Goal: Task Accomplishment & Management: Use online tool/utility

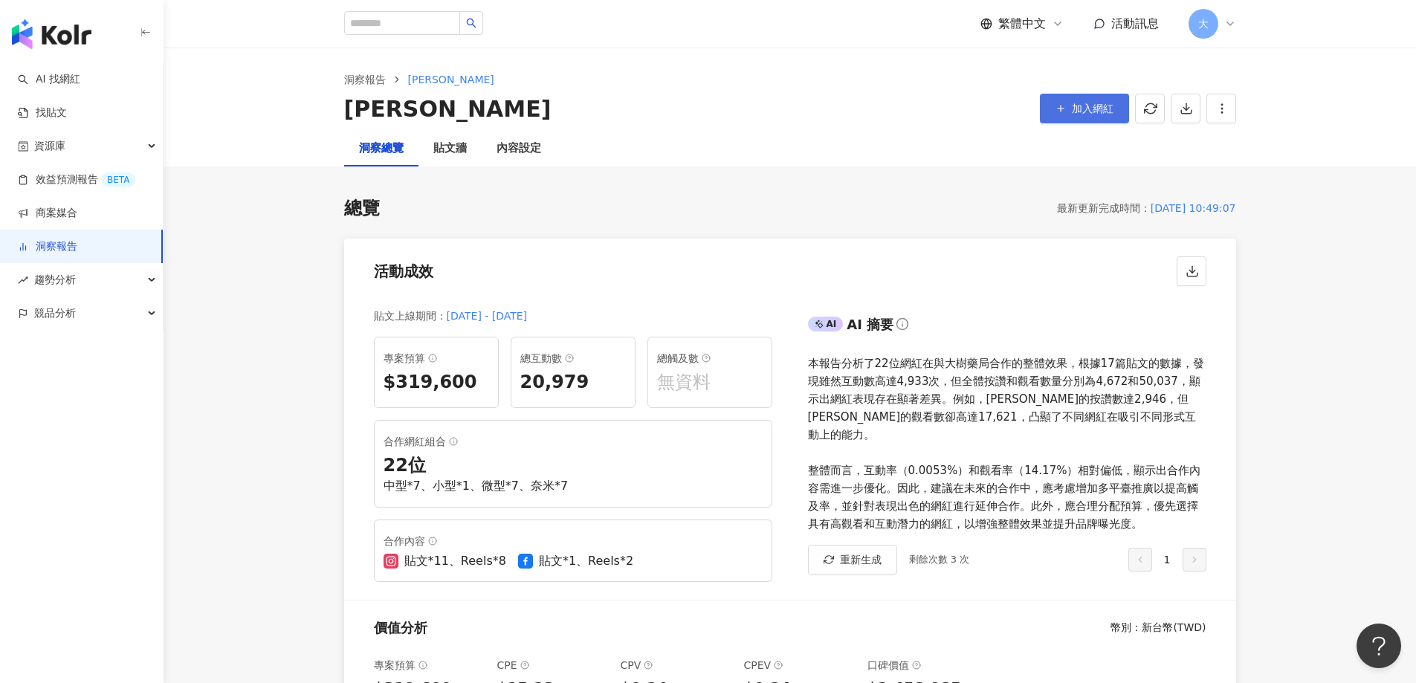
click at [1061, 110] on icon "button" at bounding box center [1060, 108] width 10 height 10
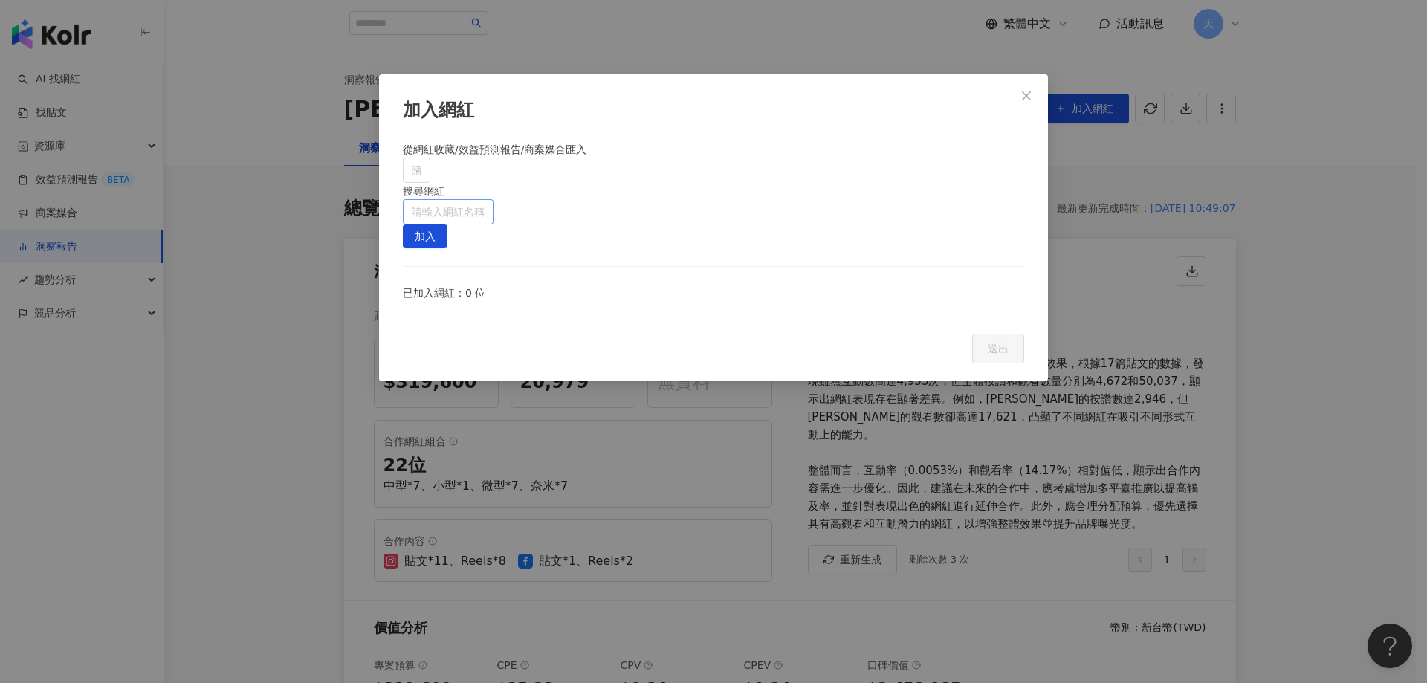
click at [485, 200] on input "search" at bounding box center [448, 212] width 73 height 24
drag, startPoint x: 690, startPoint y: 126, endPoint x: 744, endPoint y: 206, distance: 95.8
click at [690, 126] on div "加入網紅 從網紅收藏/效益預測報告/商案媒合匯入 請搜尋或選擇 搜尋網紅 請輸入網紅名稱 加入 已加入網紅：0 位 Cancel 送出" at bounding box center [713, 227] width 669 height 307
drag, startPoint x: 932, startPoint y: 292, endPoint x: 843, endPoint y: 187, distance: 138.2
click at [932, 316] on div at bounding box center [713, 316] width 621 height 0
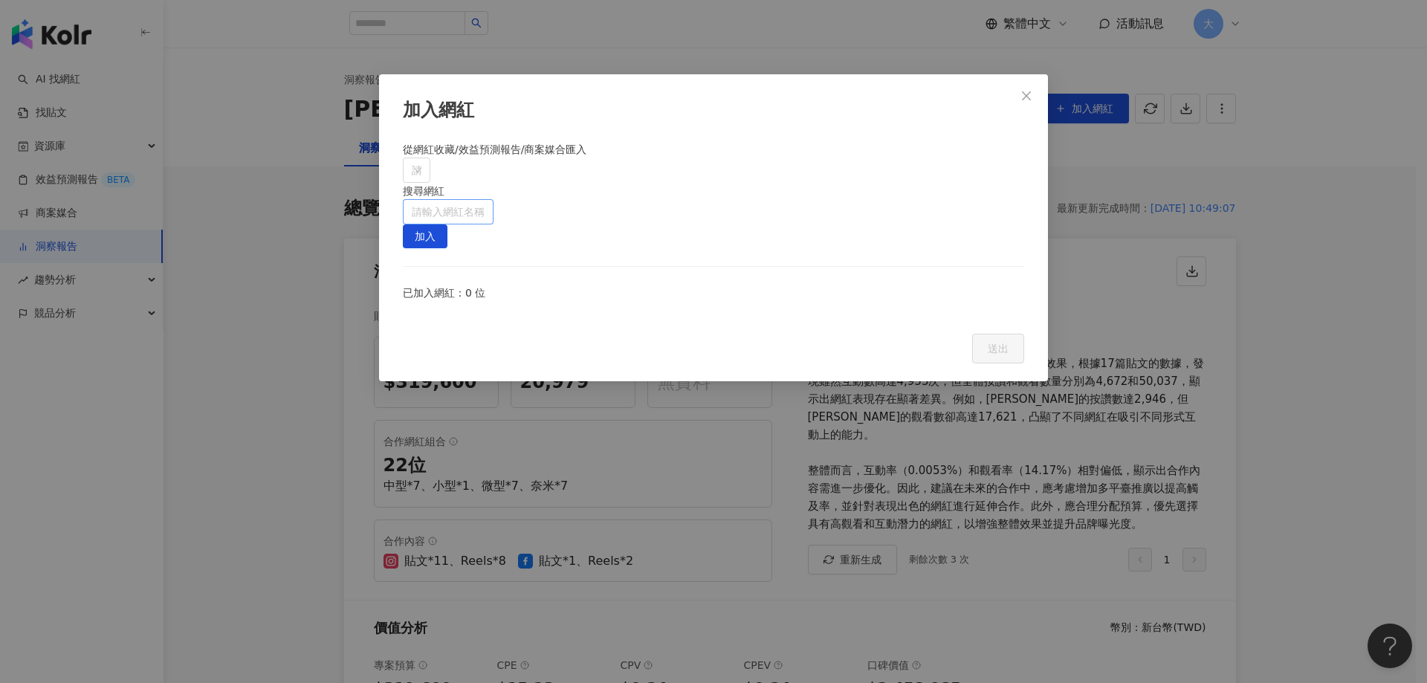
click at [485, 200] on input "search" at bounding box center [448, 212] width 73 height 24
paste input "**********"
type input "**********"
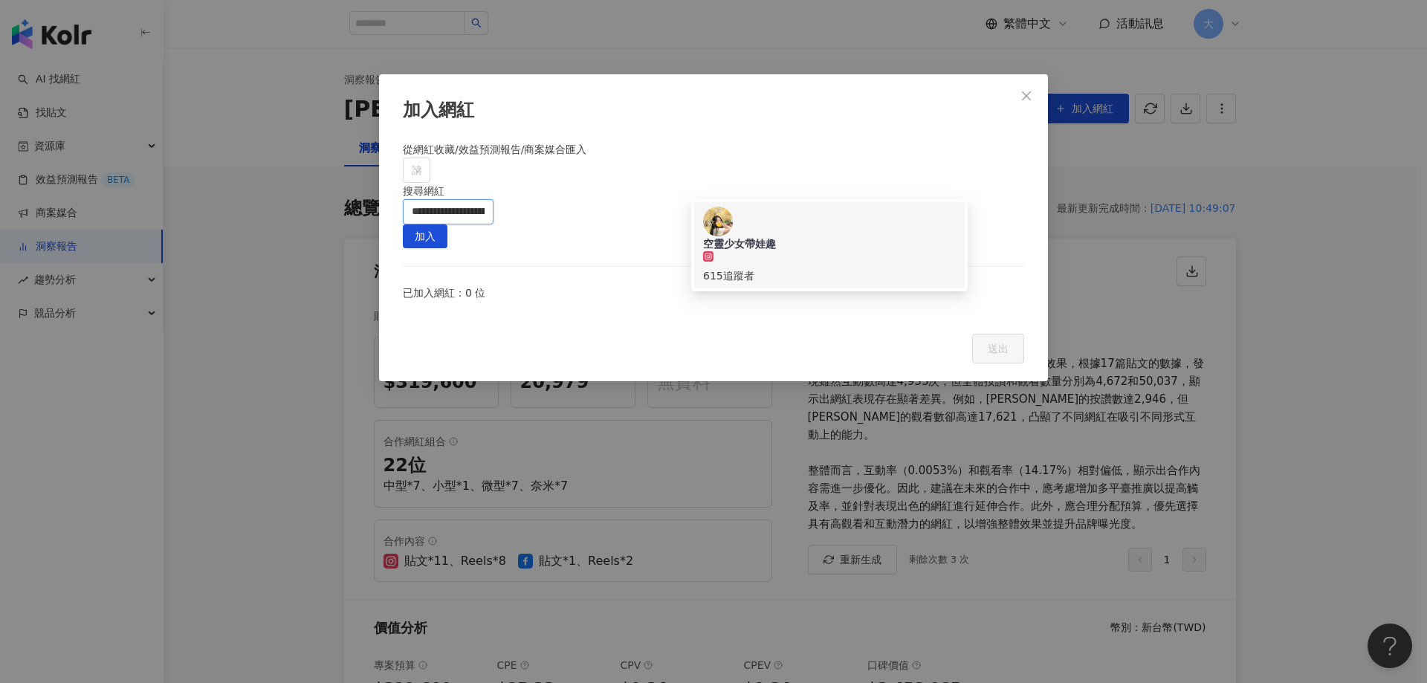
click at [825, 251] on div "615 追蹤者" at bounding box center [829, 267] width 253 height 33
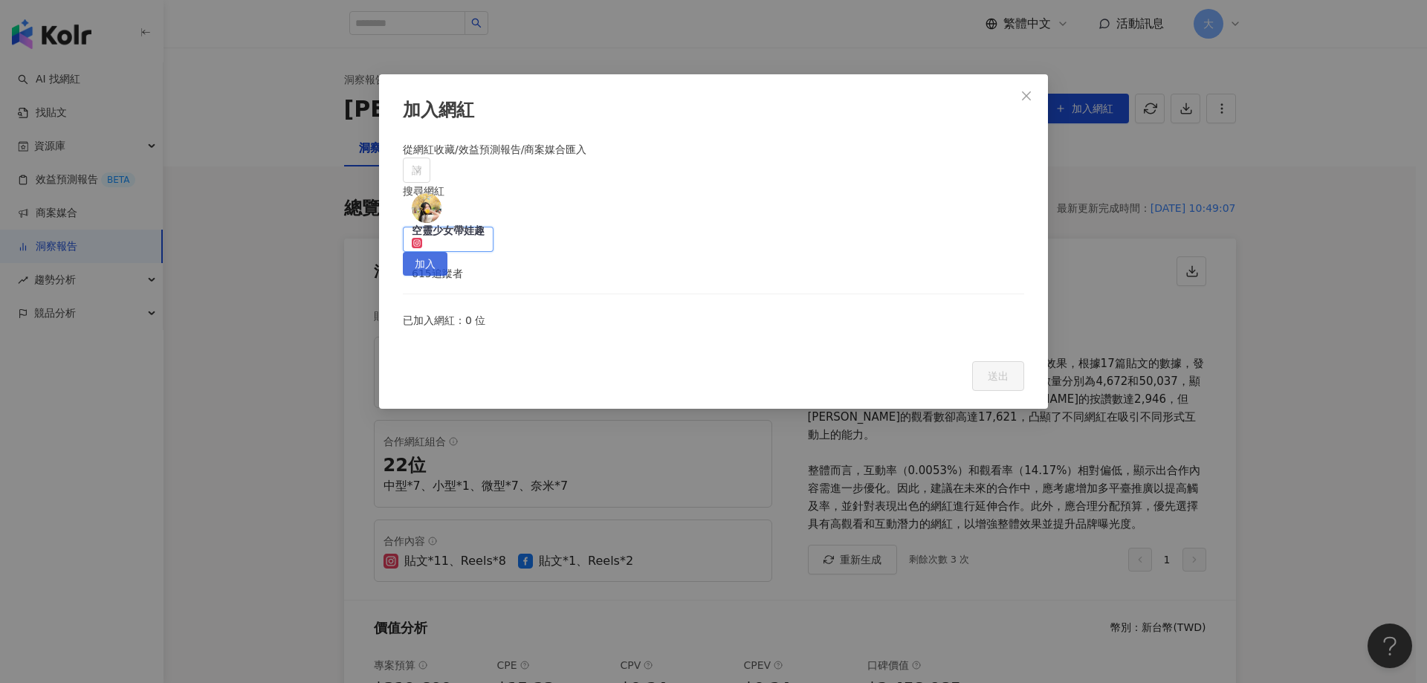
click at [435, 253] on span "加入" at bounding box center [425, 265] width 21 height 24
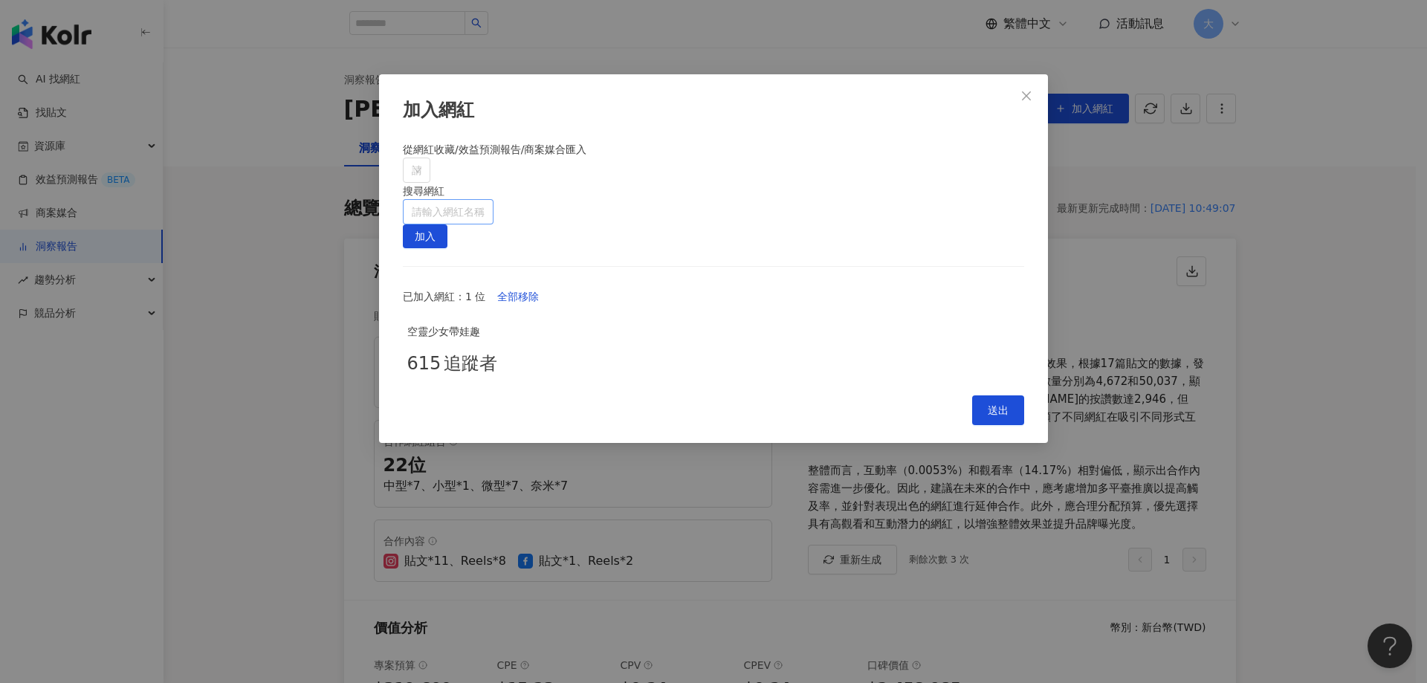
click at [739, 195] on div "從網紅收藏/效益預測報告/商案媒合匯入 請搜尋或選擇 搜尋網紅 請輸入網紅名稱 加入 已加入網紅：1 位 全部移除 空靈少女帶娃趣 615 追蹤者" at bounding box center [713, 259] width 621 height 237
click at [485, 200] on input "search" at bounding box center [448, 212] width 73 height 24
paste input "**********"
type input "**********"
click at [435, 225] on span "加入" at bounding box center [425, 237] width 21 height 24
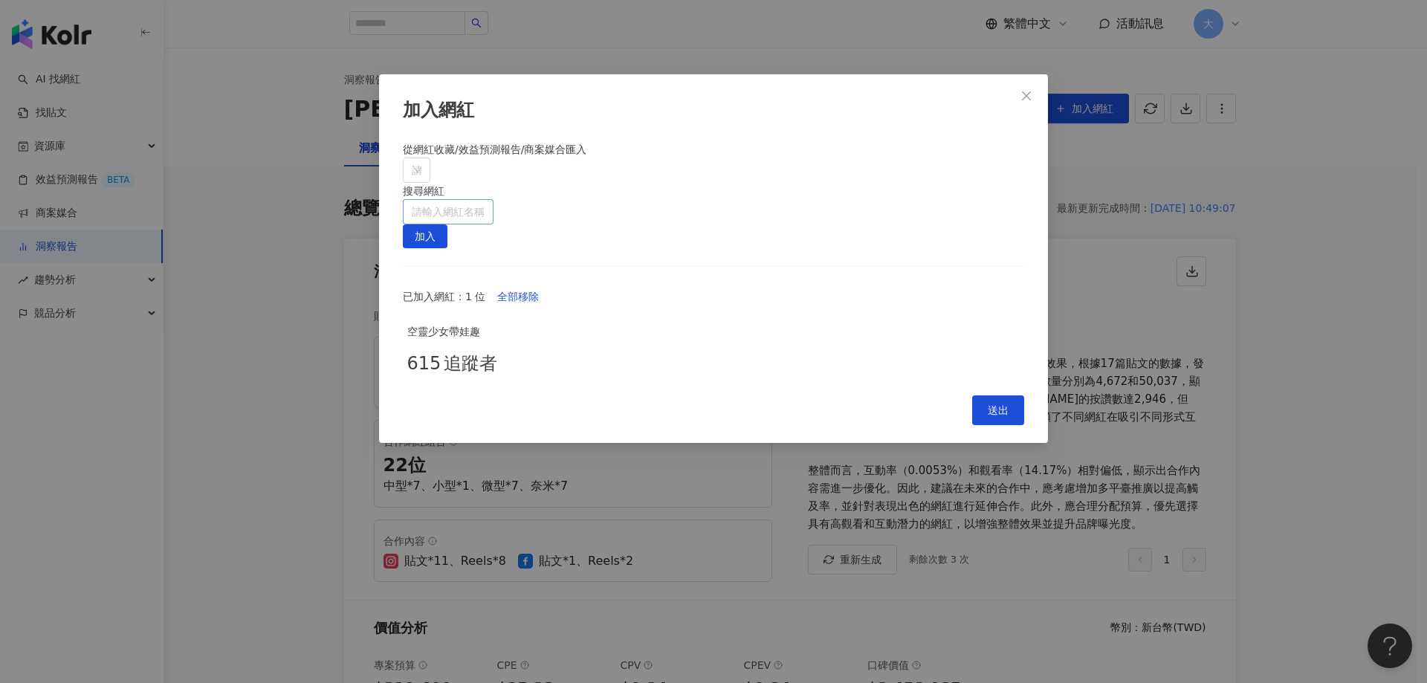
click at [485, 200] on input "search" at bounding box center [448, 212] width 73 height 24
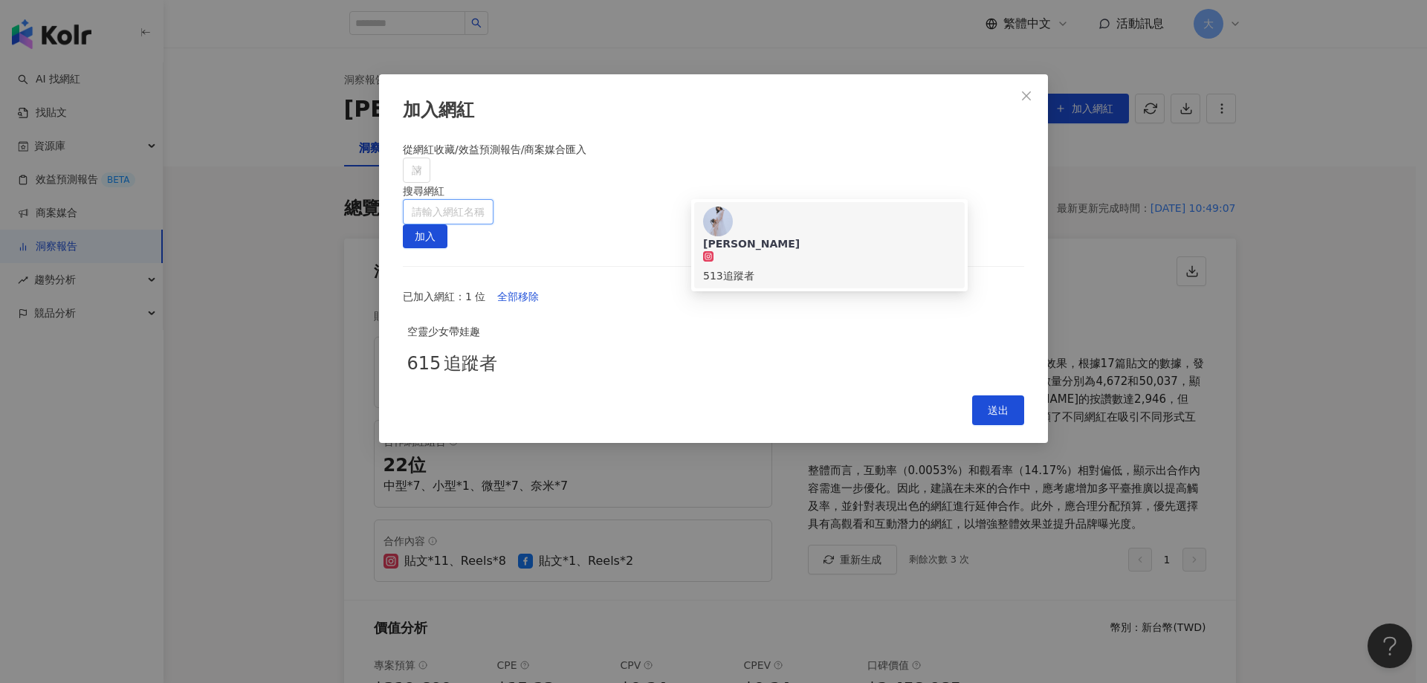
click at [786, 236] on div "[PERSON_NAME]" at bounding box center [829, 243] width 253 height 15
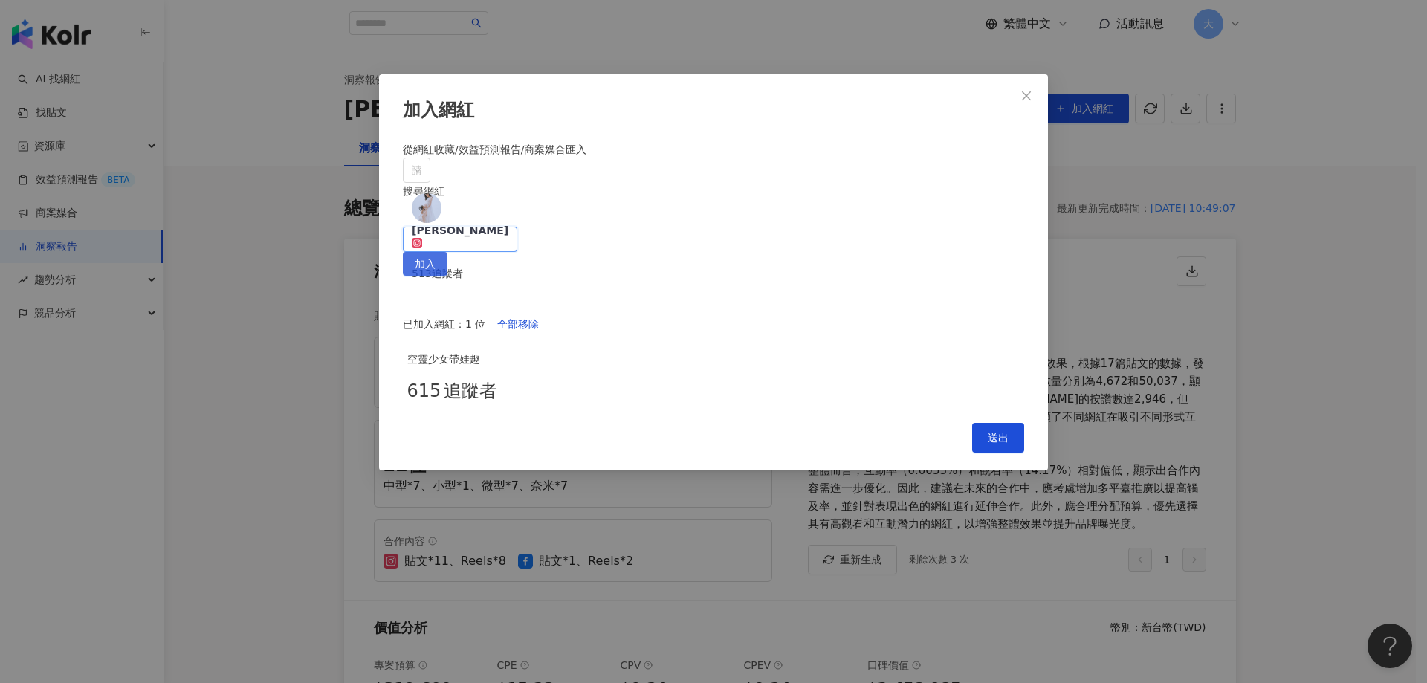
click at [435, 253] on span "加入" at bounding box center [425, 265] width 21 height 24
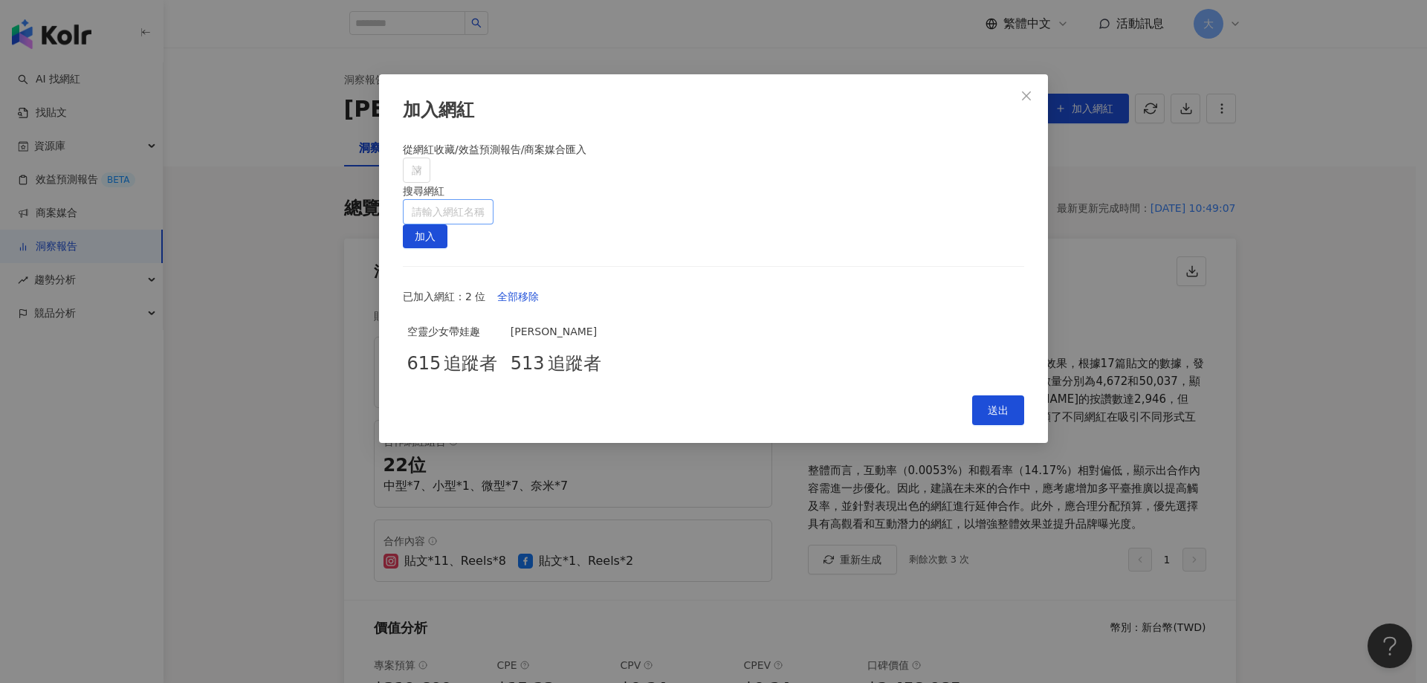
click at [748, 197] on div "從網紅收藏/效益預測報告/商案媒合匯入 請搜尋或選擇 搜尋網紅 請輸入網紅名稱 加入 已加入網紅：2 位 全部移除 空靈少女帶娃趣 615 追蹤者 [PERS…" at bounding box center [713, 259] width 621 height 237
click at [485, 200] on input "search" at bounding box center [448, 212] width 73 height 24
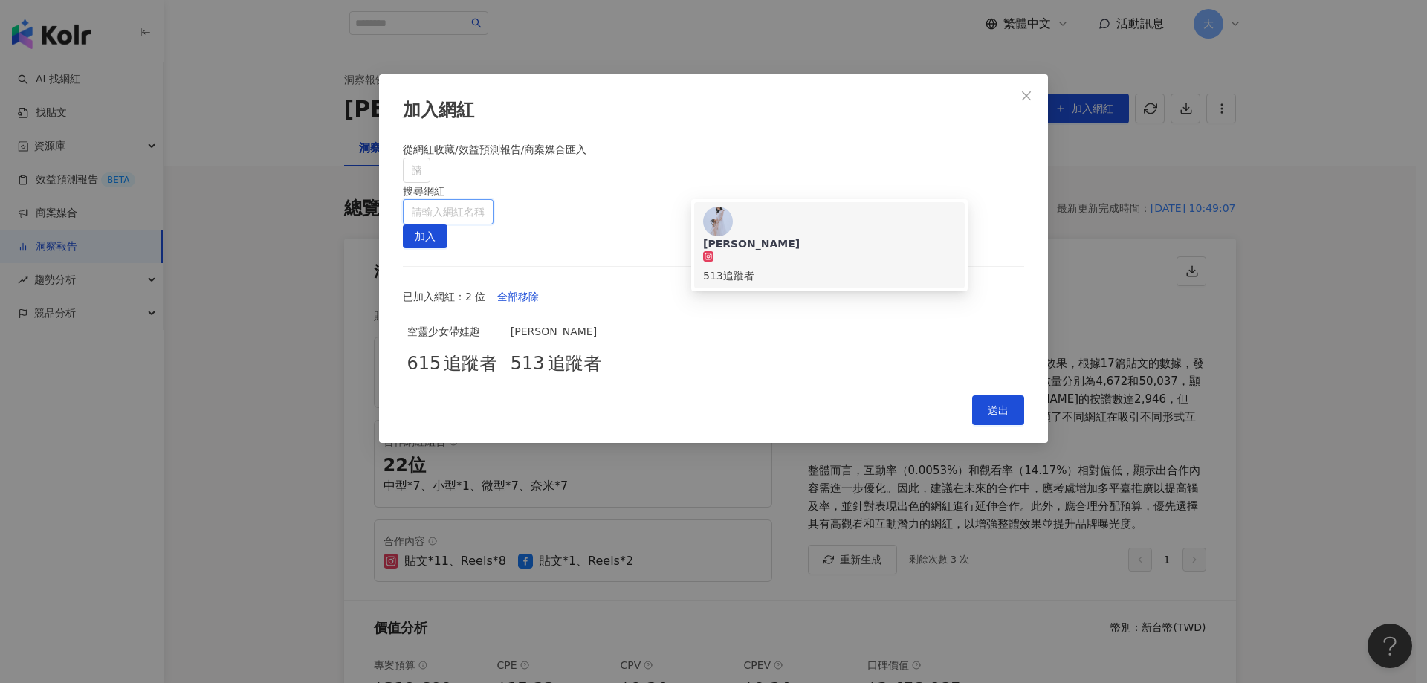
paste input "**********"
type input "**********"
click at [435, 225] on span "加入" at bounding box center [425, 237] width 21 height 24
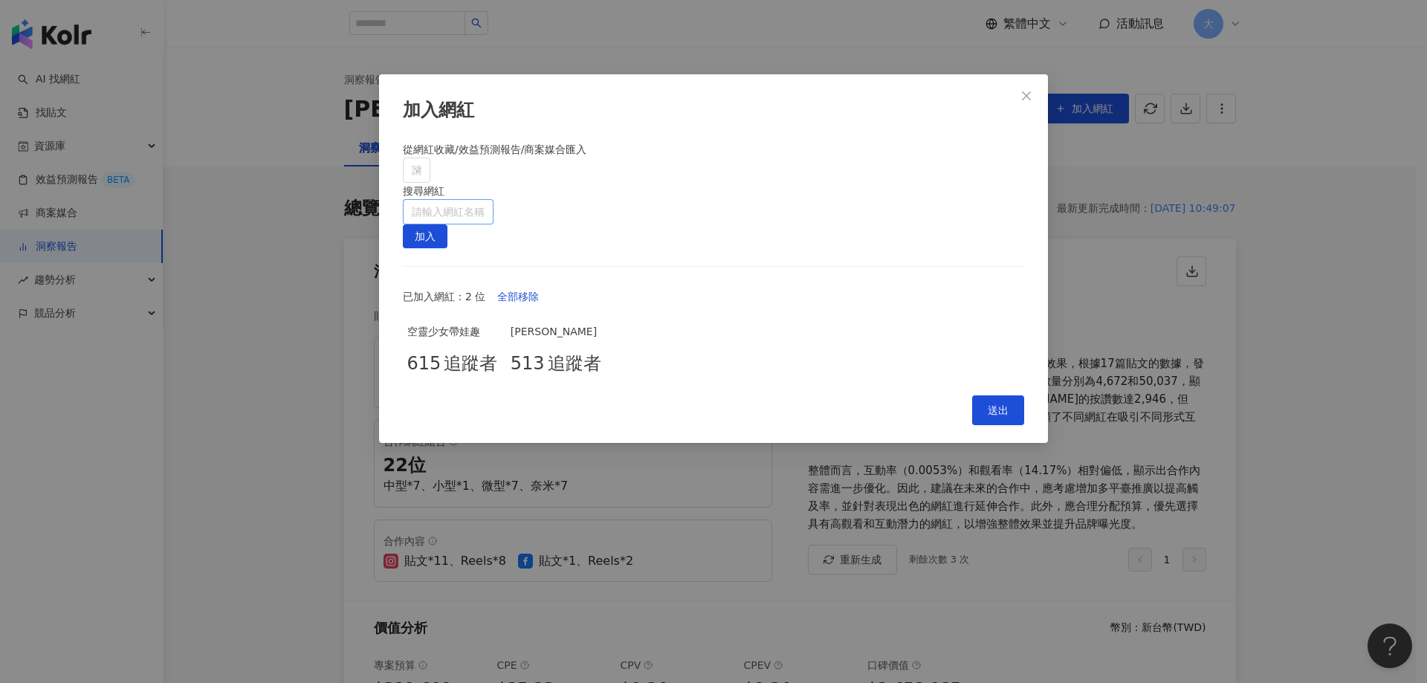
click at [485, 200] on input "search" at bounding box center [448, 212] width 73 height 24
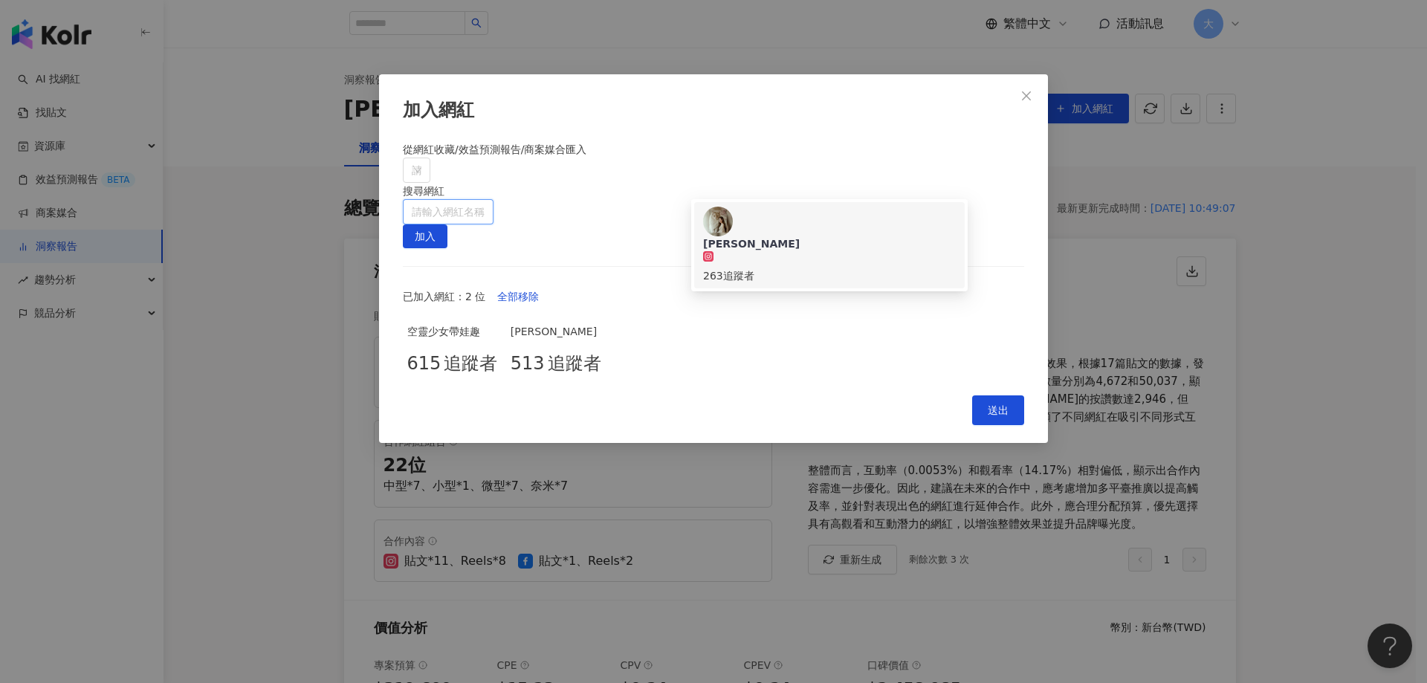
click at [819, 251] on div "263 追蹤者" at bounding box center [829, 267] width 253 height 33
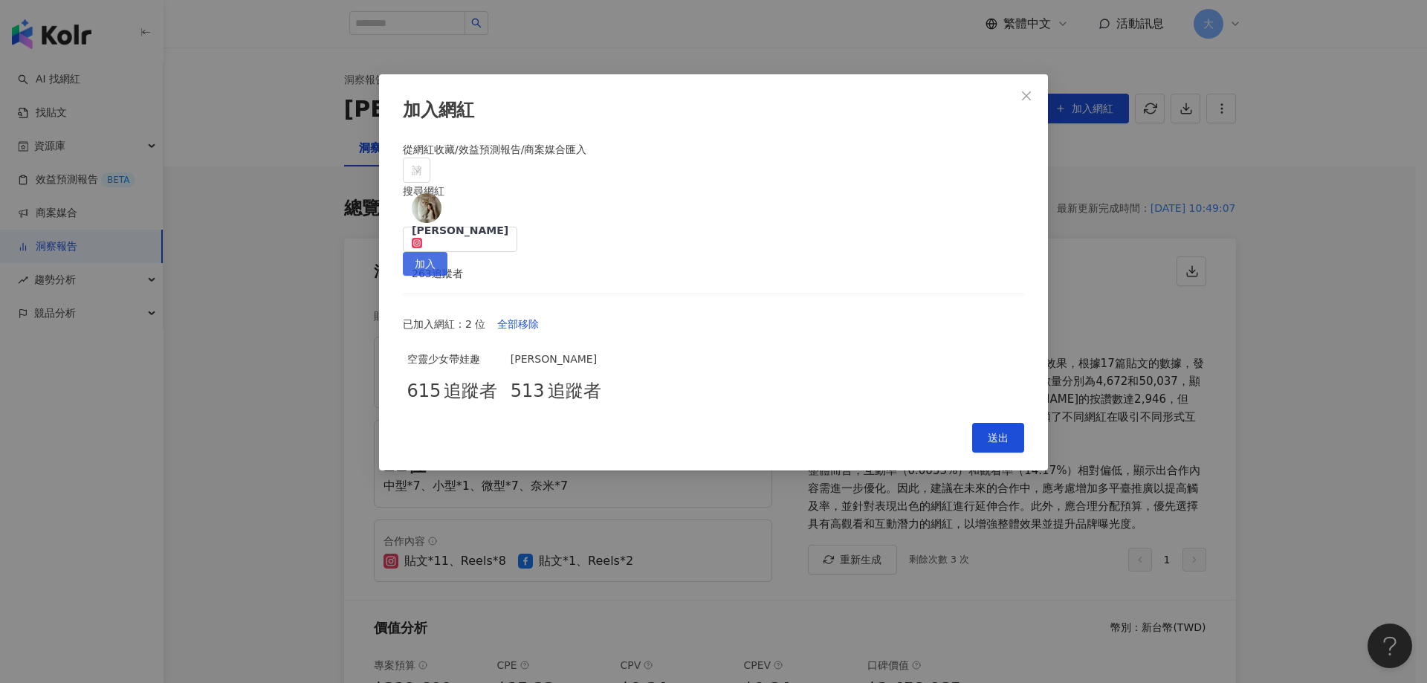
click at [435, 253] on span "加入" at bounding box center [425, 265] width 21 height 24
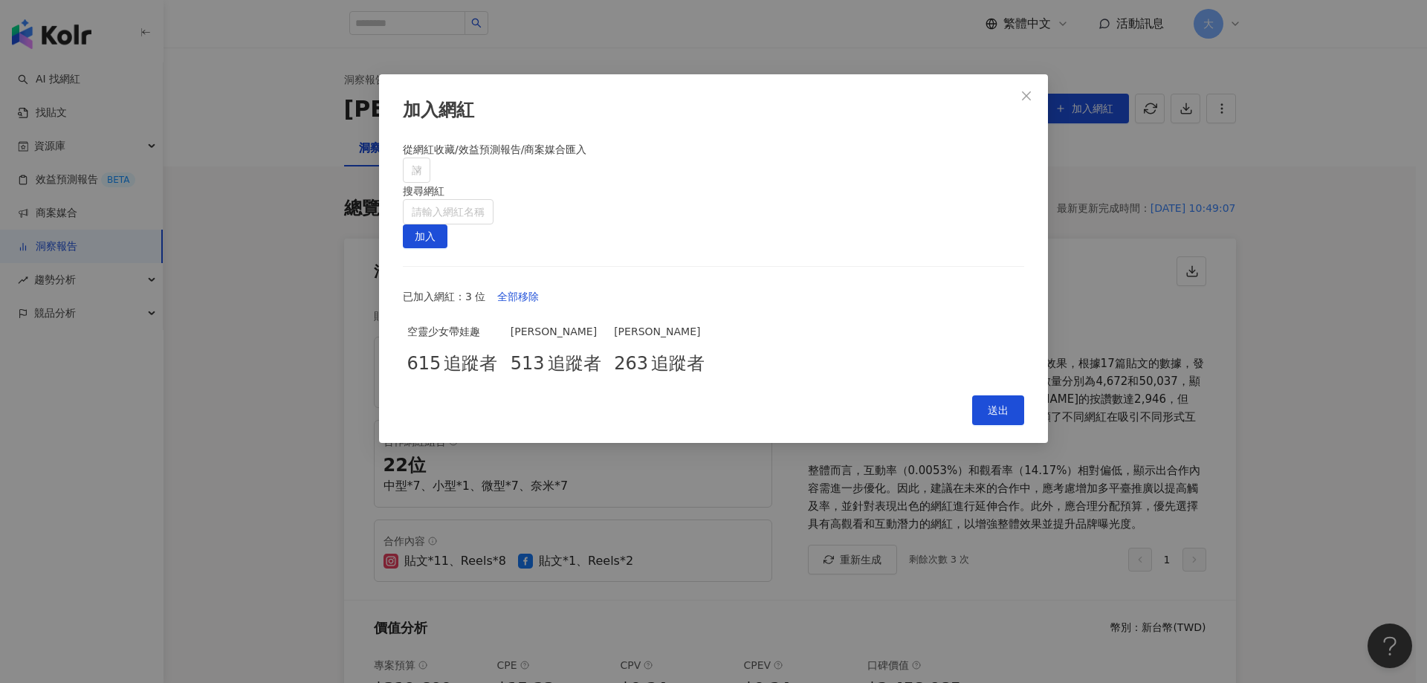
click at [787, 356] on div "空靈少女帶娃趣 615 追蹤者 [PERSON_NAME] 513 追蹤者 [PERSON_NAME] 263 追蹤者" at bounding box center [713, 350] width 621 height 55
click at [485, 200] on input "search" at bounding box center [448, 212] width 73 height 24
paste input "**********"
type input "**********"
click at [777, 268] on div "762 追蹤者" at bounding box center [829, 276] width 253 height 16
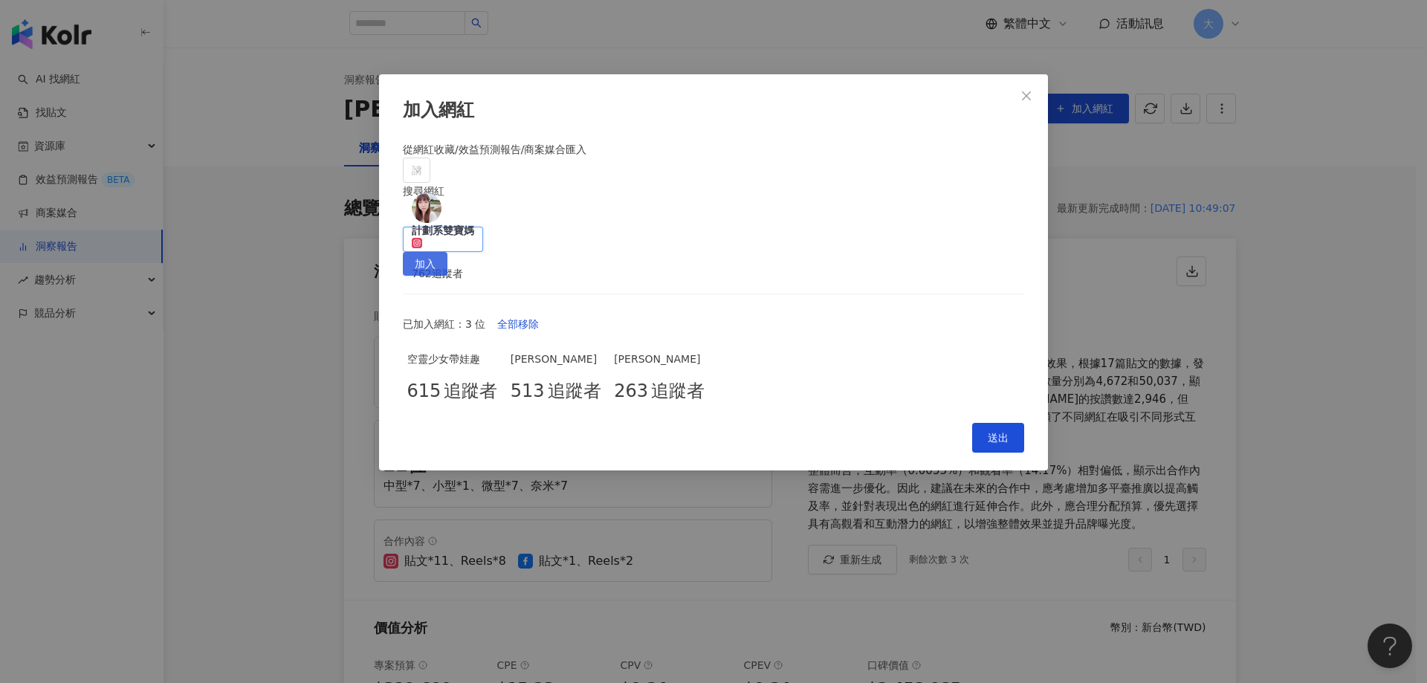
click at [435, 253] on span "加入" at bounding box center [425, 265] width 21 height 24
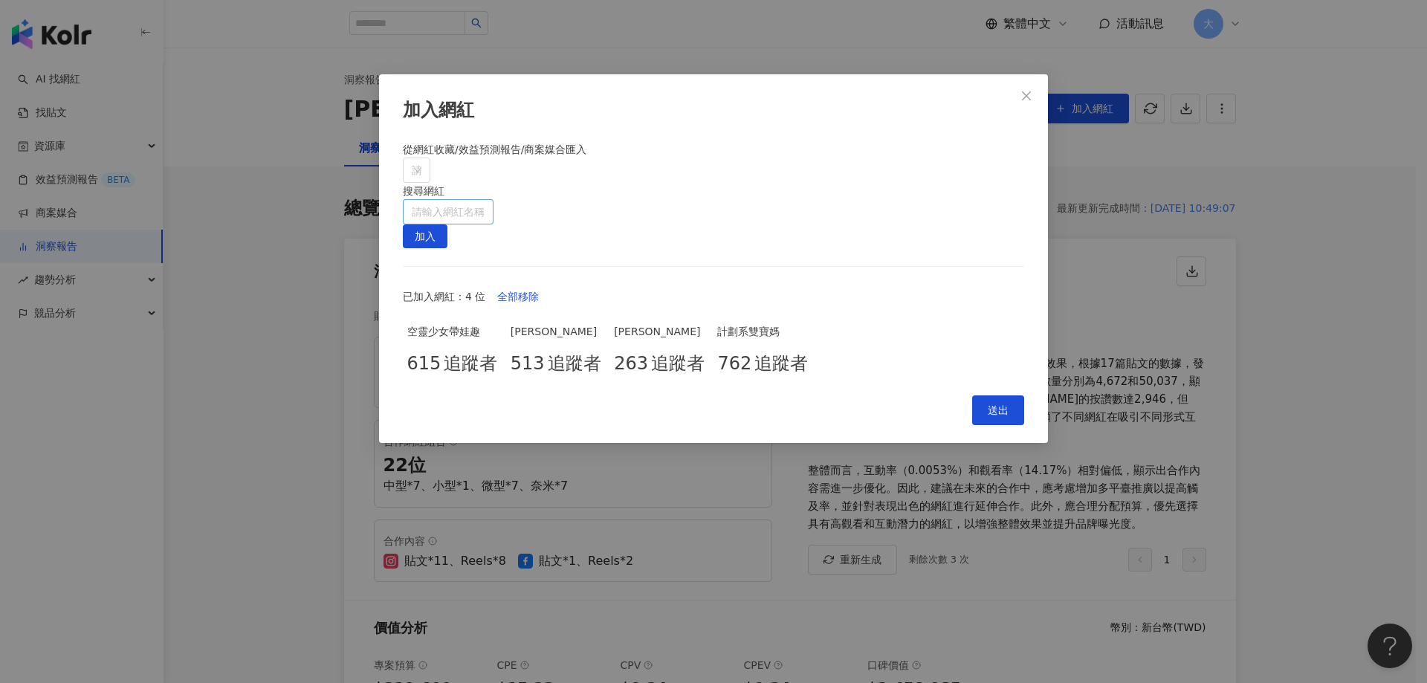
click at [485, 200] on input "search" at bounding box center [448, 212] width 73 height 24
paste input "**********"
type input "**********"
click at [839, 251] on div "200 追蹤者" at bounding box center [829, 267] width 253 height 33
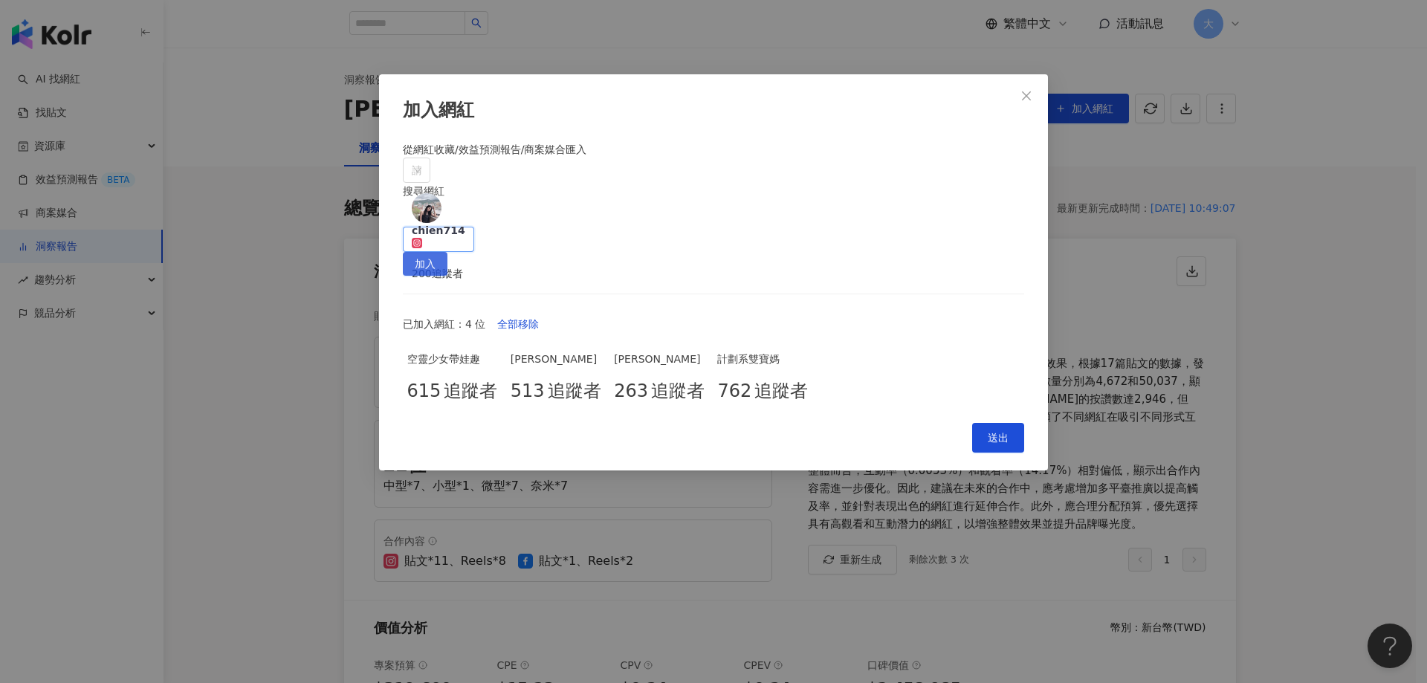
click at [435, 253] on span "加入" at bounding box center [425, 265] width 21 height 24
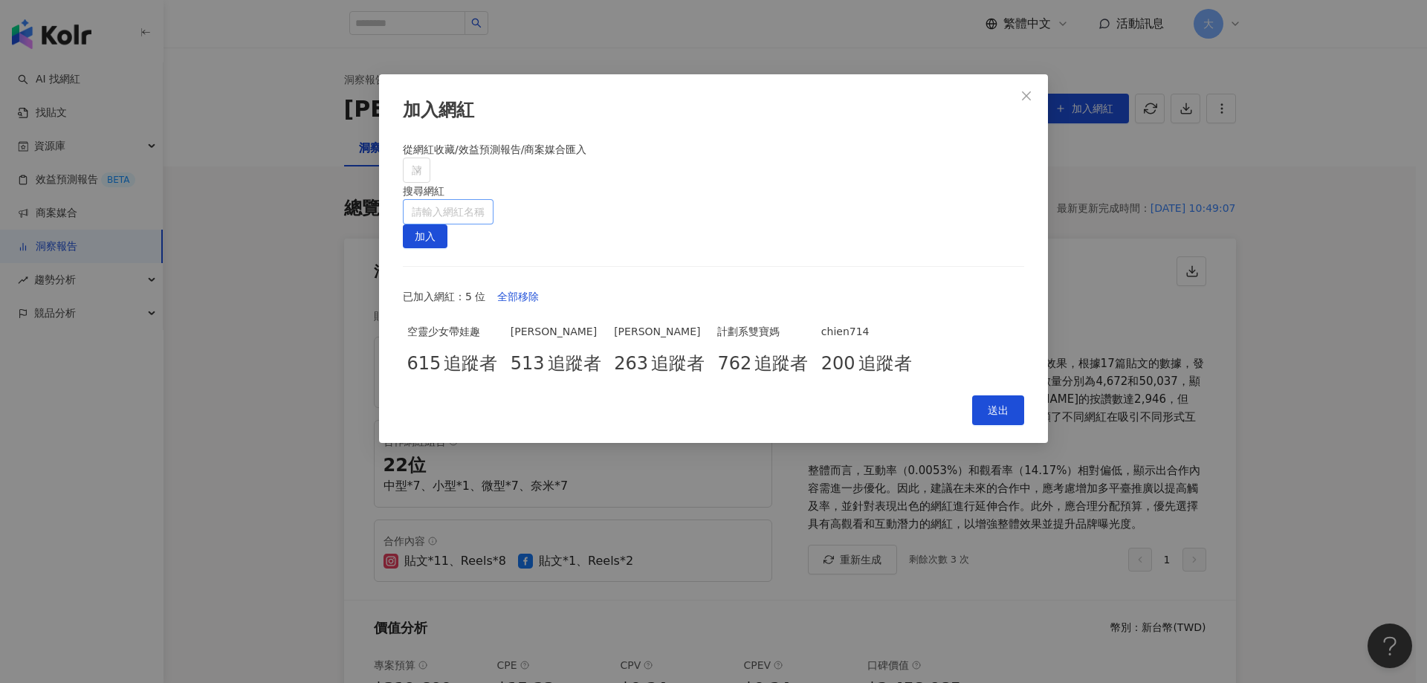
click at [485, 200] on input "search" at bounding box center [448, 212] width 73 height 24
paste input "**********"
type input "**********"
click at [435, 225] on span "加入" at bounding box center [425, 237] width 21 height 24
click at [485, 200] on input "search" at bounding box center [448, 212] width 73 height 24
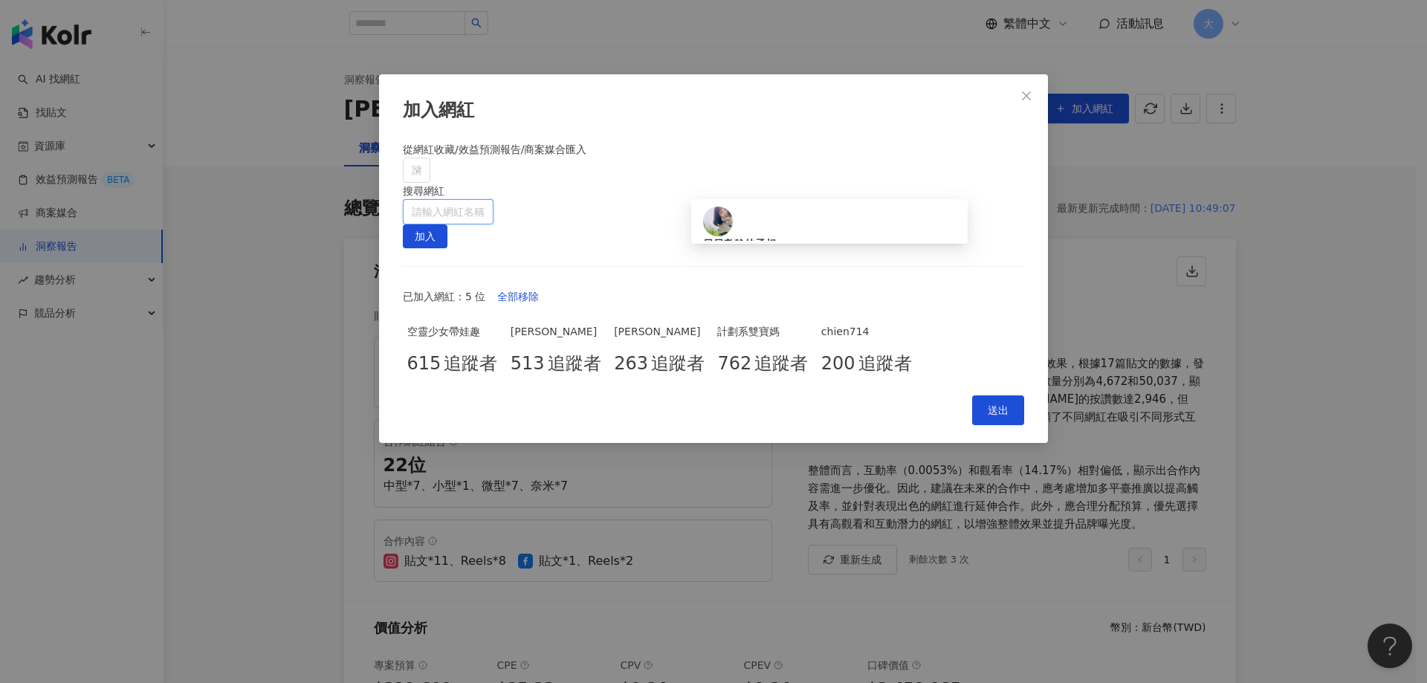
paste input "**********"
type input "**********"
click at [794, 268] on div "151 追蹤者" at bounding box center [829, 276] width 253 height 16
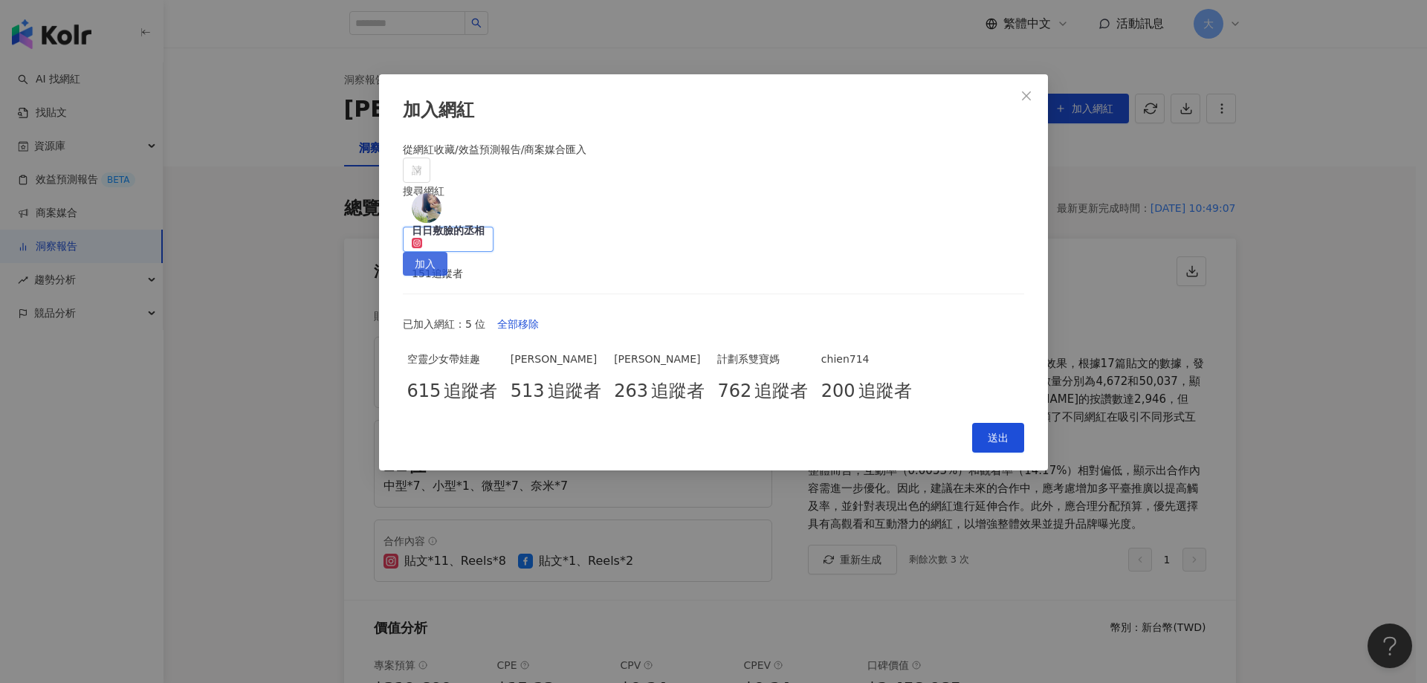
click at [435, 253] on span "加入" at bounding box center [425, 265] width 21 height 24
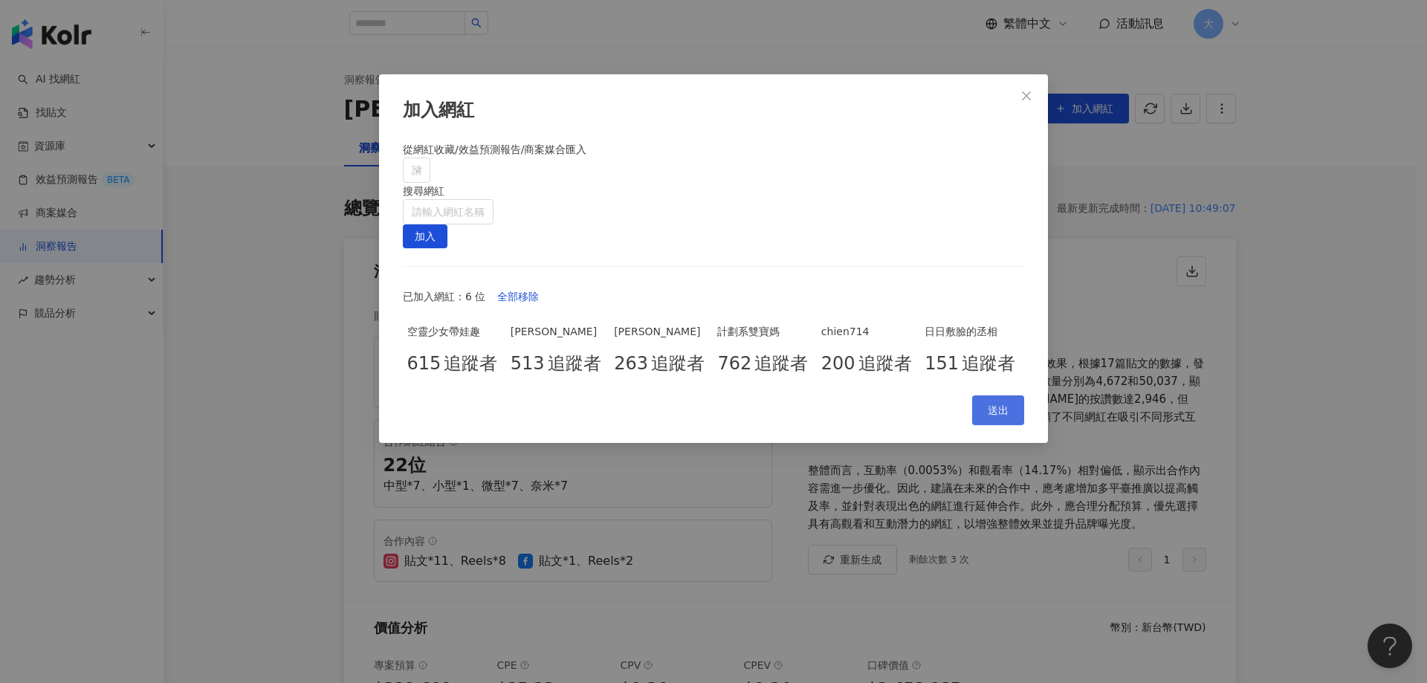
click at [1003, 416] on span "送出" at bounding box center [998, 410] width 21 height 12
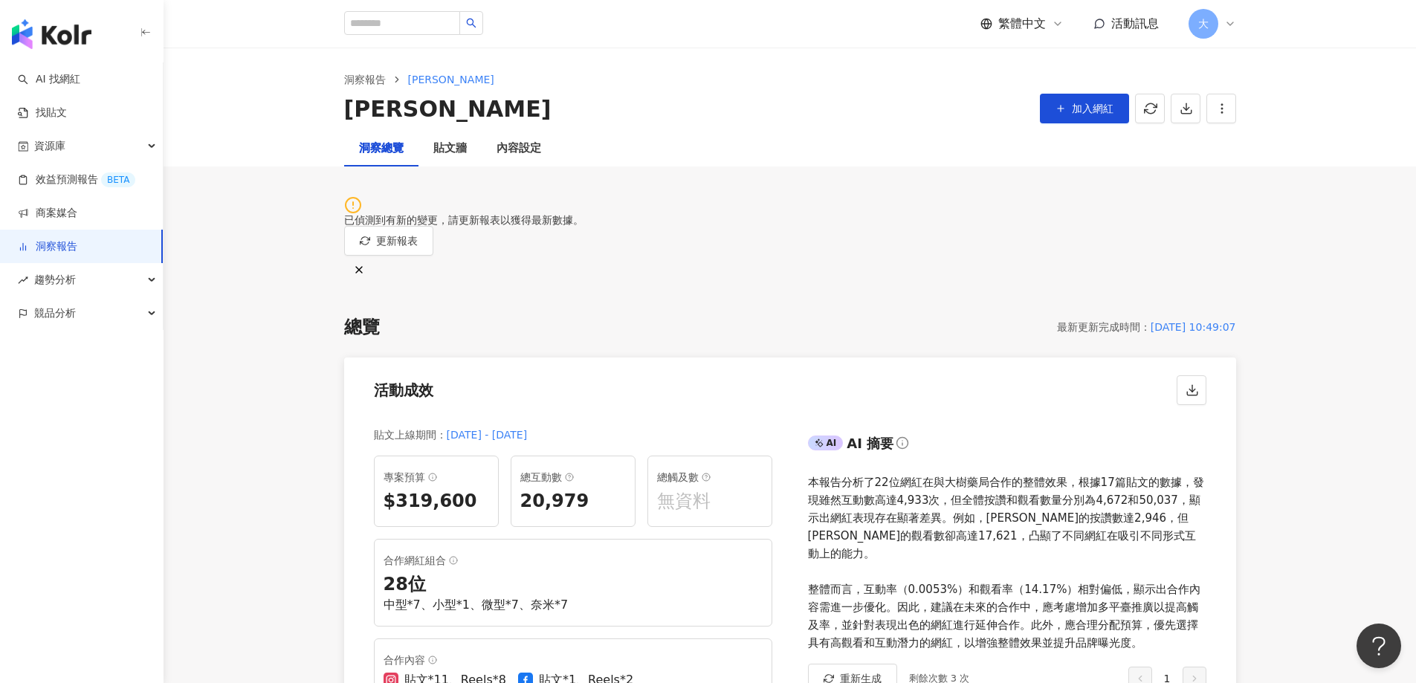
click at [365, 264] on icon "button" at bounding box center [359, 270] width 12 height 12
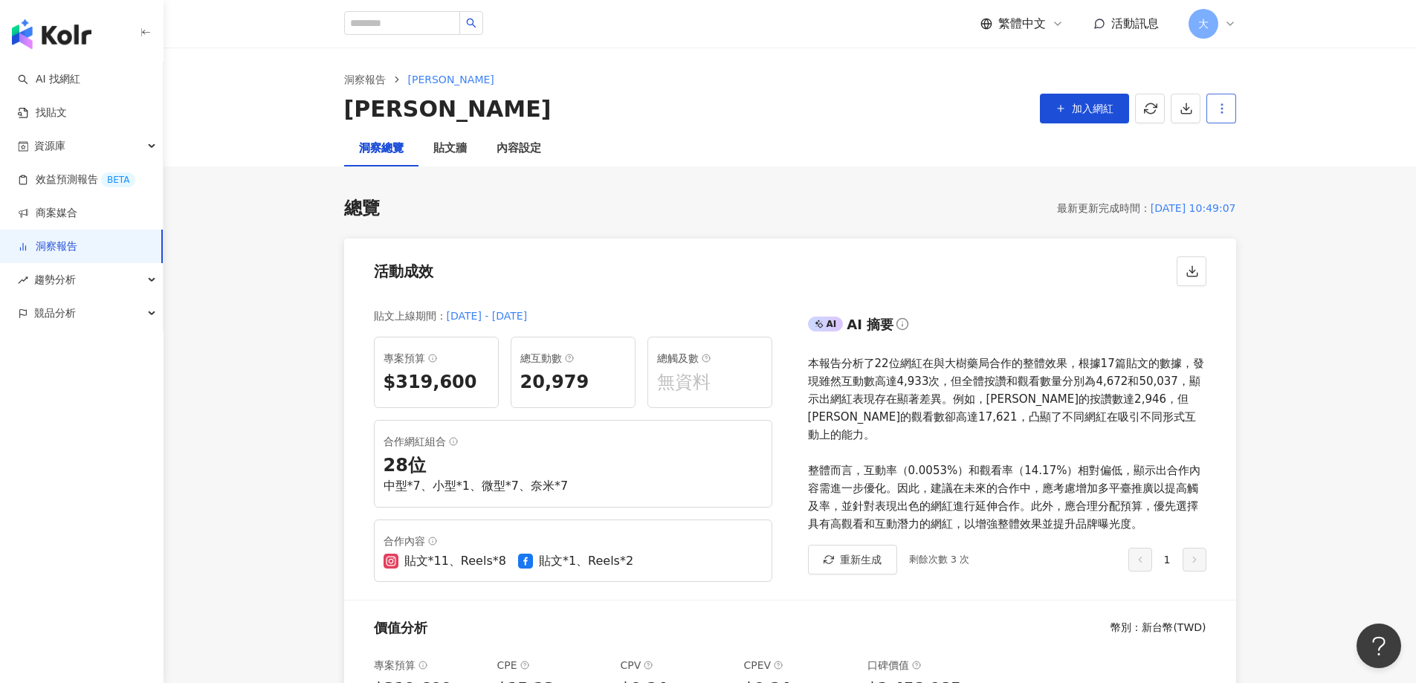
click at [1224, 111] on icon "button" at bounding box center [1221, 108] width 13 height 13
click at [1227, 139] on icon at bounding box center [1223, 141] width 10 height 10
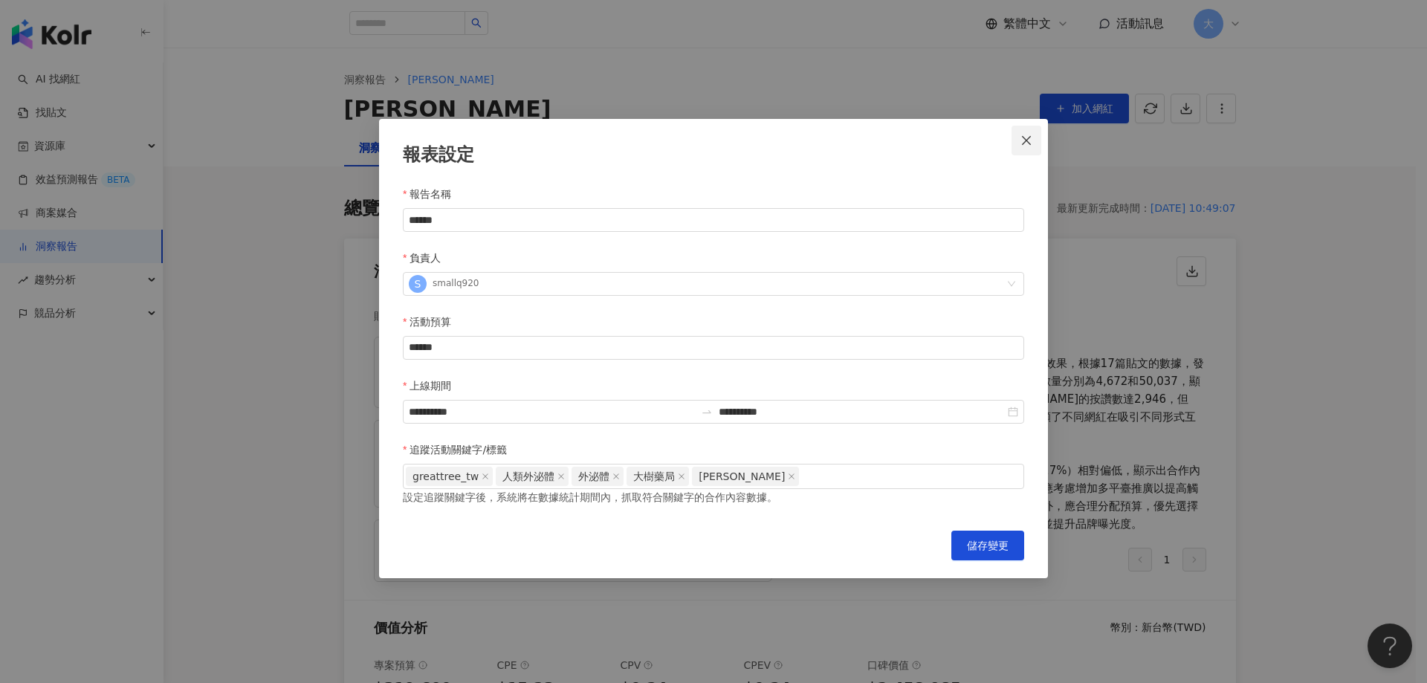
click at [1032, 139] on icon "close" at bounding box center [1026, 141] width 12 height 12
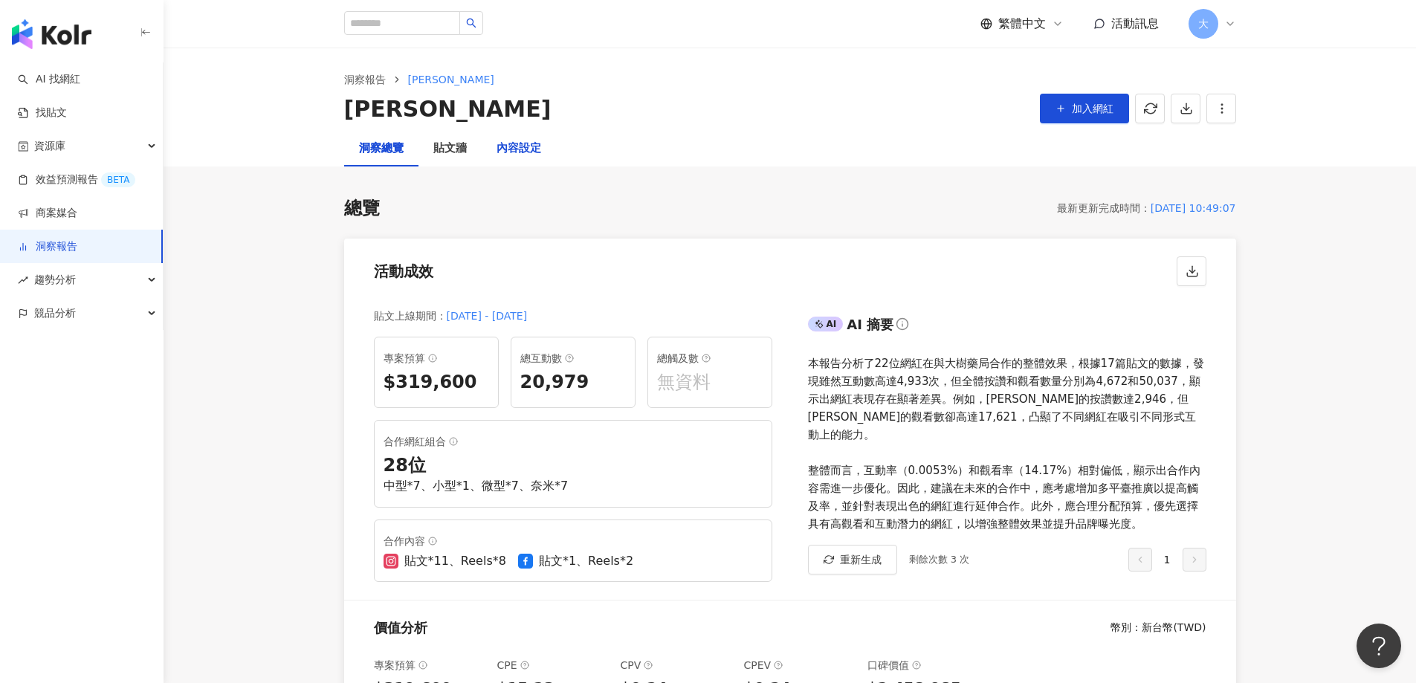
click at [521, 149] on div "內容設定" at bounding box center [518, 149] width 45 height 18
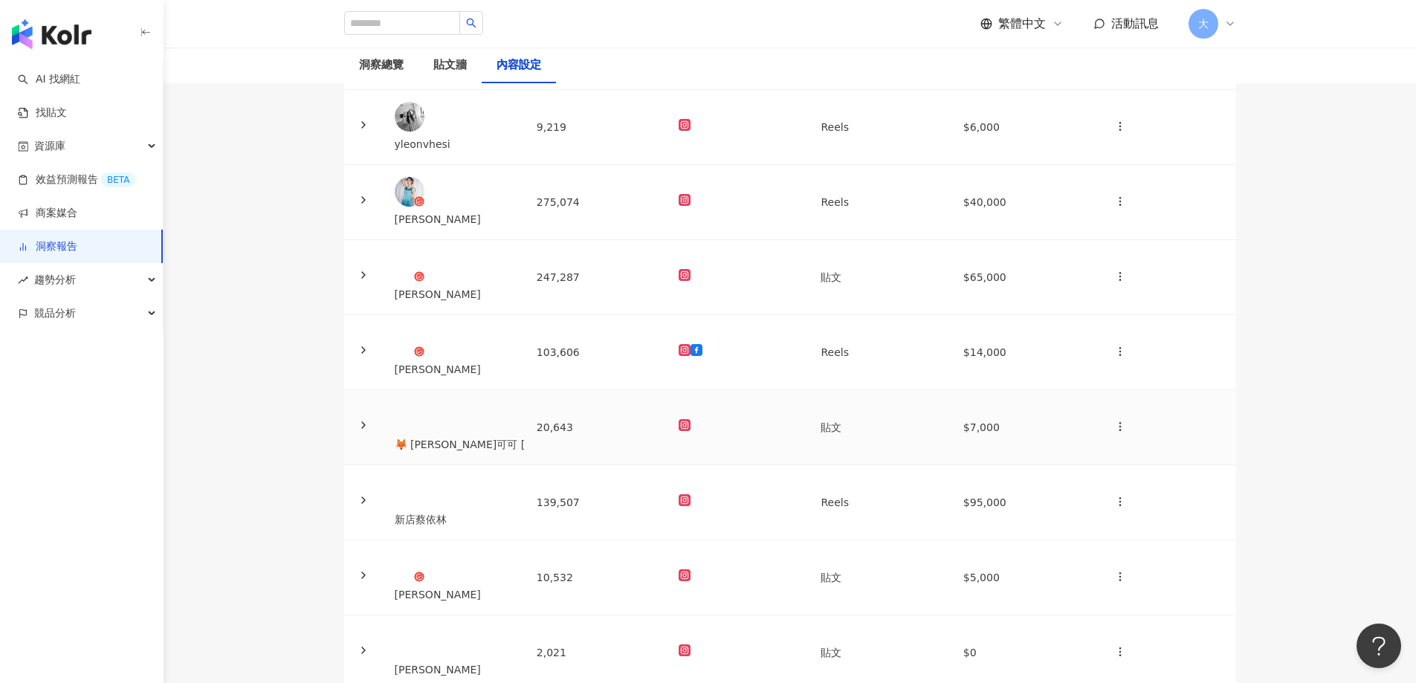
scroll to position [446, 0]
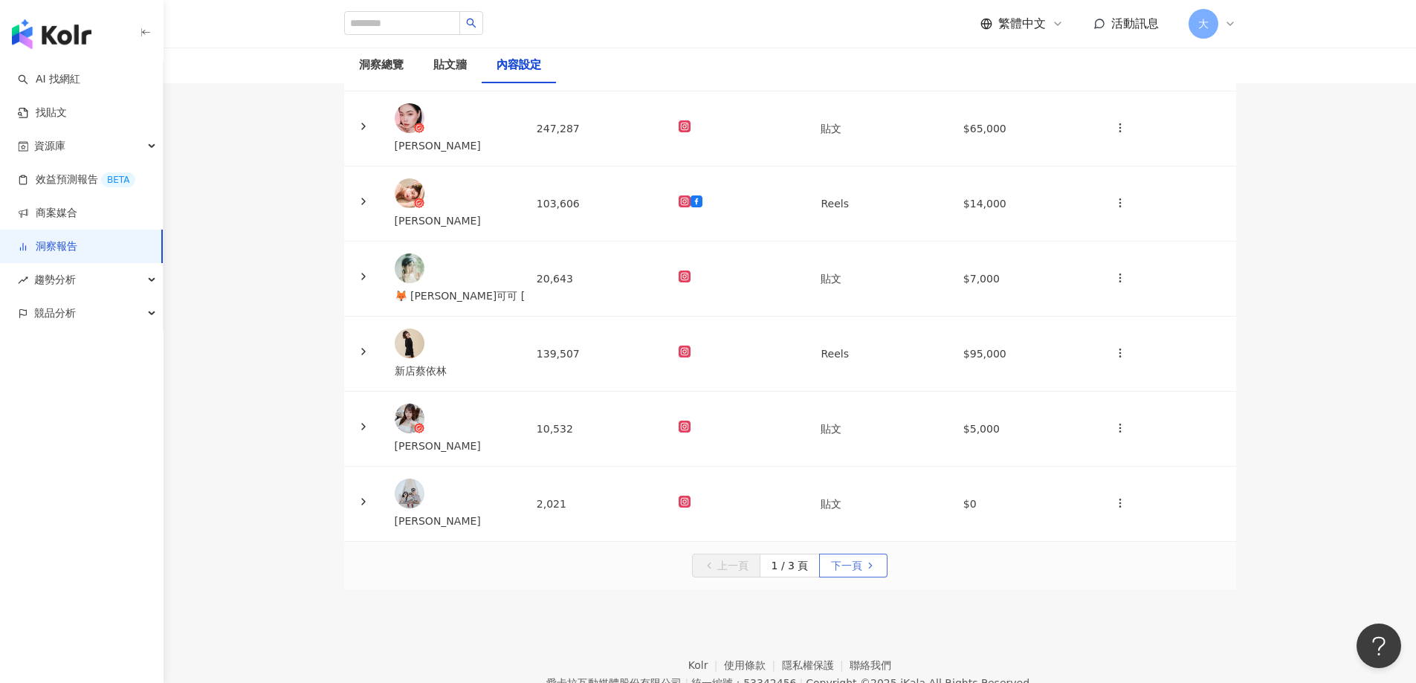
click at [838, 554] on span "下一頁" at bounding box center [846, 566] width 31 height 24
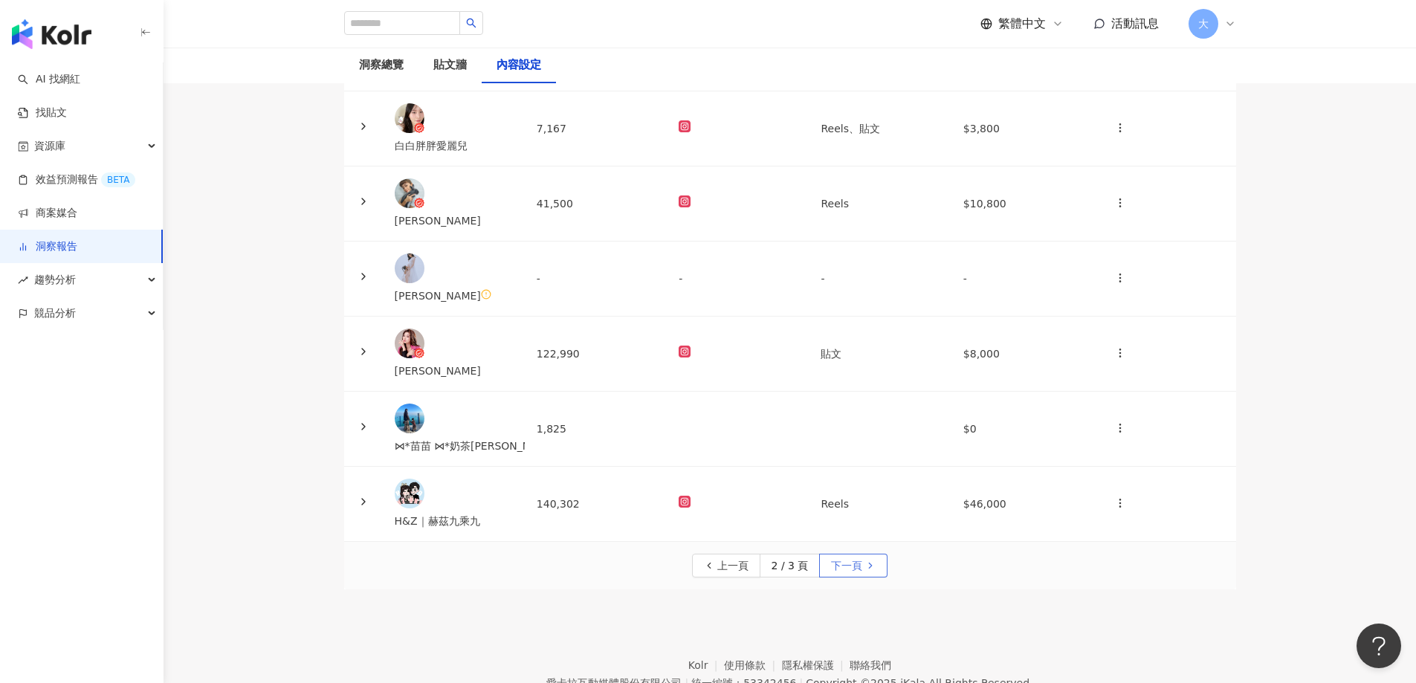
click at [838, 554] on span "下一頁" at bounding box center [846, 566] width 31 height 24
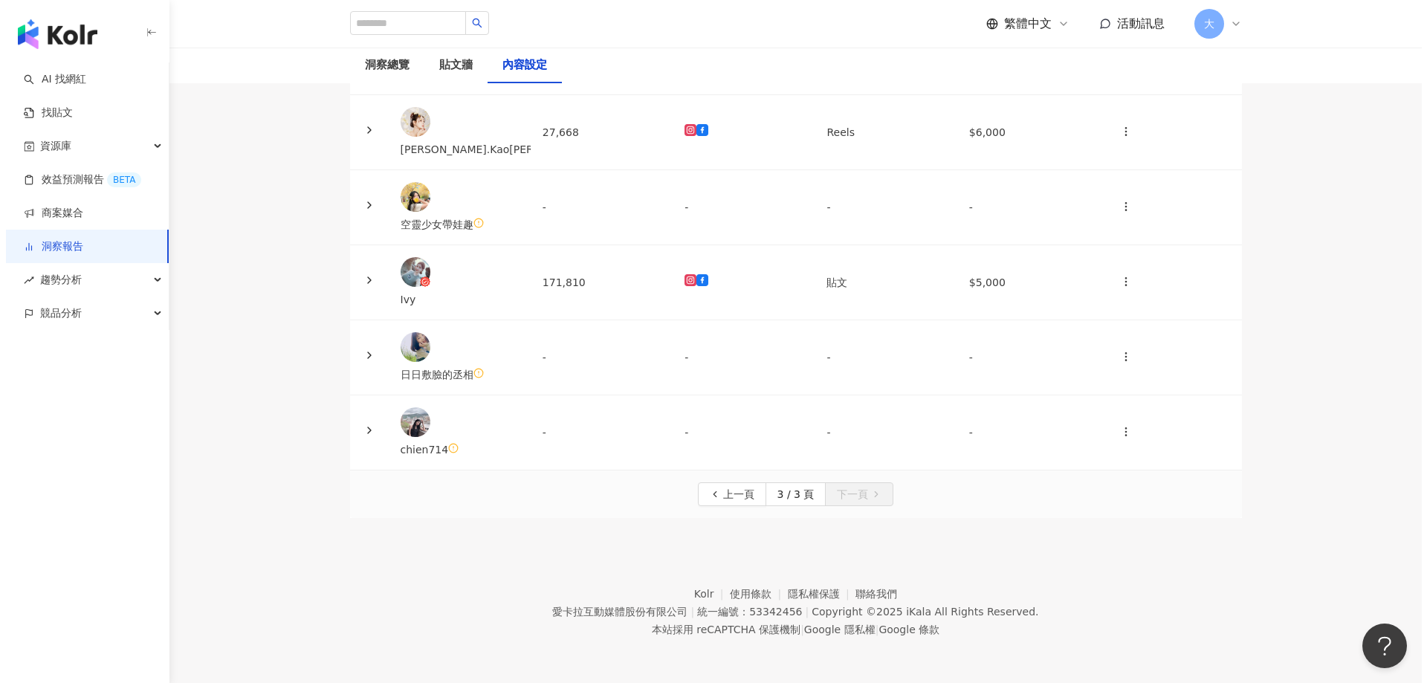
scroll to position [337, 0]
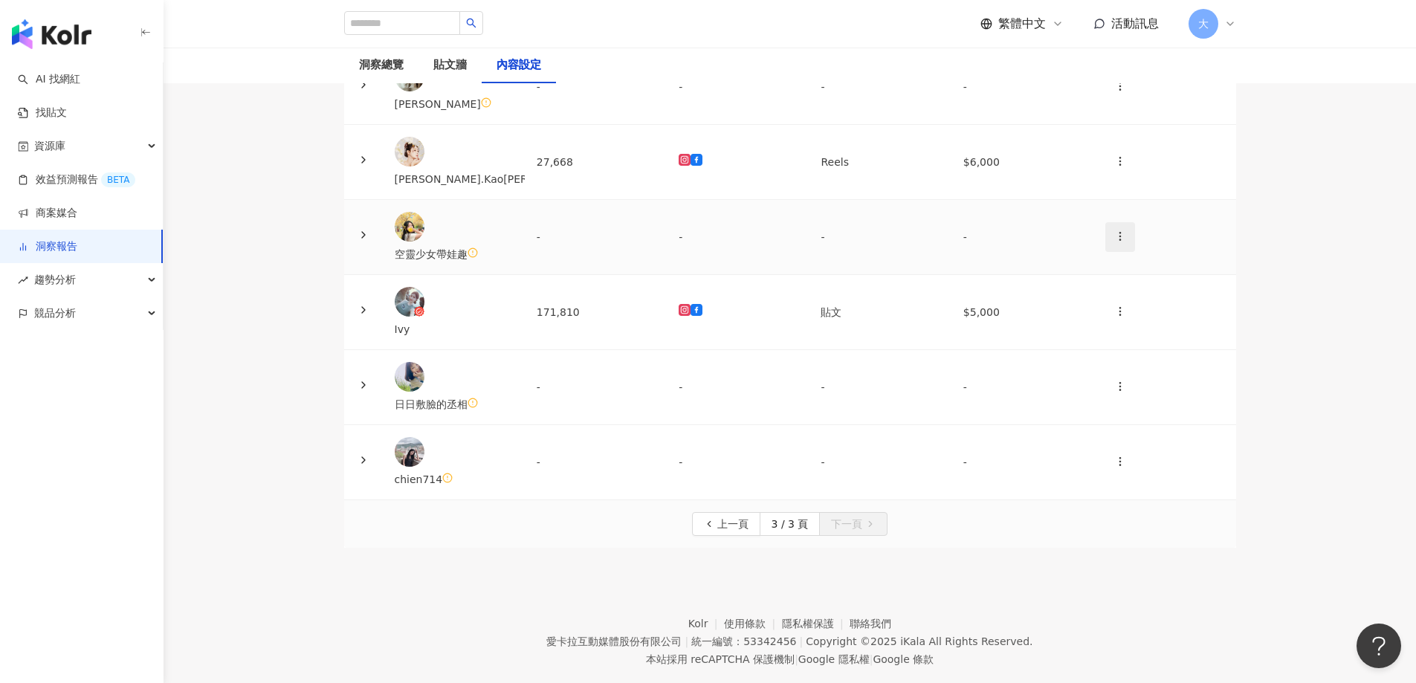
click at [1114, 230] on icon "button" at bounding box center [1120, 236] width 12 height 12
click at [1121, 290] on div "刪除網紅" at bounding box center [1124, 286] width 52 height 16
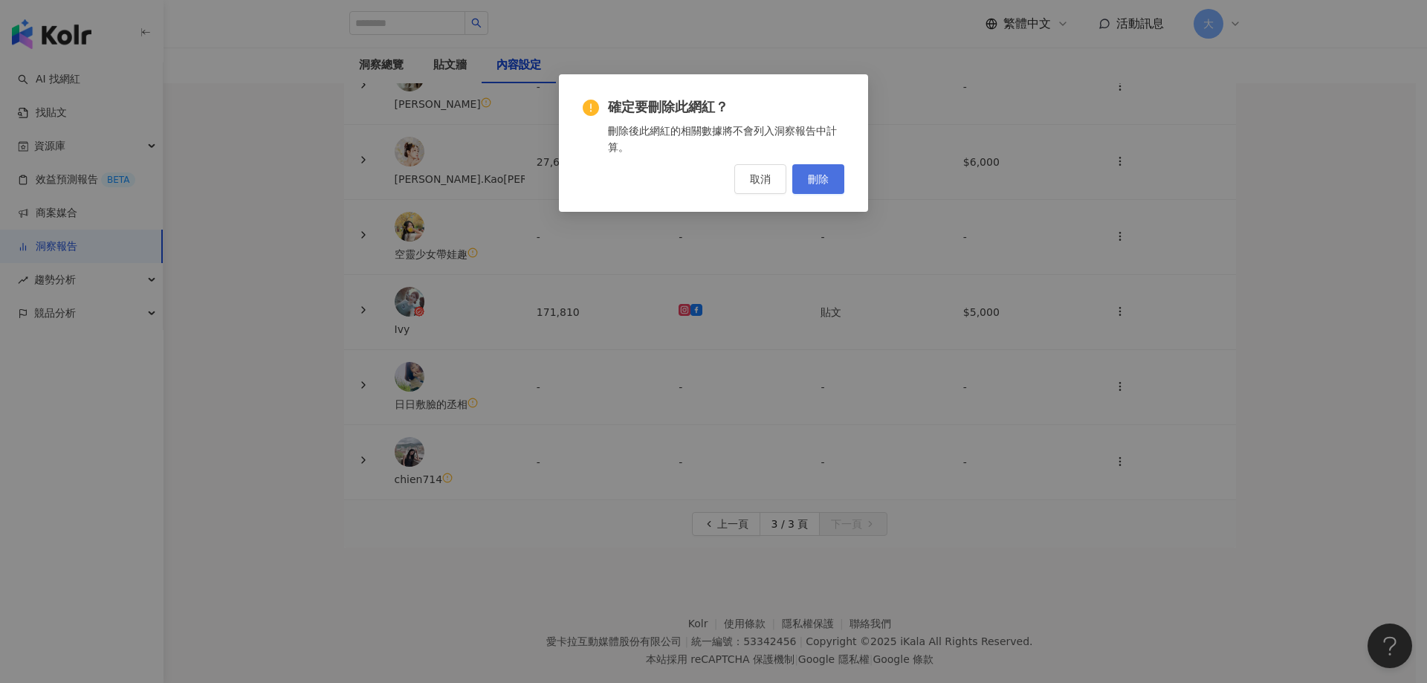
click at [827, 180] on span "刪除" at bounding box center [818, 179] width 21 height 12
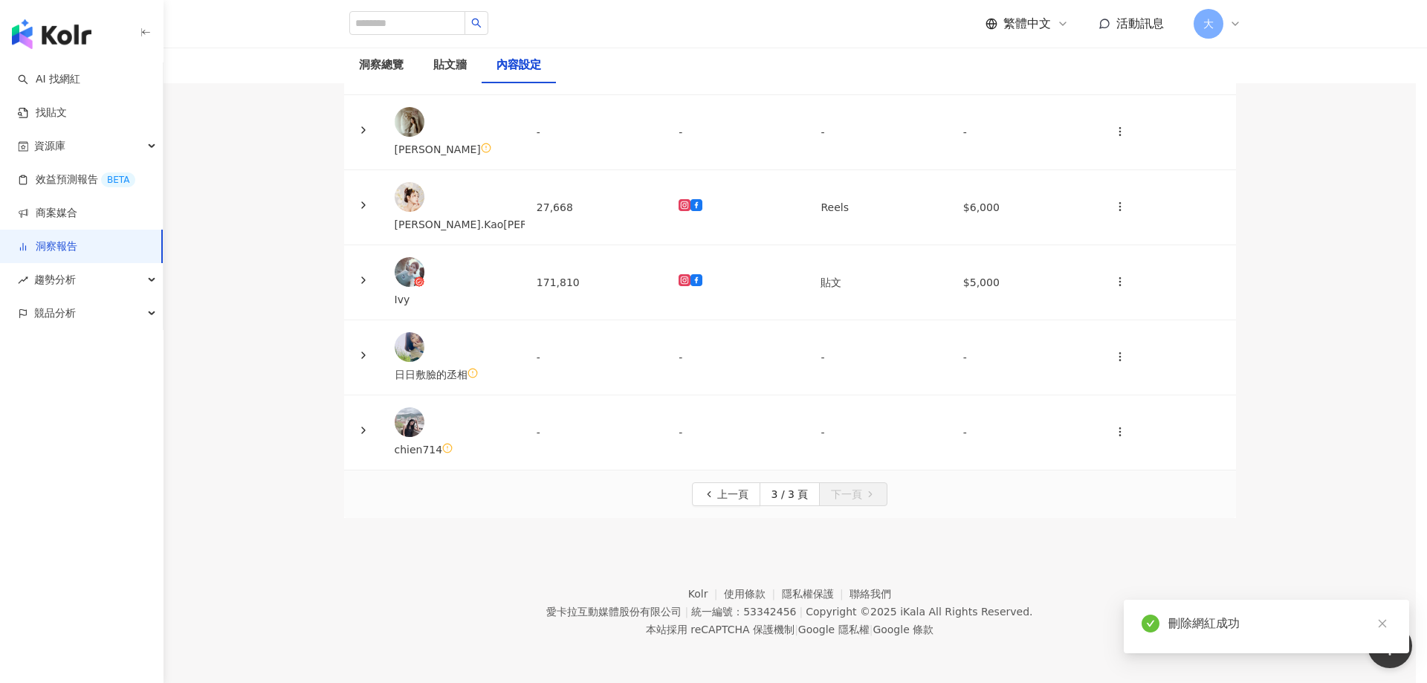
scroll to position [283, 0]
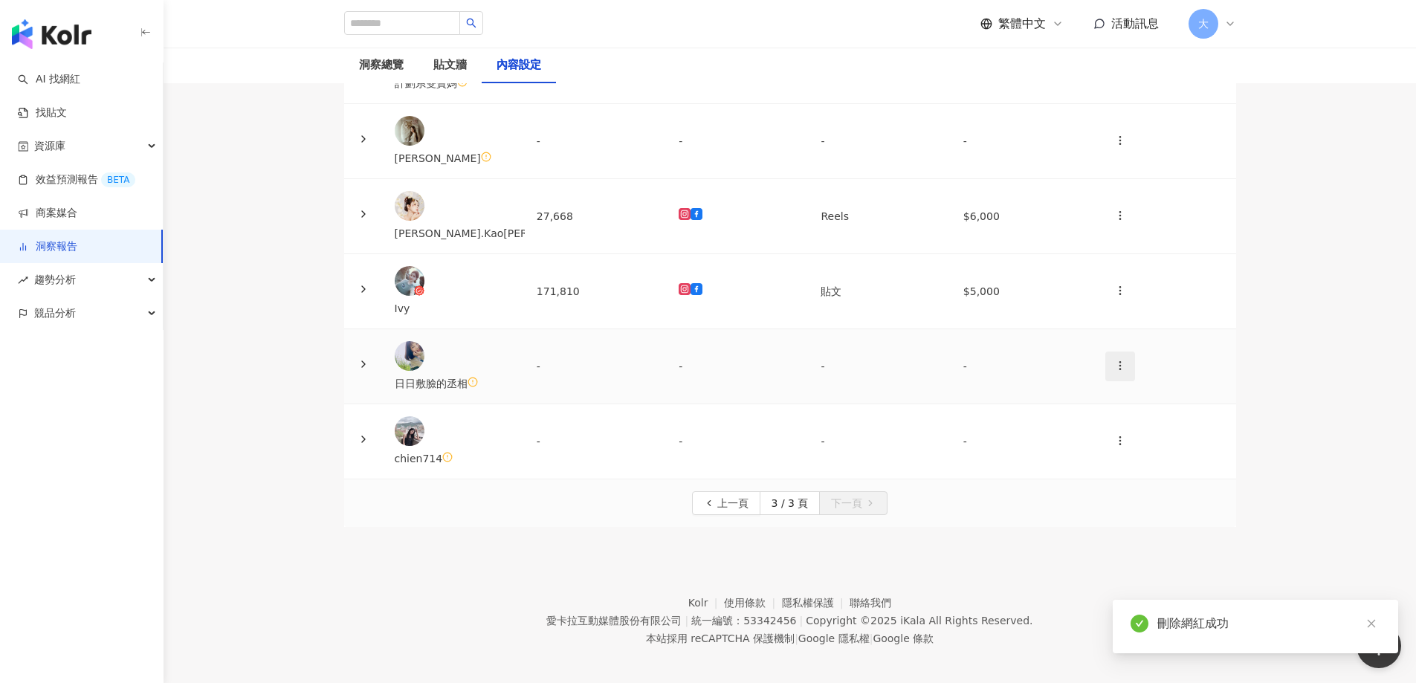
click at [1114, 360] on icon "button" at bounding box center [1120, 366] width 12 height 12
click at [1130, 396] on div "刪除網紅" at bounding box center [1124, 394] width 52 height 16
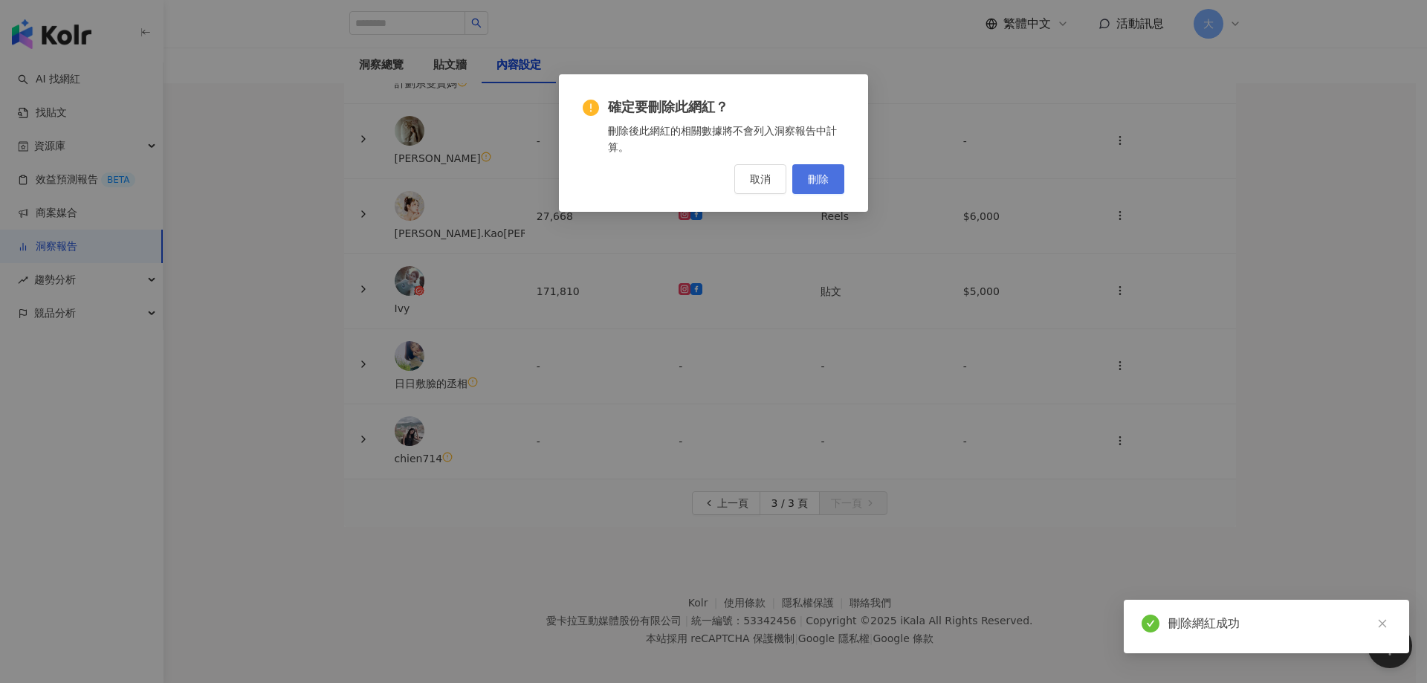
click at [817, 177] on span "刪除" at bounding box center [818, 179] width 21 height 12
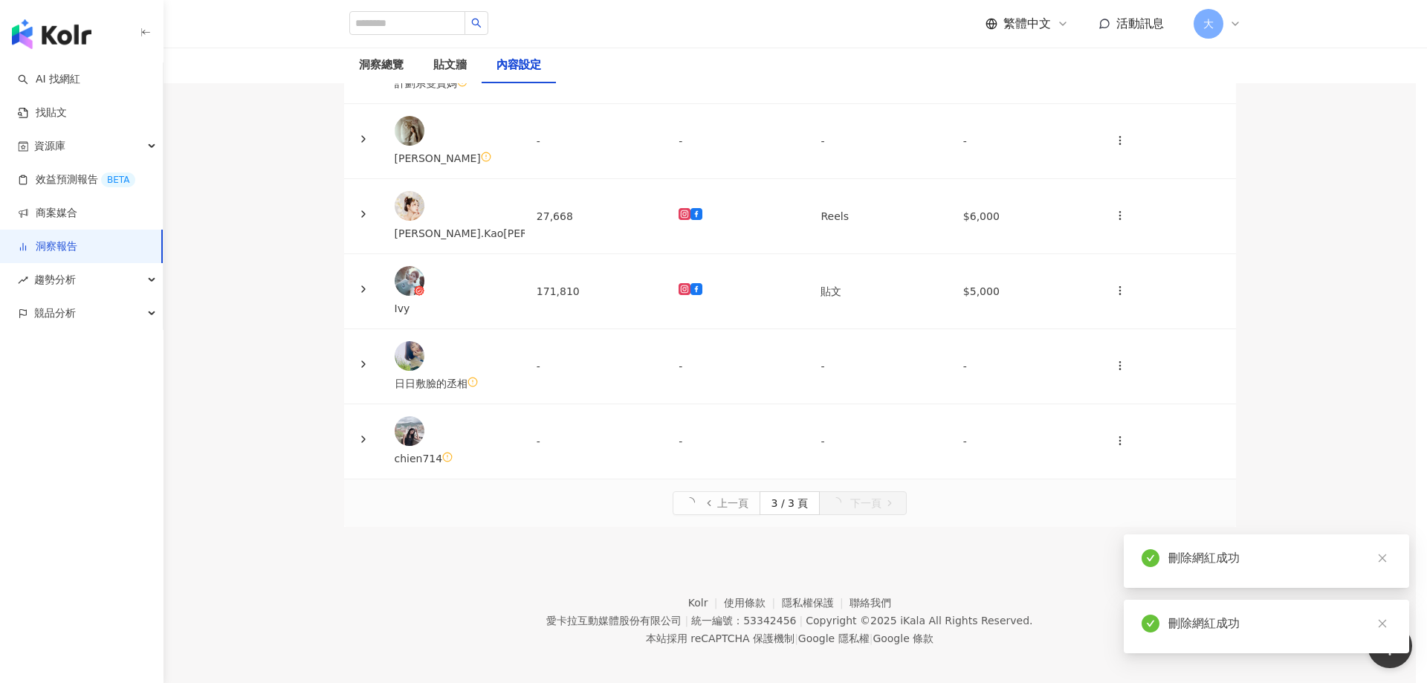
scroll to position [229, 0]
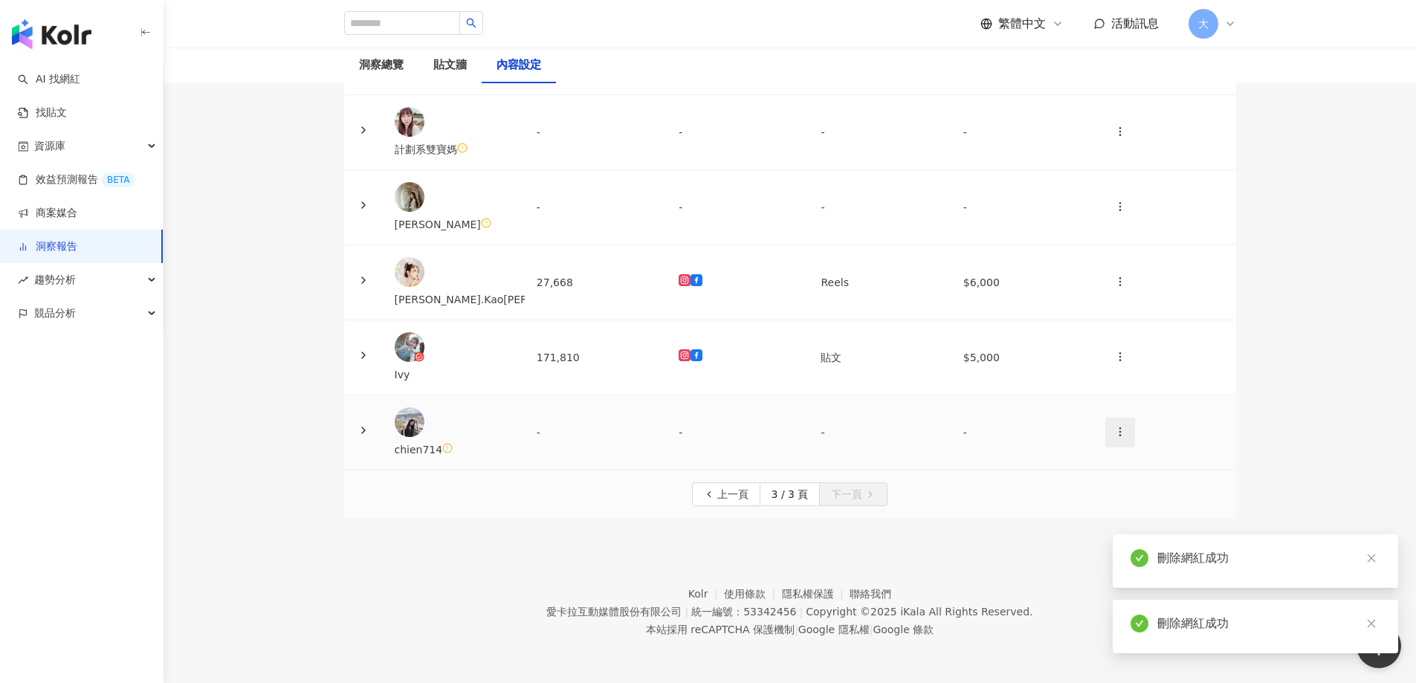
click at [1108, 418] on button "button" at bounding box center [1120, 433] width 30 height 30
click at [1124, 453] on div "刪除網紅" at bounding box center [1124, 461] width 52 height 16
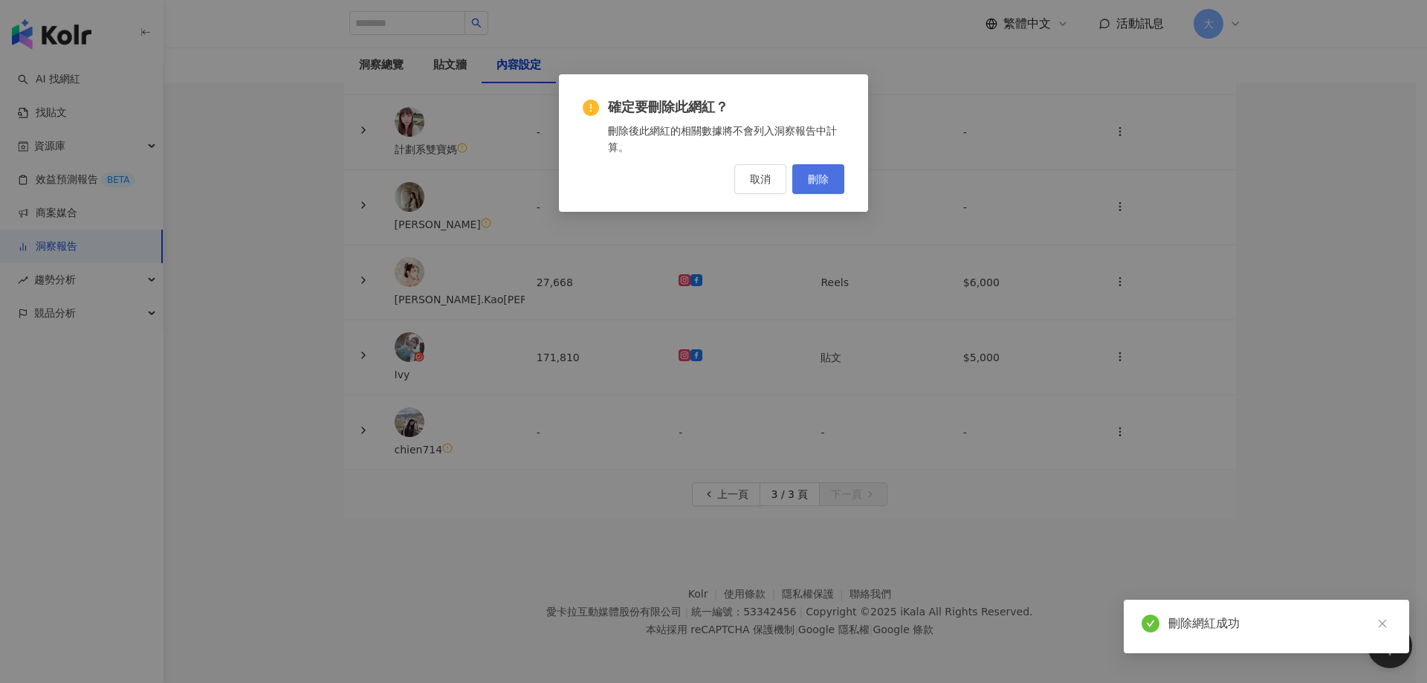
click at [832, 184] on button "刪除" at bounding box center [818, 179] width 52 height 30
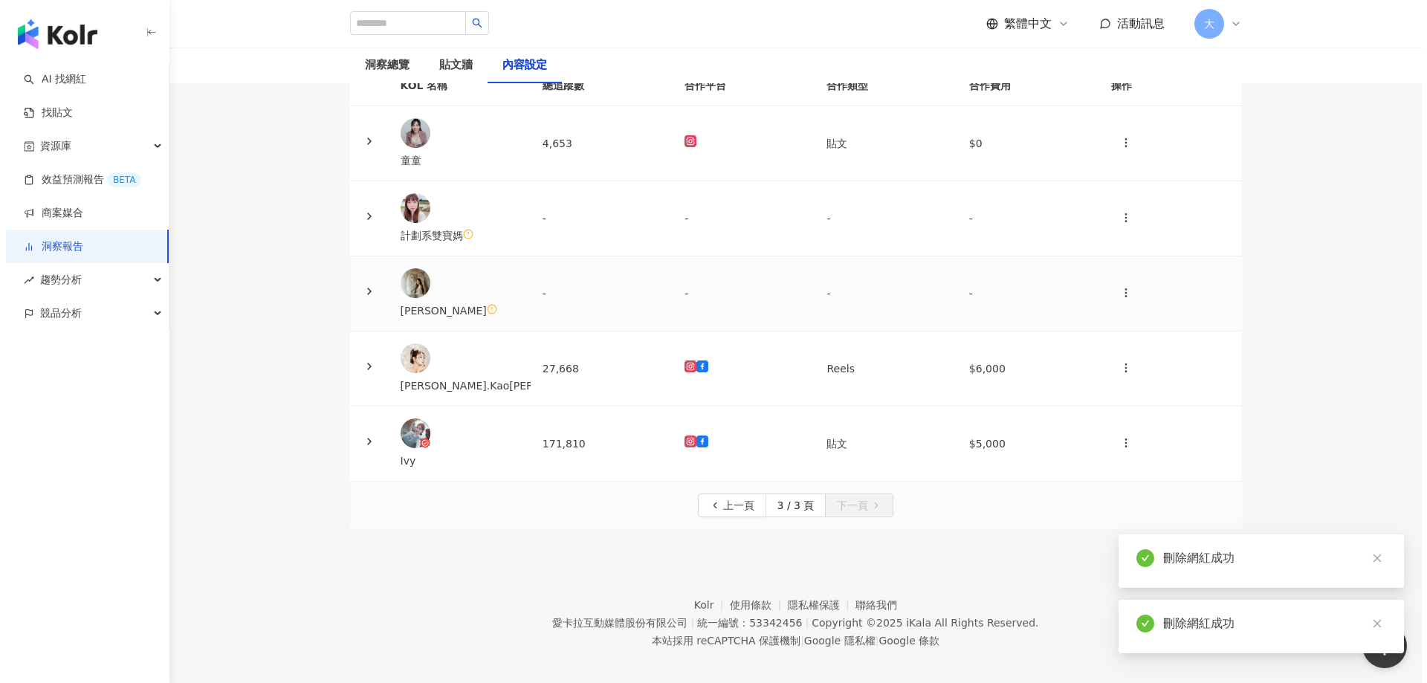
scroll to position [100, 0]
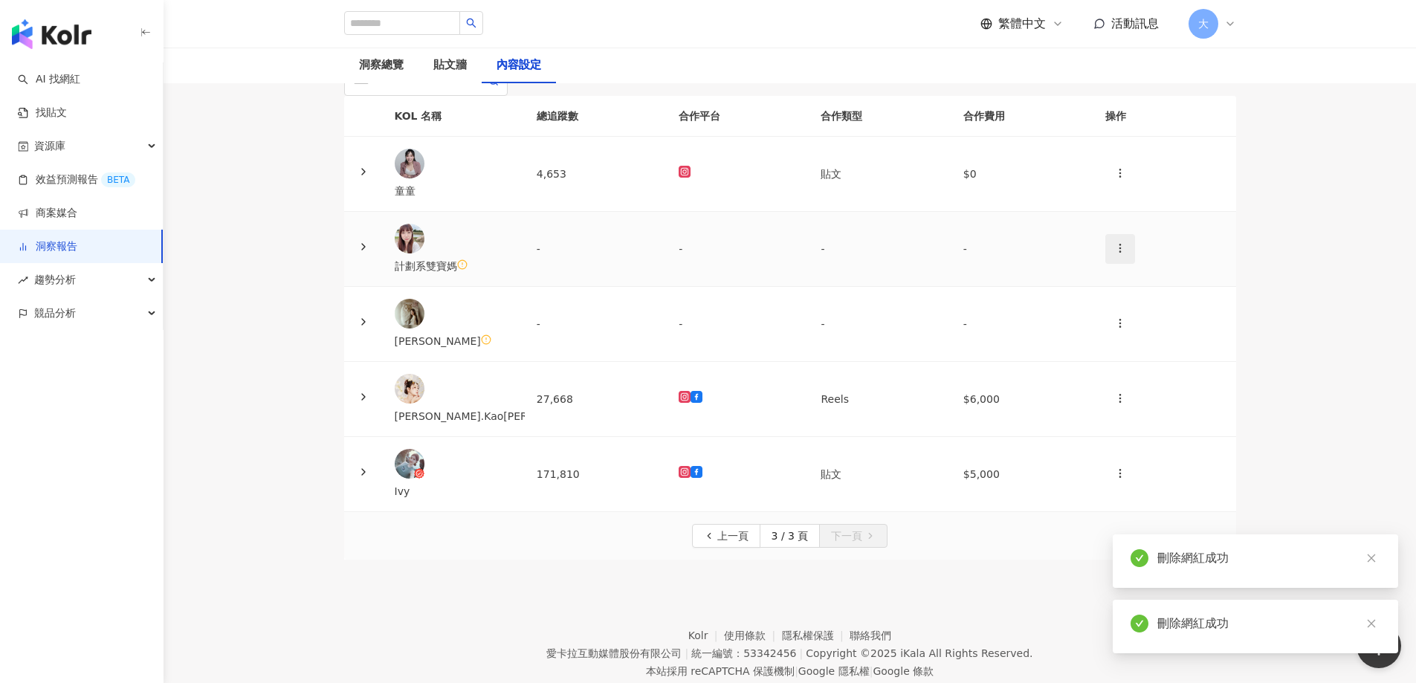
click at [1114, 254] on icon "button" at bounding box center [1120, 248] width 12 height 12
click at [1117, 363] on div "刪除網紅" at bounding box center [1124, 360] width 52 height 16
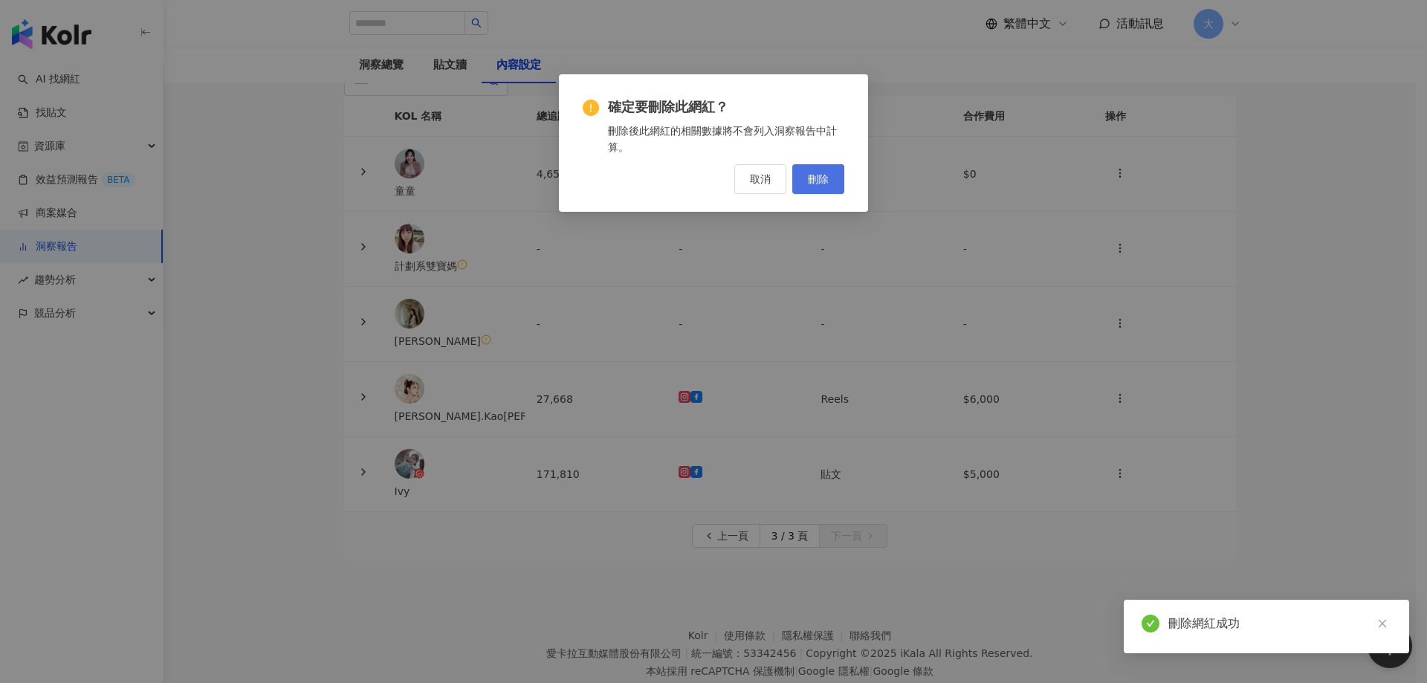
click at [829, 183] on button "刪除" at bounding box center [818, 179] width 52 height 30
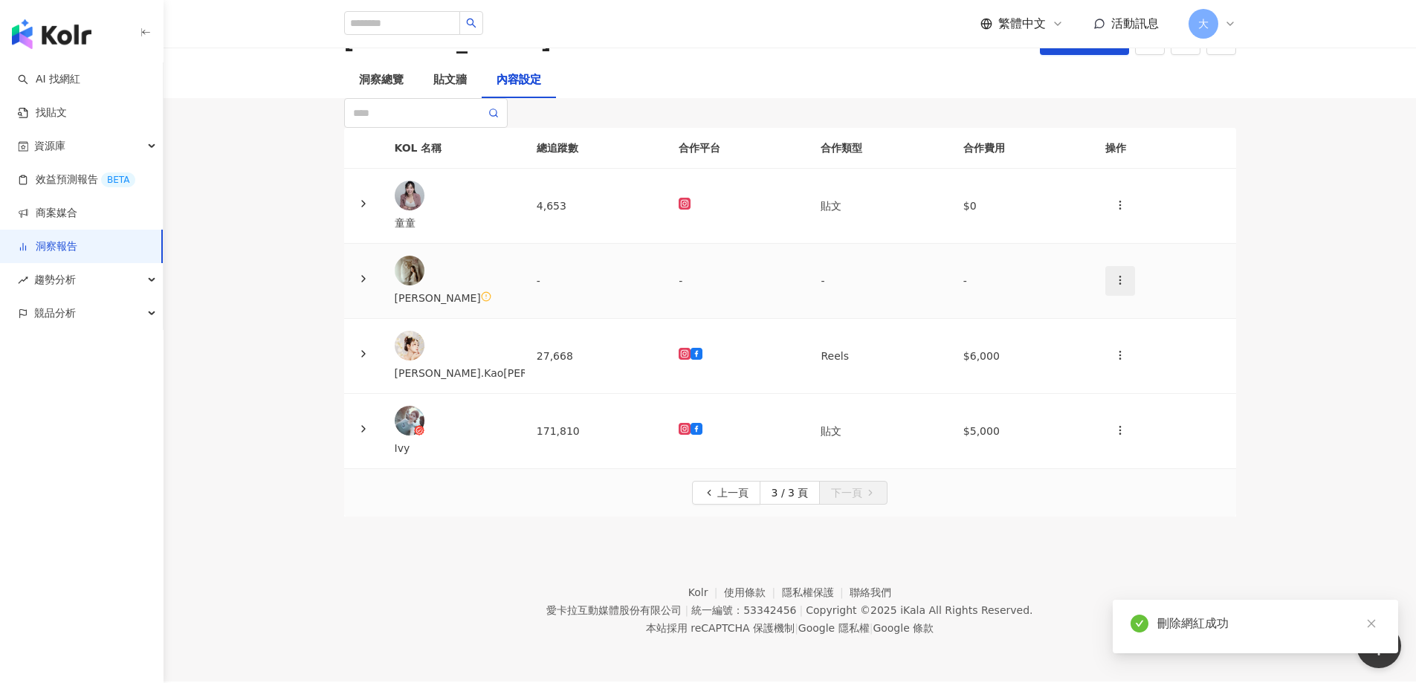
click at [1114, 286] on icon "button" at bounding box center [1120, 280] width 12 height 12
click at [1115, 384] on div "刪除網紅" at bounding box center [1124, 392] width 52 height 16
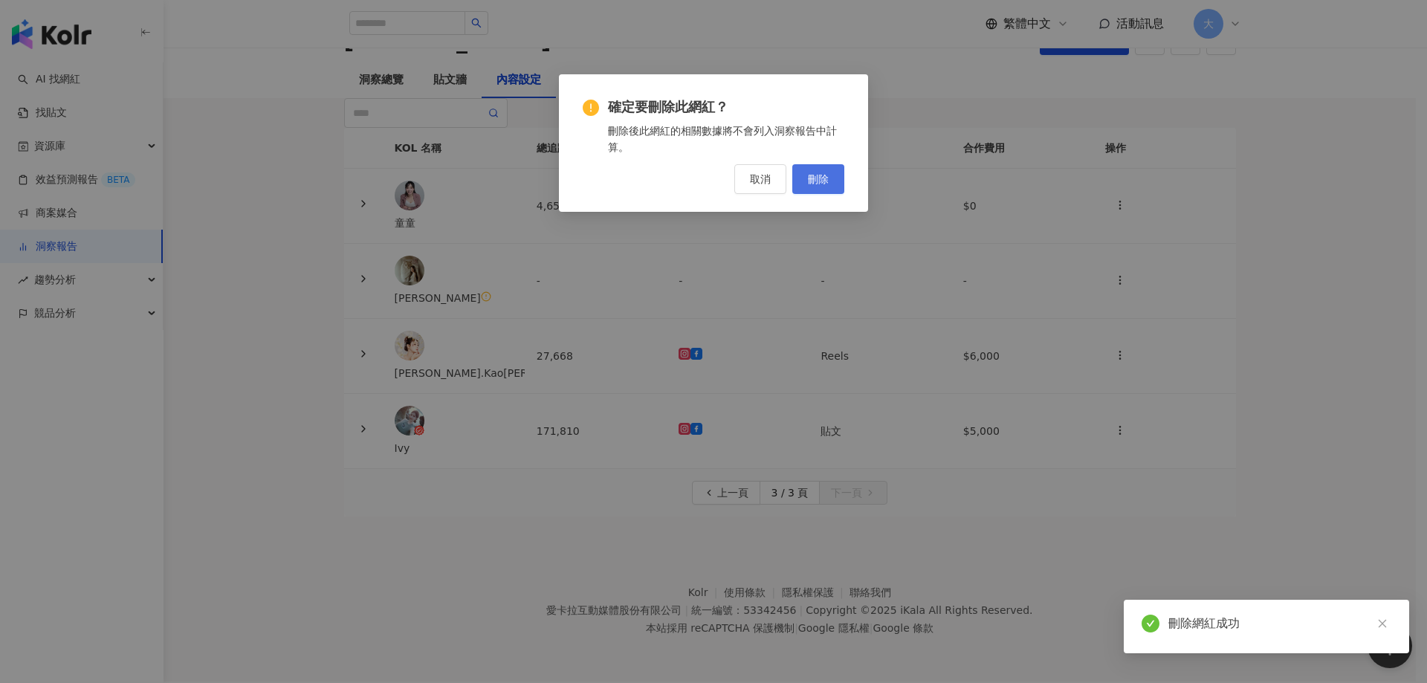
click at [811, 174] on span "刪除" at bounding box center [818, 179] width 21 height 12
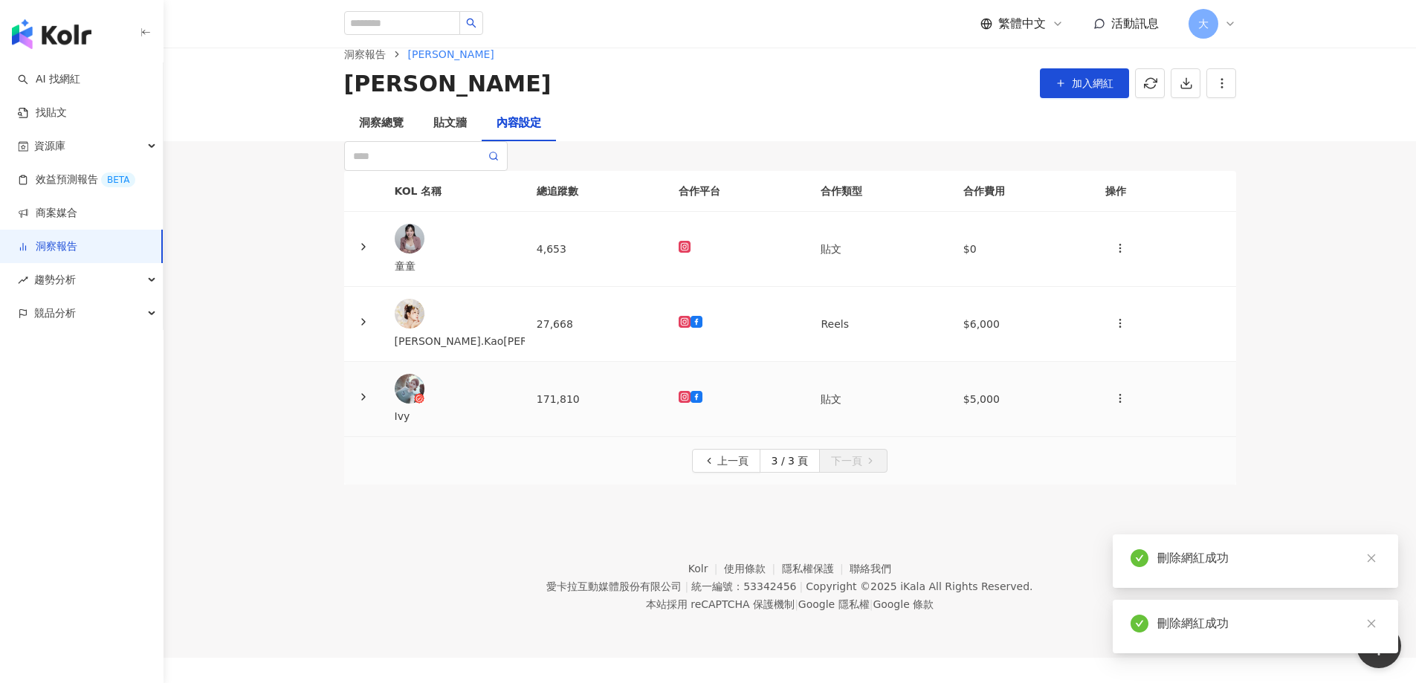
scroll to position [0, 0]
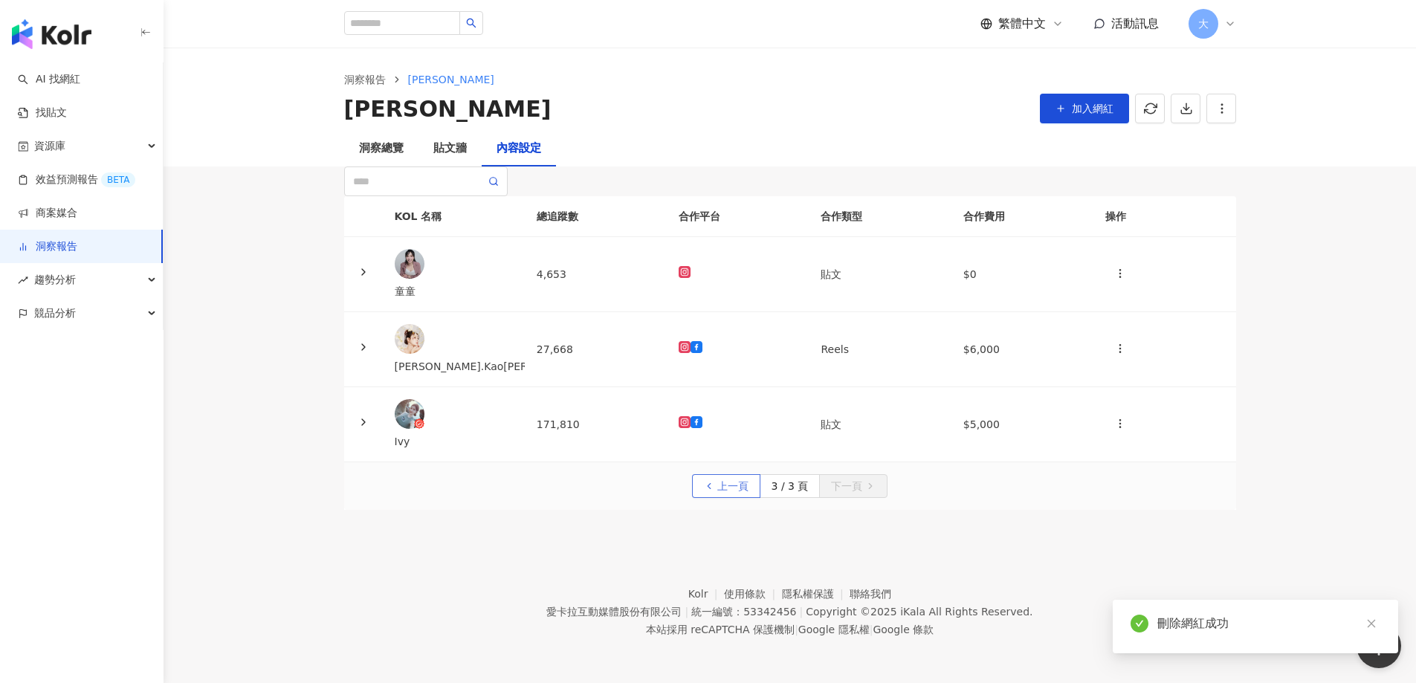
click at [728, 499] on span "上一頁" at bounding box center [732, 487] width 31 height 24
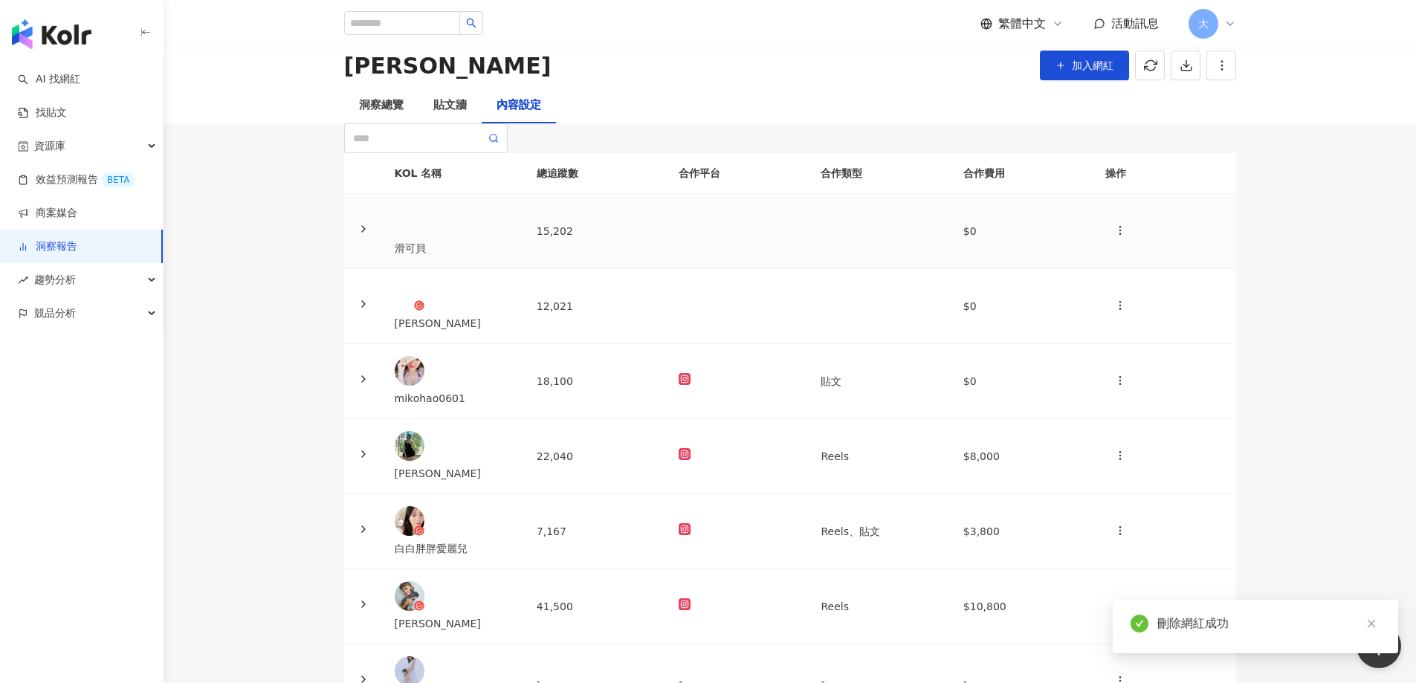
scroll to position [74, 0]
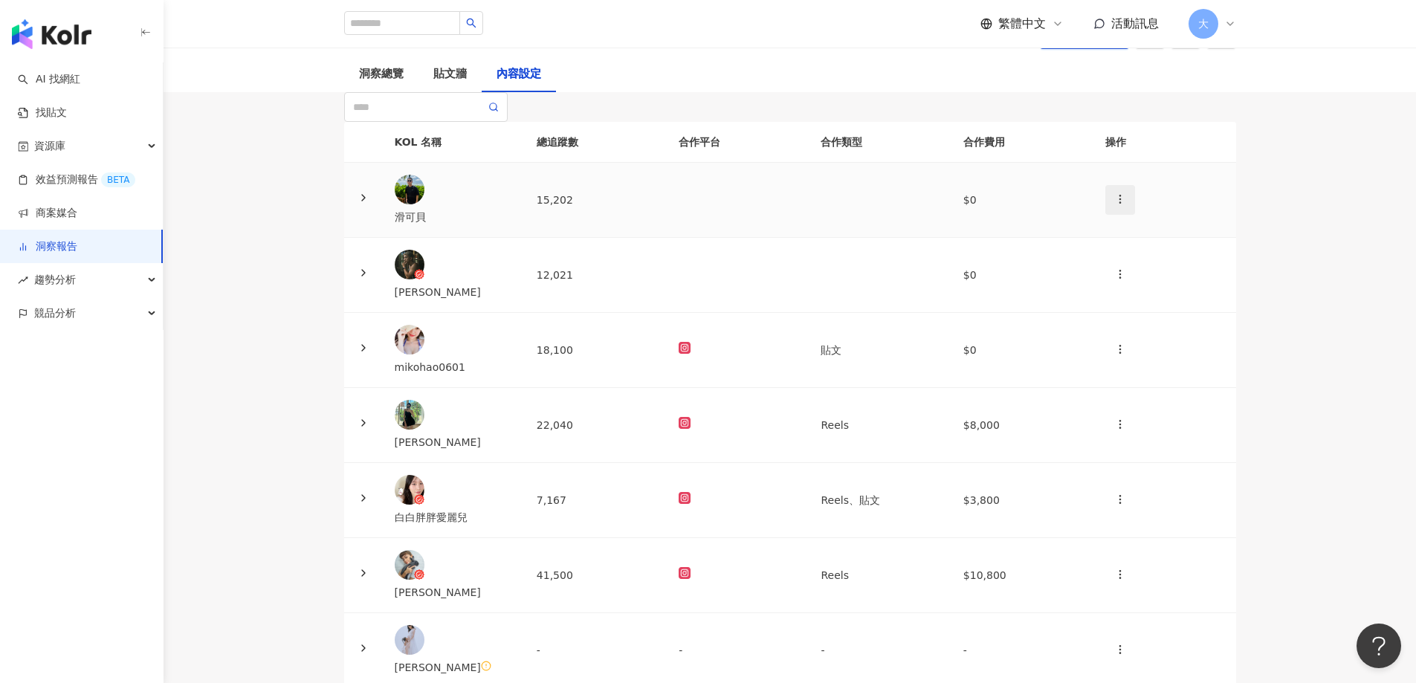
click at [1114, 205] on icon "button" at bounding box center [1120, 199] width 12 height 12
click at [1130, 337] on div "刪除網紅" at bounding box center [1124, 332] width 52 height 16
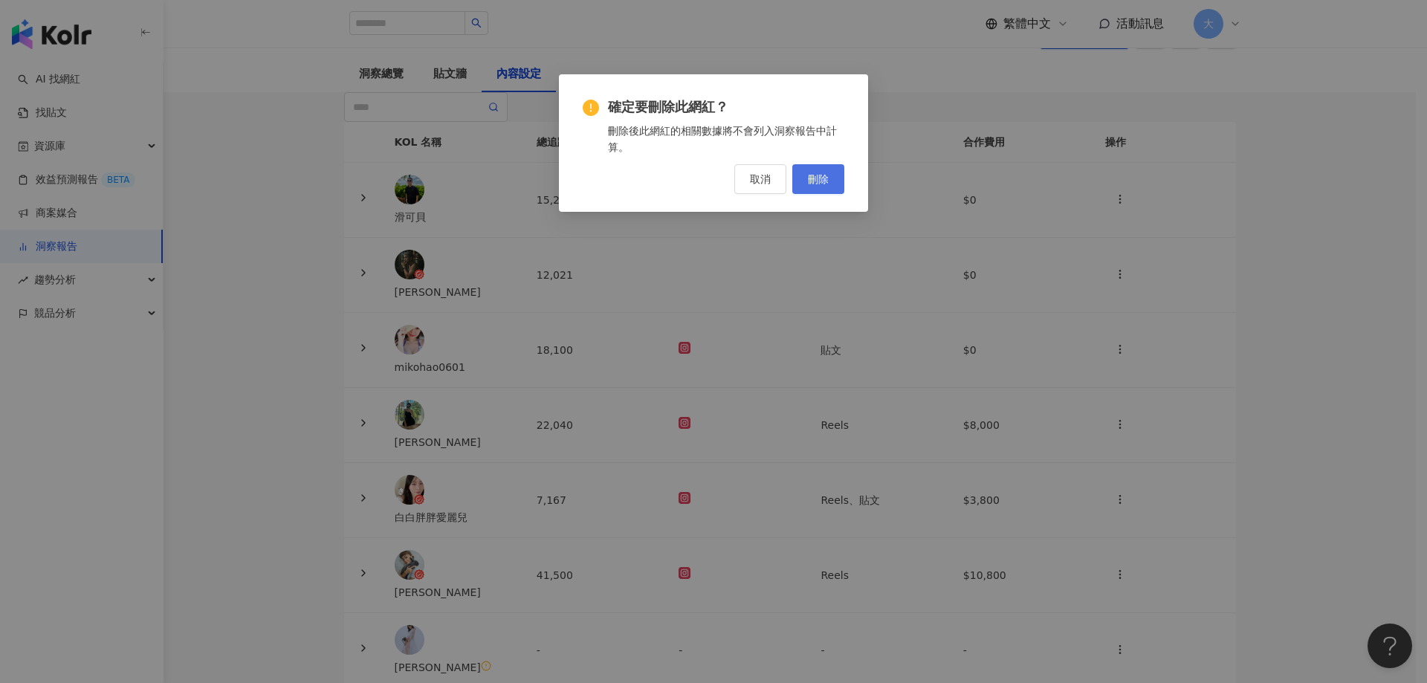
click at [824, 178] on span "刪除" at bounding box center [818, 179] width 21 height 12
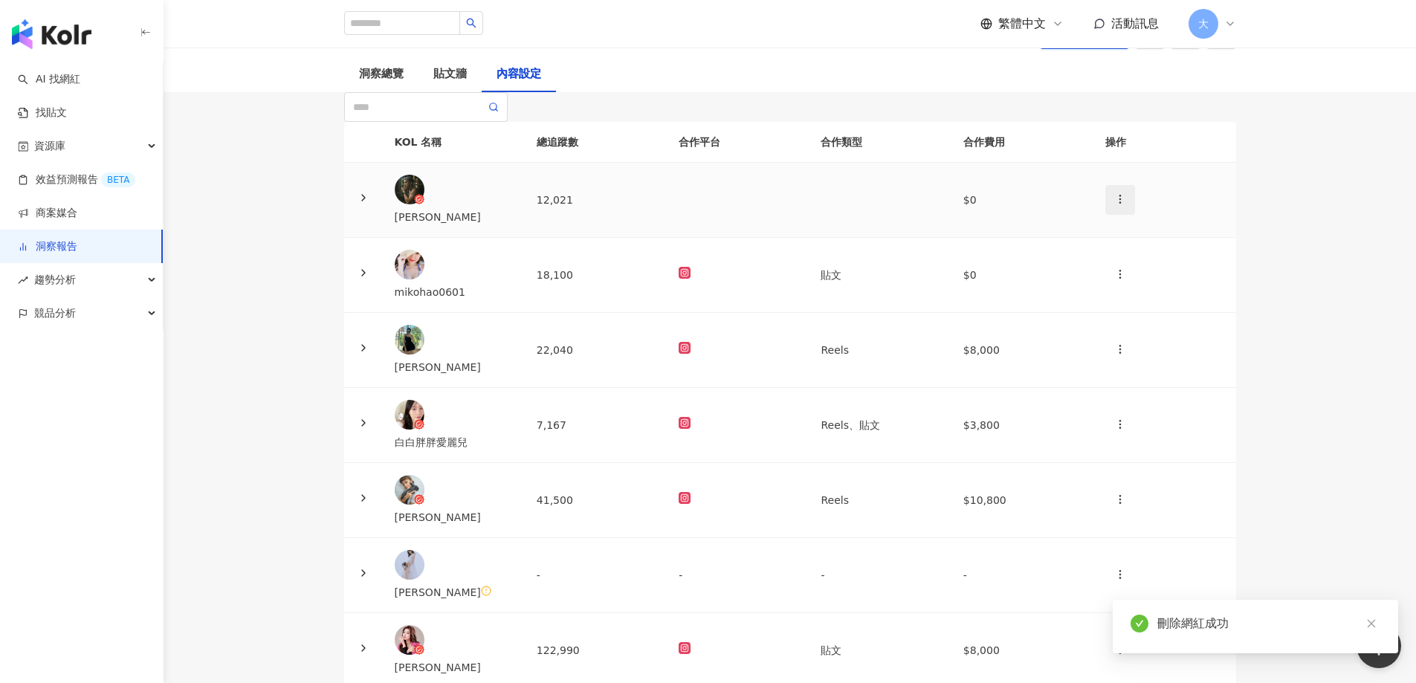
click at [1114, 205] on icon "button" at bounding box center [1120, 199] width 12 height 12
click at [1127, 329] on div "刪除網紅" at bounding box center [1124, 332] width 52 height 16
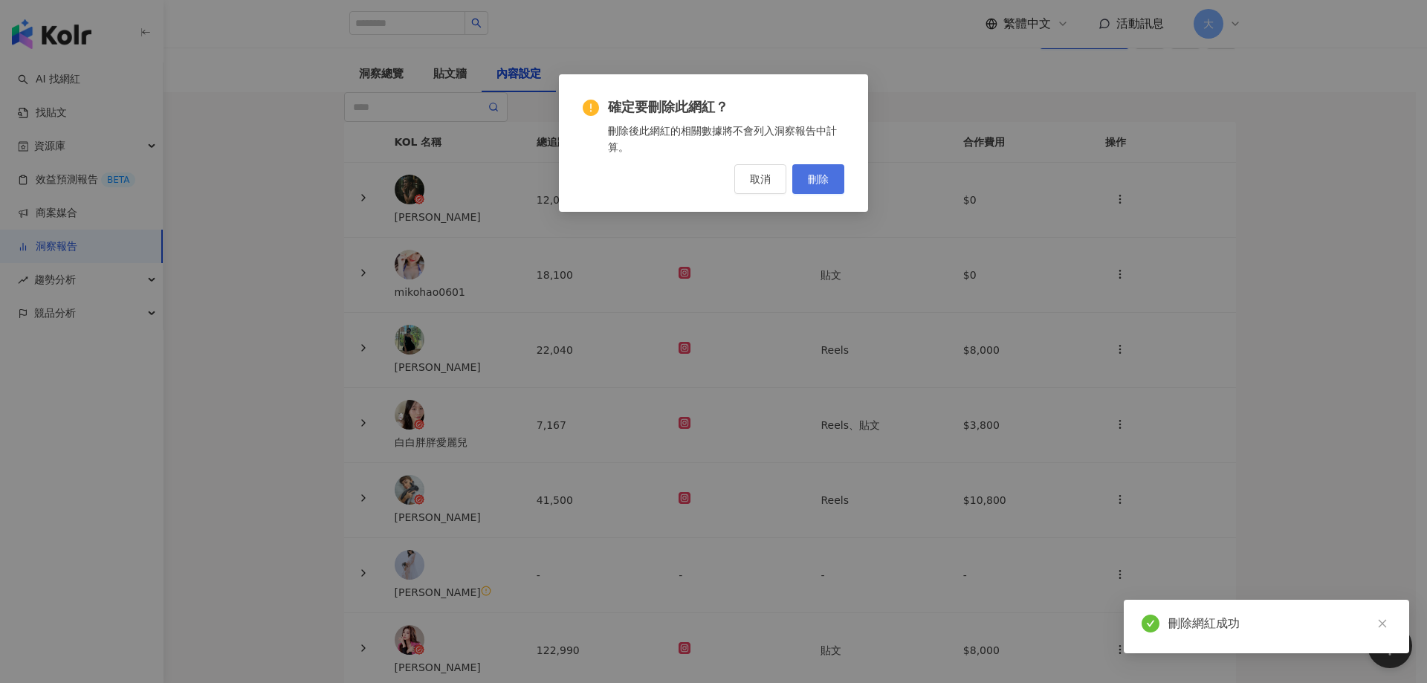
click at [834, 178] on button "刪除" at bounding box center [818, 179] width 52 height 30
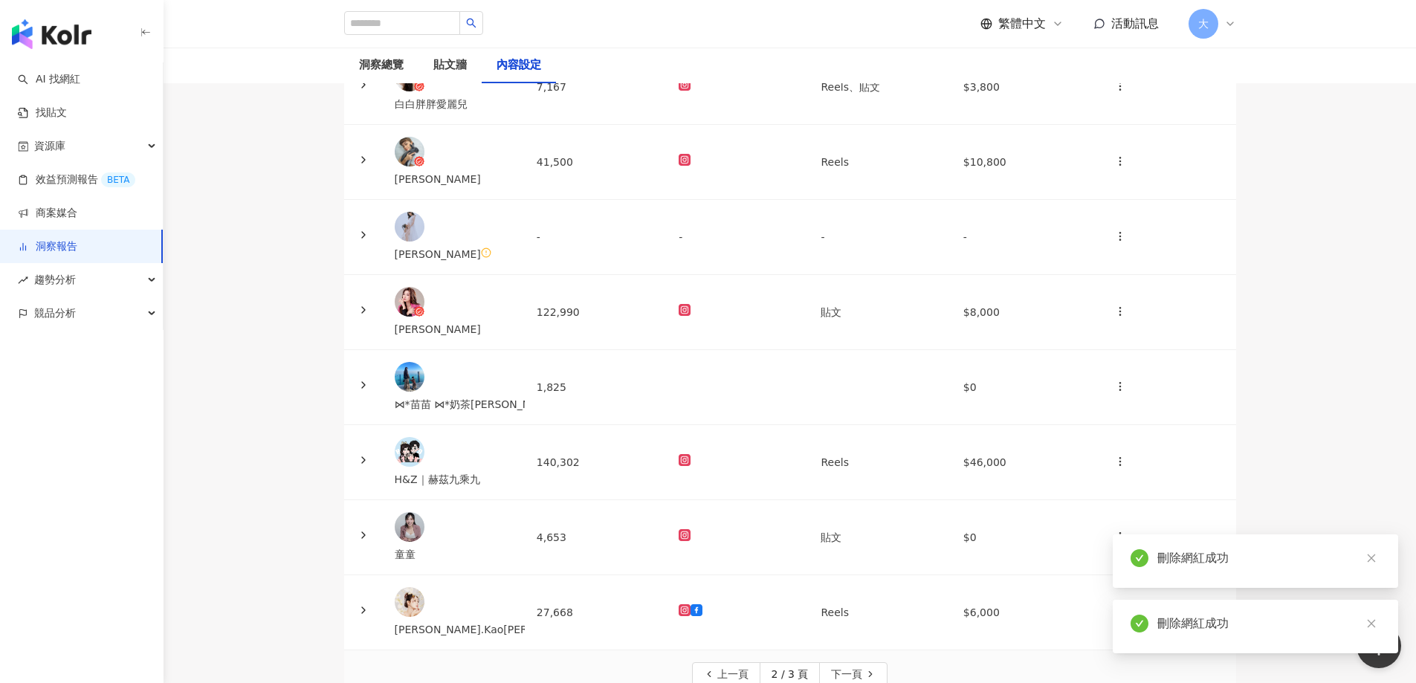
scroll to position [372, 0]
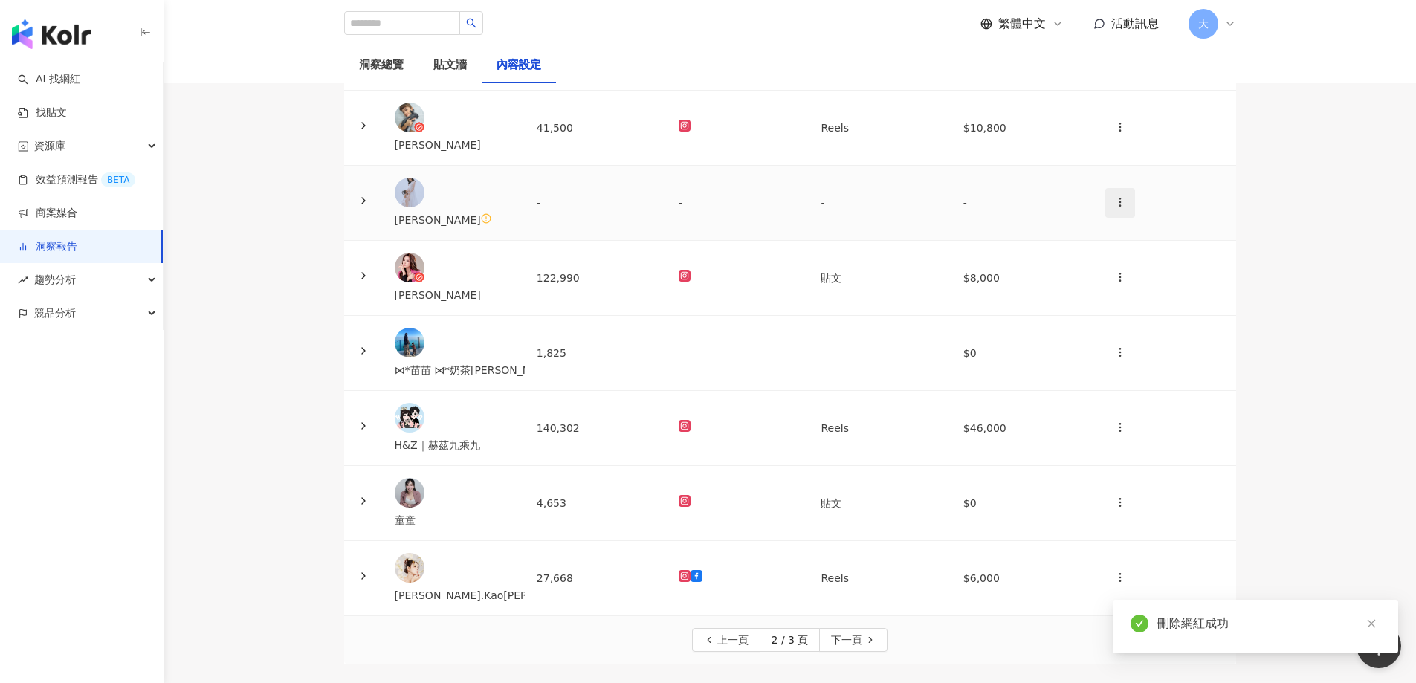
click at [1114, 196] on icon "button" at bounding box center [1120, 202] width 12 height 12
click at [1139, 253] on div "刪除網紅" at bounding box center [1124, 252] width 52 height 16
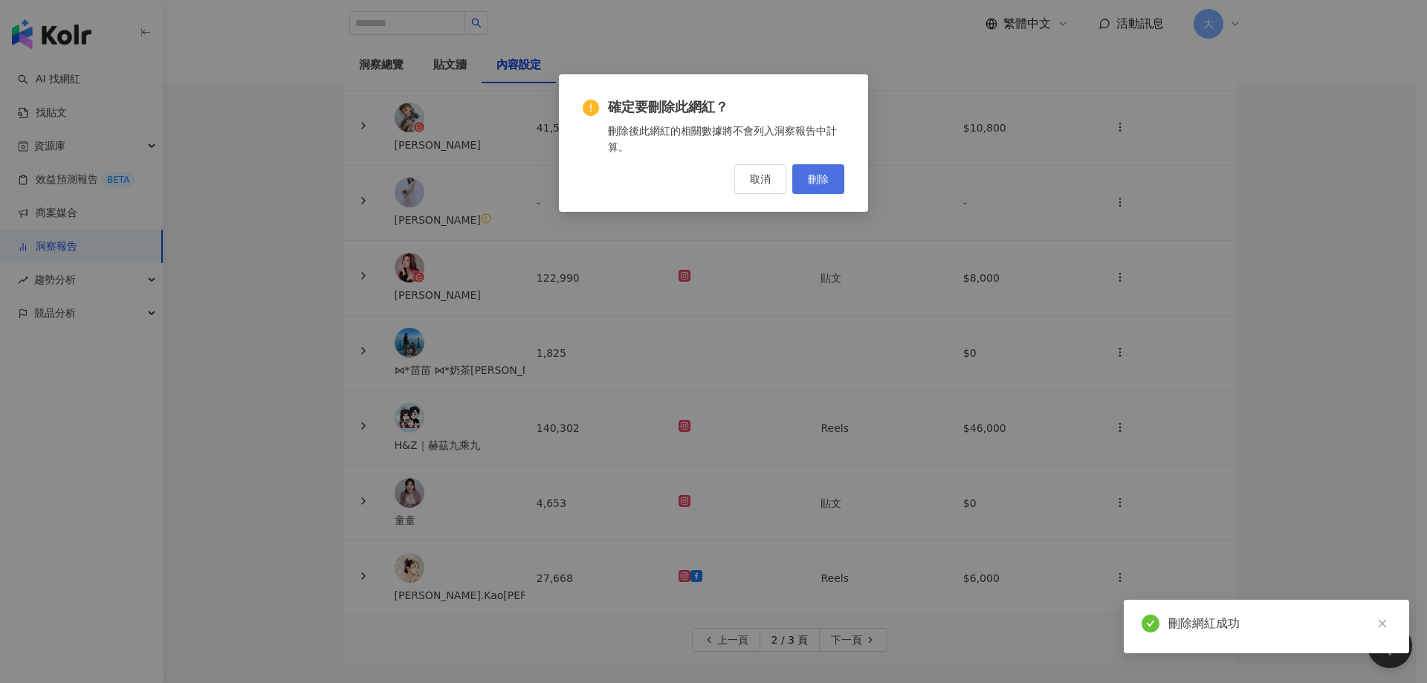
click at [822, 175] on span "刪除" at bounding box center [818, 179] width 21 height 12
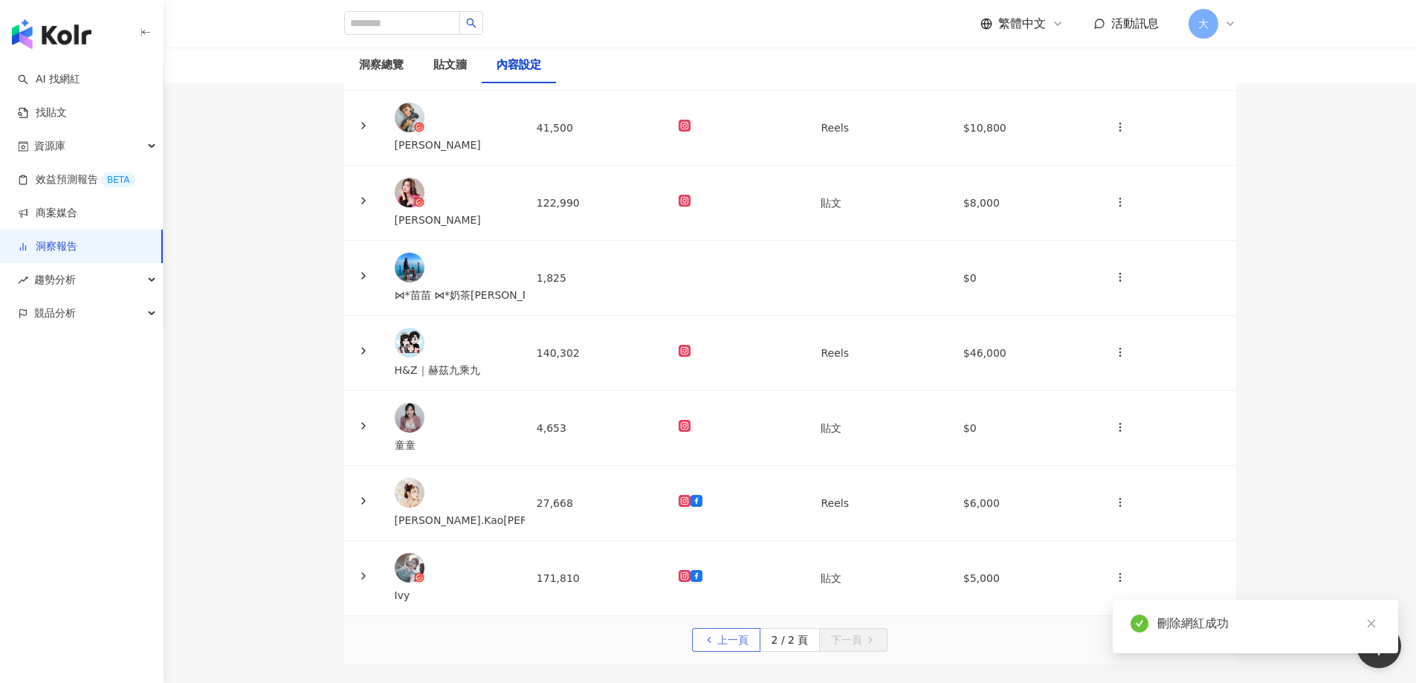
click at [722, 629] on span "上一頁" at bounding box center [732, 641] width 31 height 24
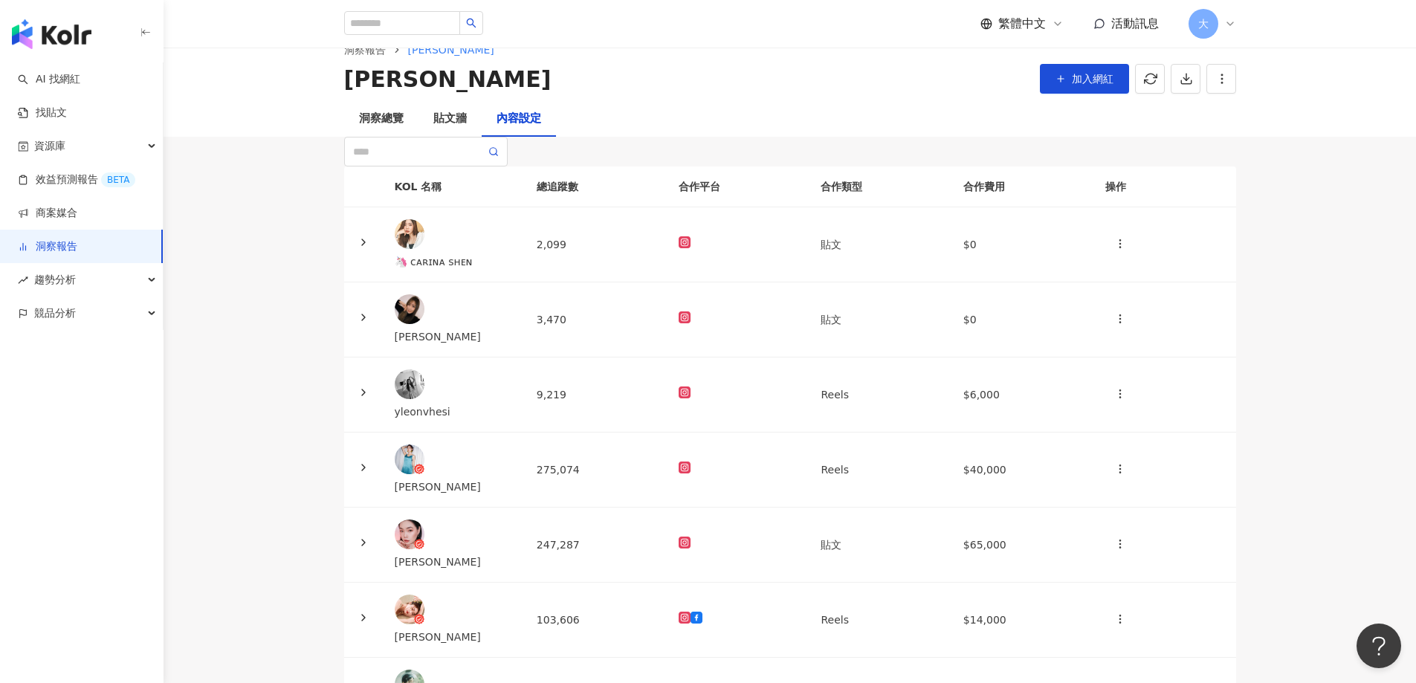
scroll to position [0, 0]
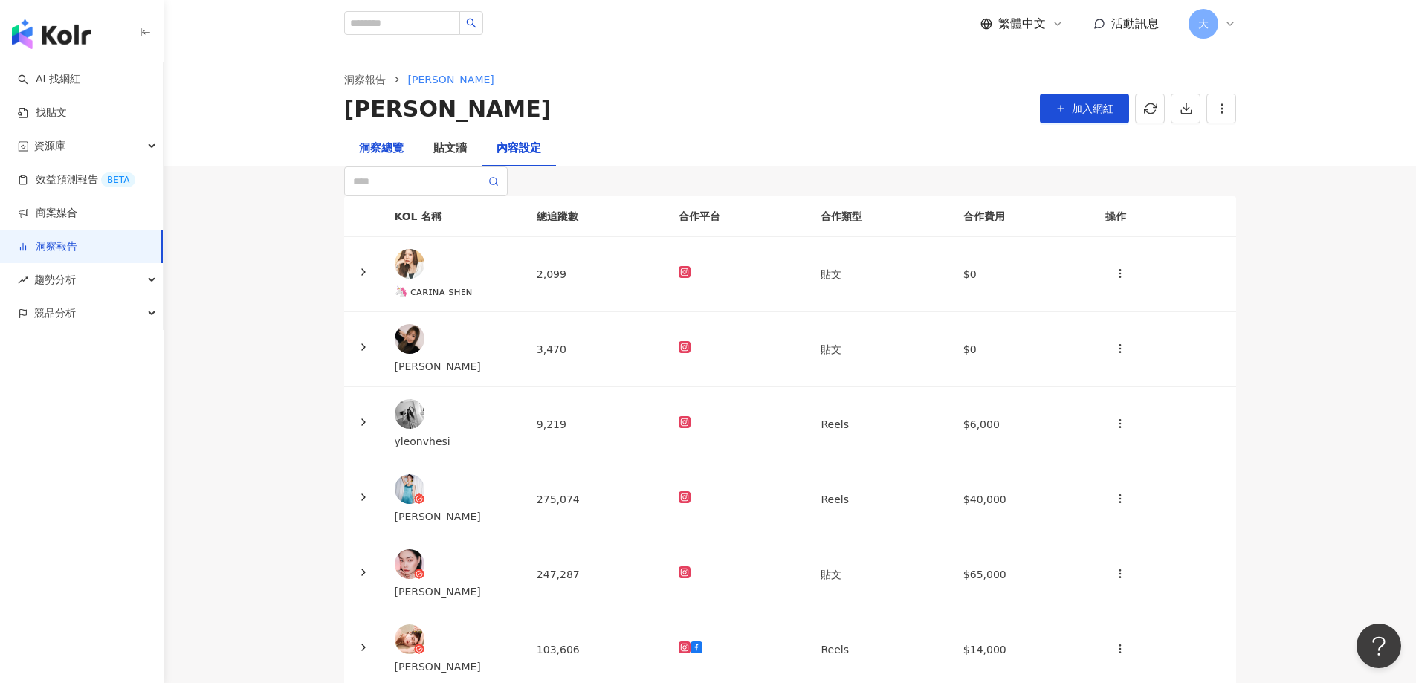
click at [392, 149] on div "洞察總覽" at bounding box center [381, 149] width 45 height 18
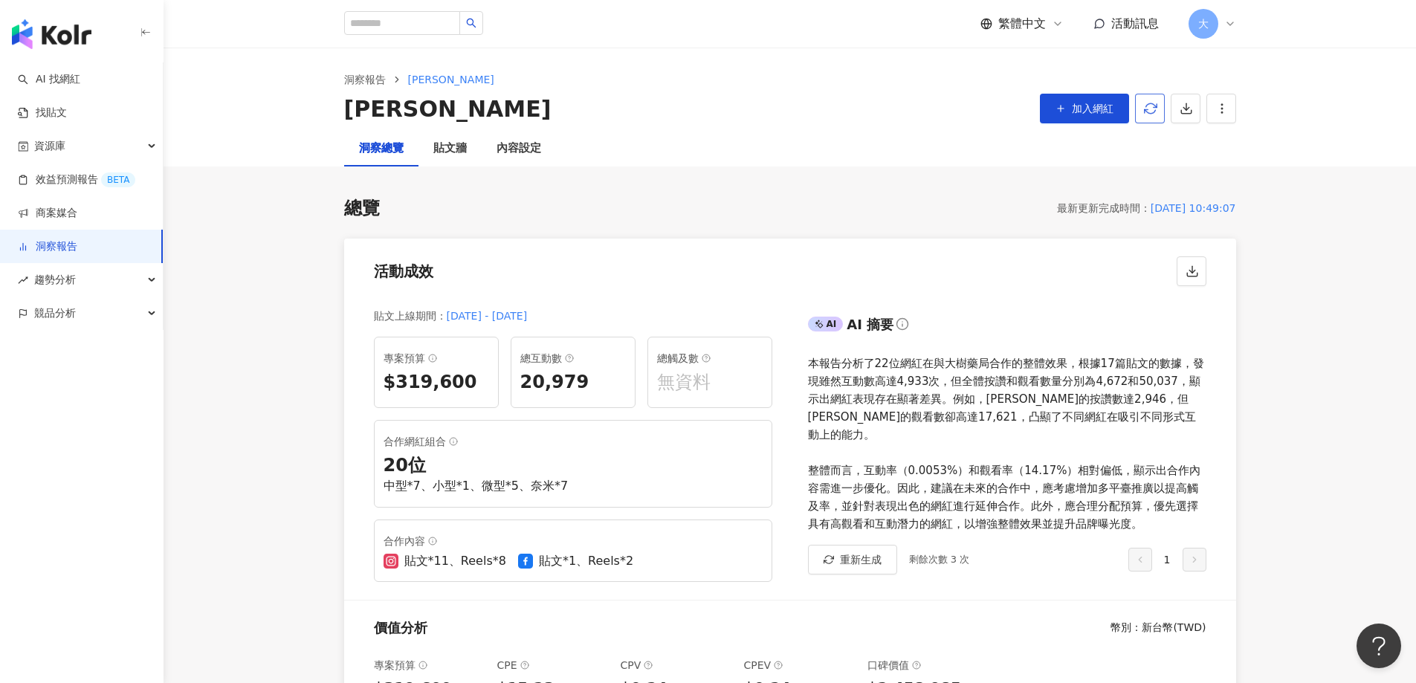
click at [1153, 106] on icon "button" at bounding box center [1150, 108] width 13 height 13
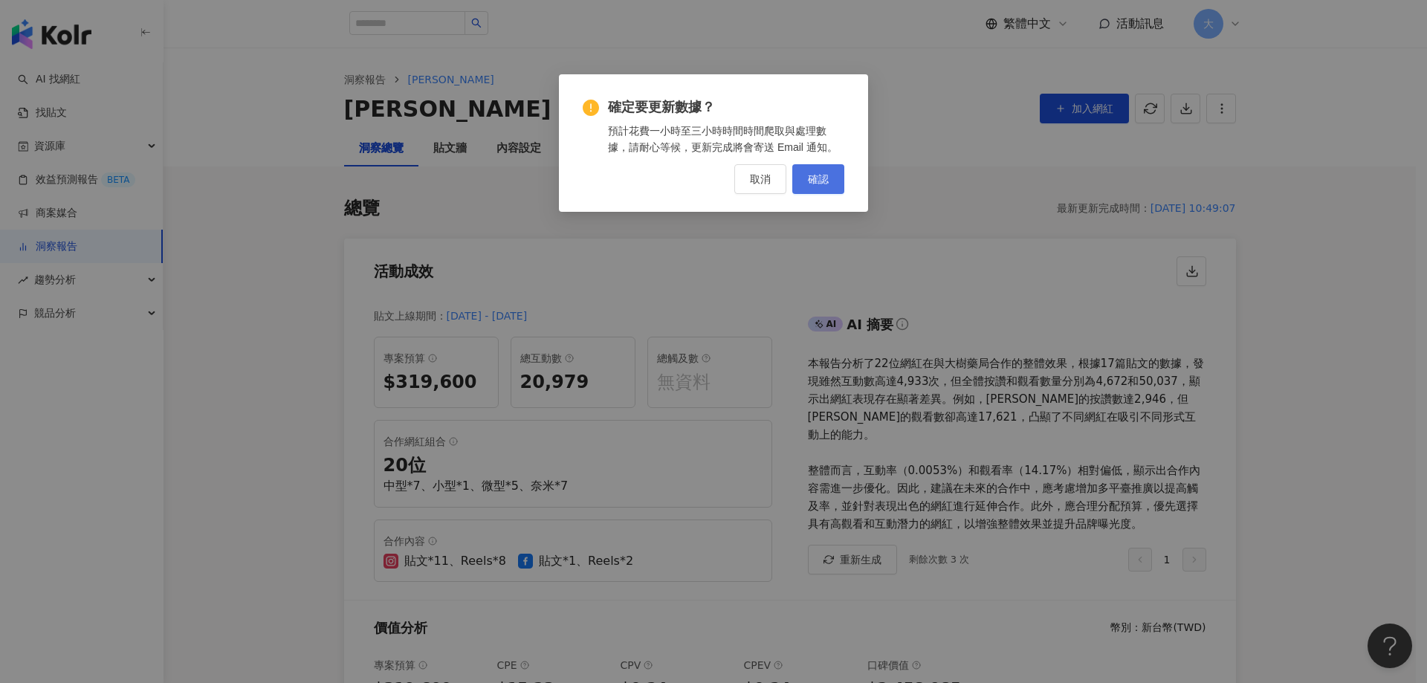
click at [814, 178] on span "確認" at bounding box center [818, 179] width 21 height 12
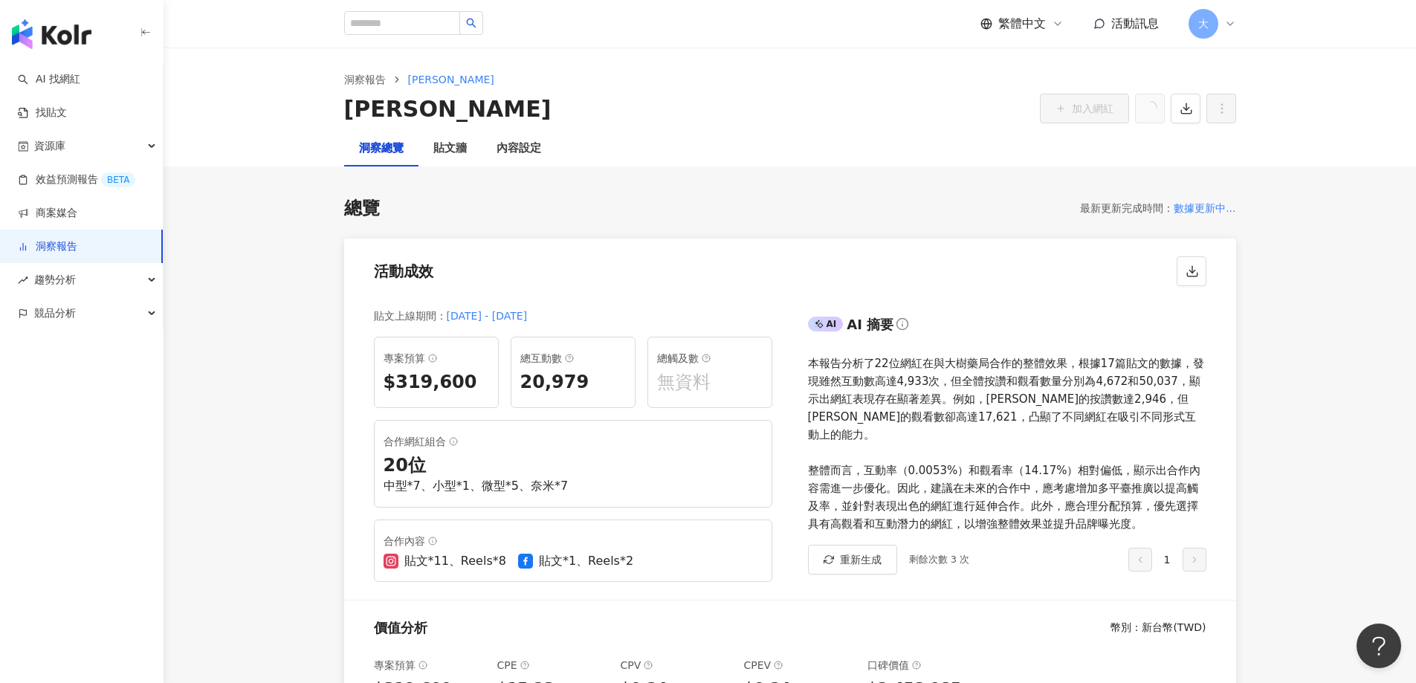
click at [56, 245] on link "洞察報告" at bounding box center [47, 246] width 59 height 15
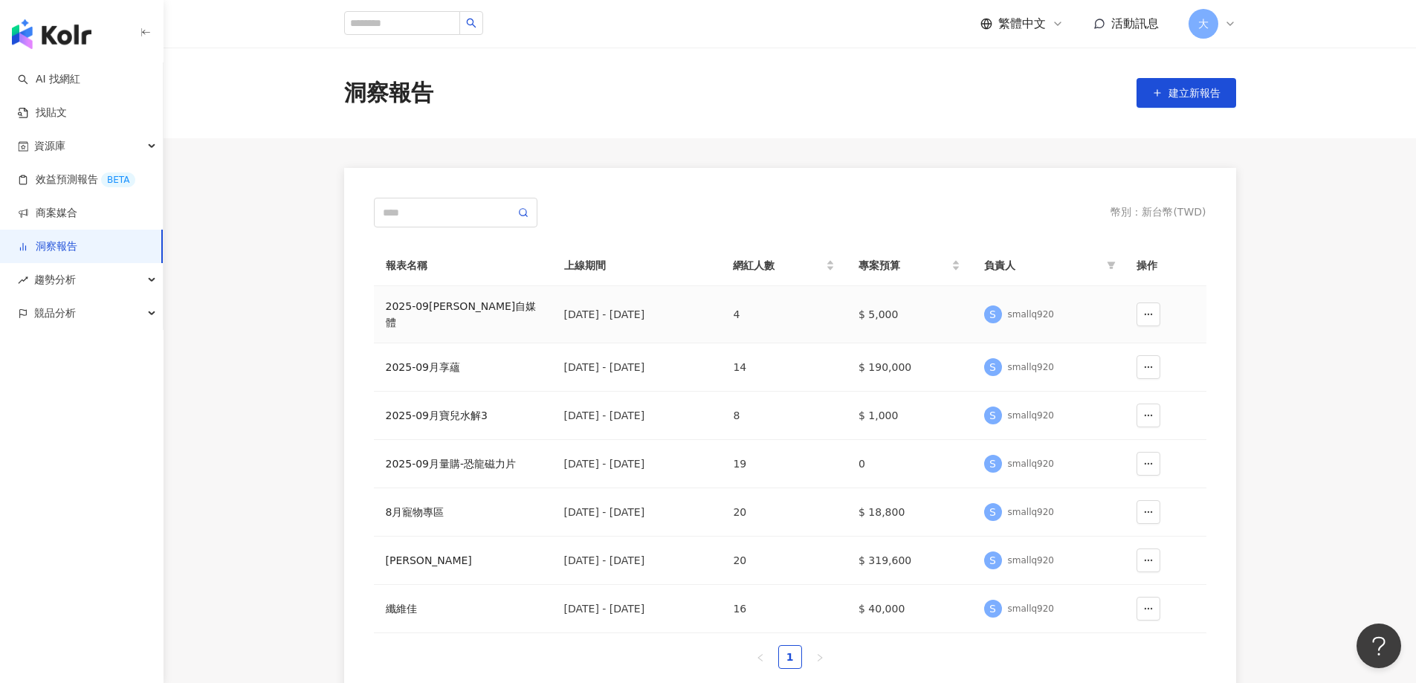
click at [455, 313] on div "2025-09[PERSON_NAME]自媒體" at bounding box center [463, 314] width 155 height 33
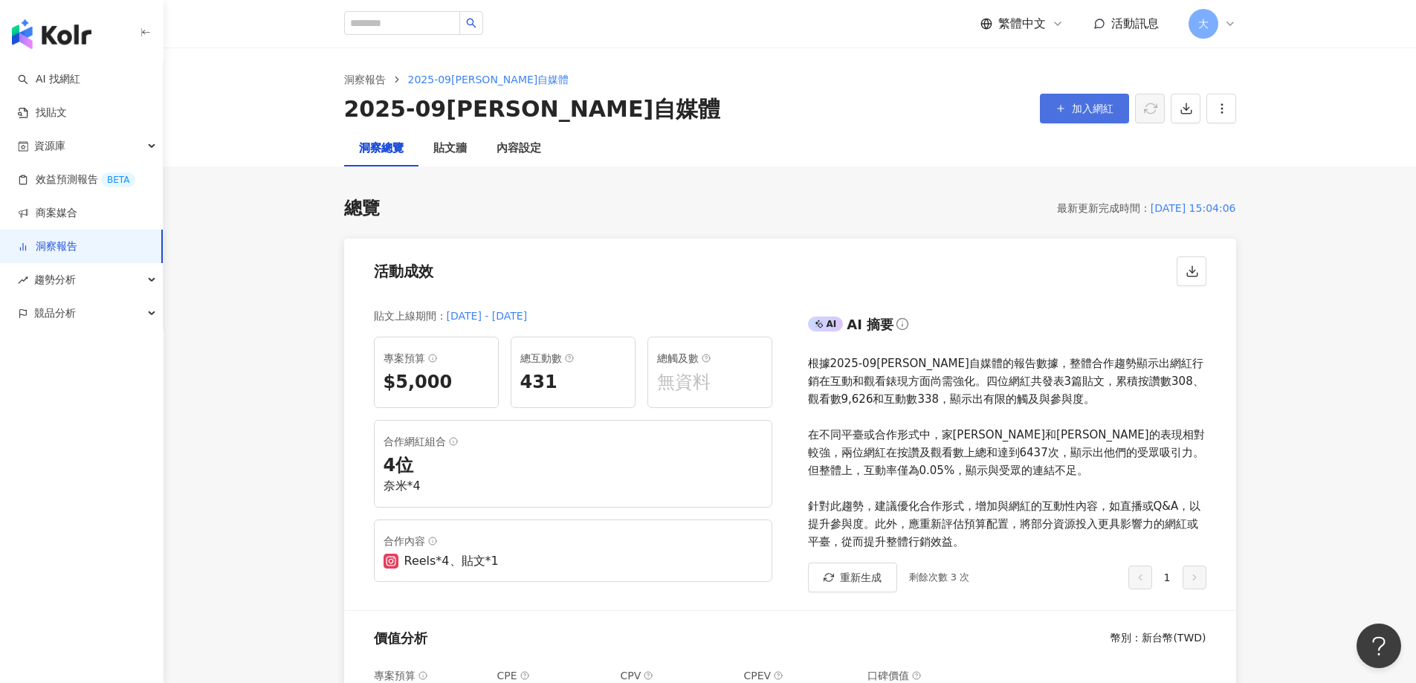
click at [1086, 106] on span "加入網紅" at bounding box center [1093, 109] width 42 height 12
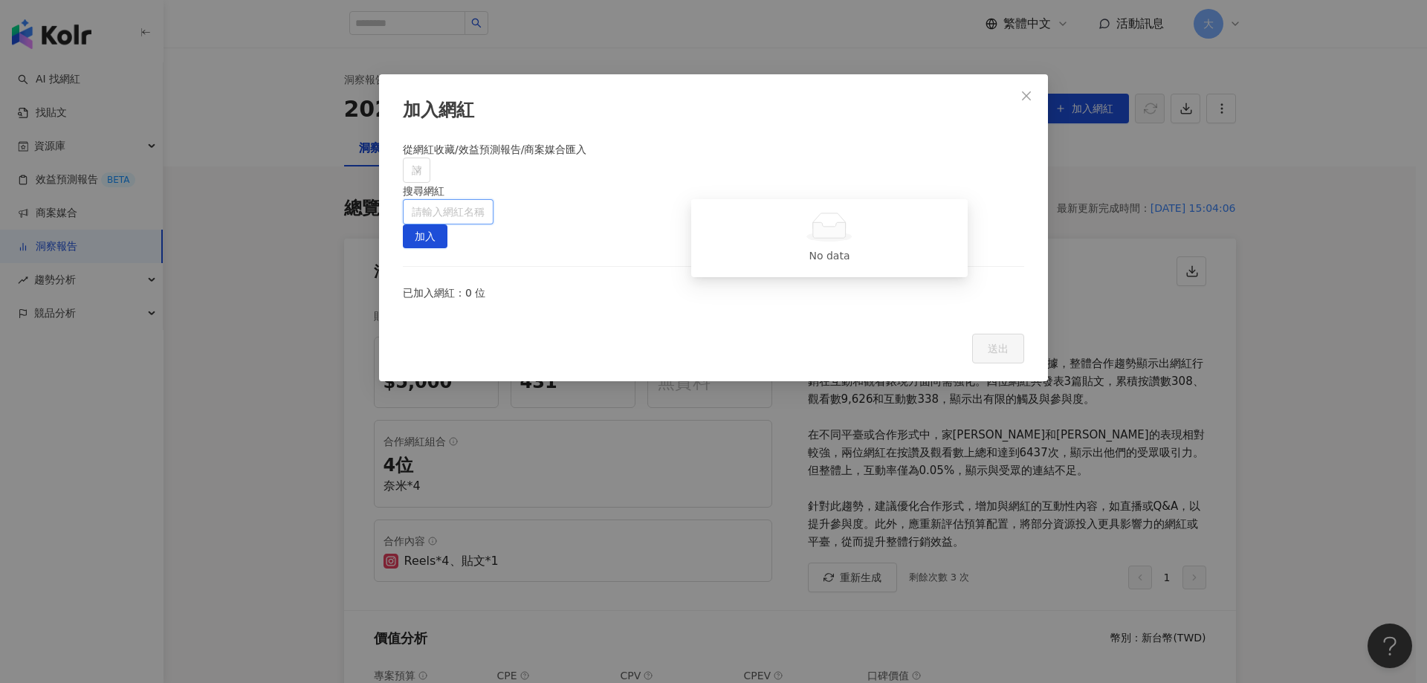
click at [485, 200] on input "search" at bounding box center [448, 212] width 73 height 24
paste input "**********"
type input "**********"
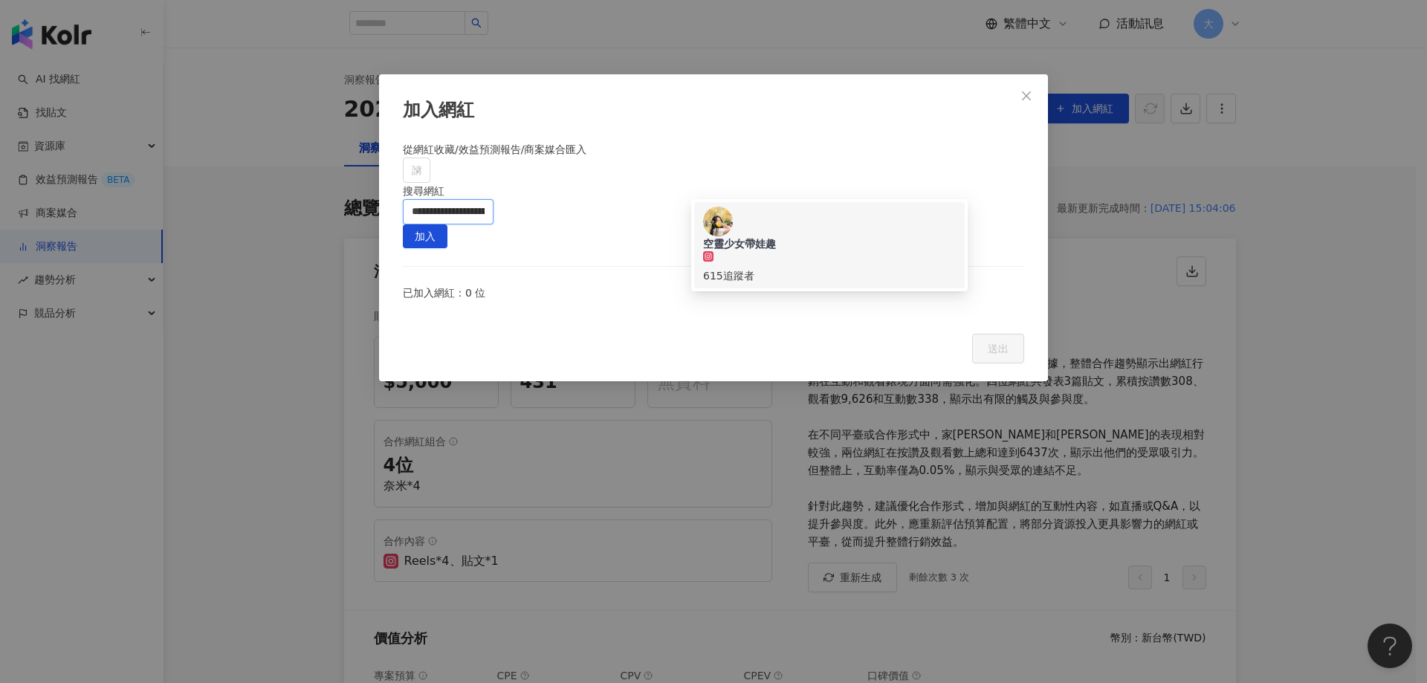
click at [812, 236] on div "空靈少女帶娃趣" at bounding box center [829, 243] width 253 height 15
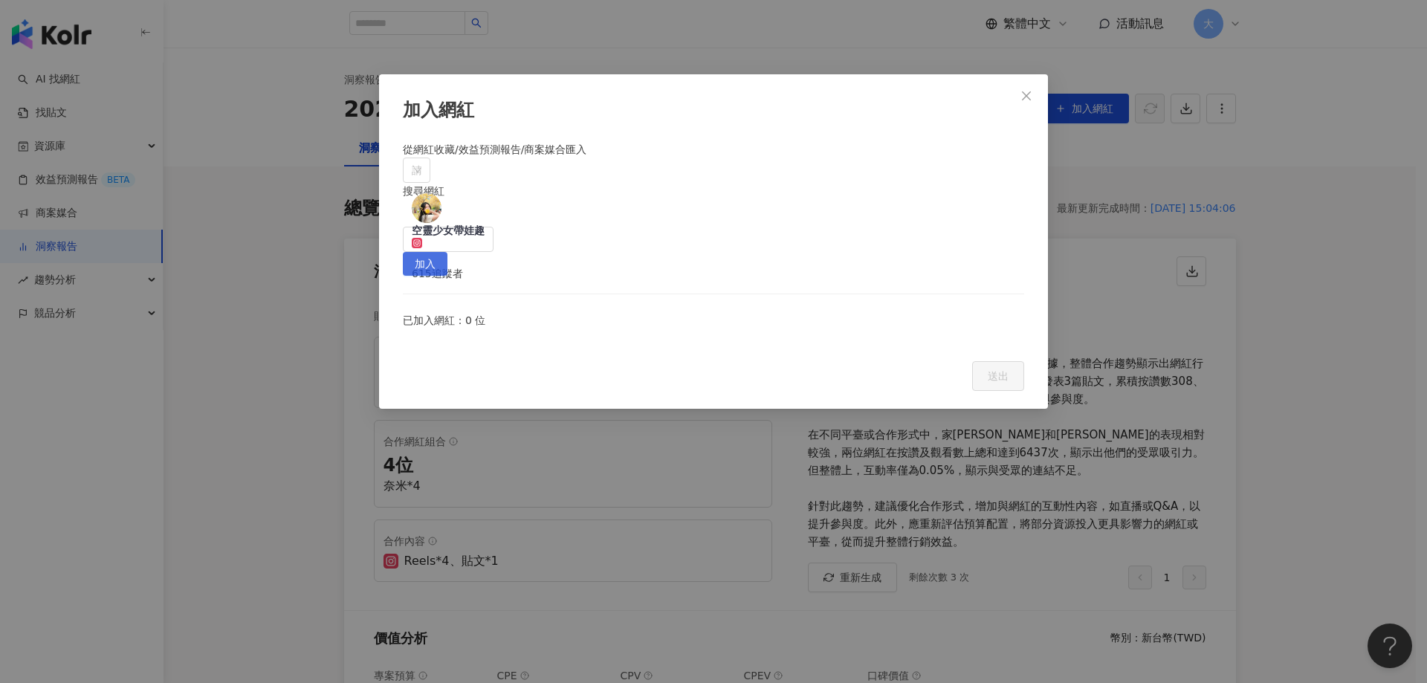
click at [447, 252] on button "加入" at bounding box center [425, 264] width 45 height 24
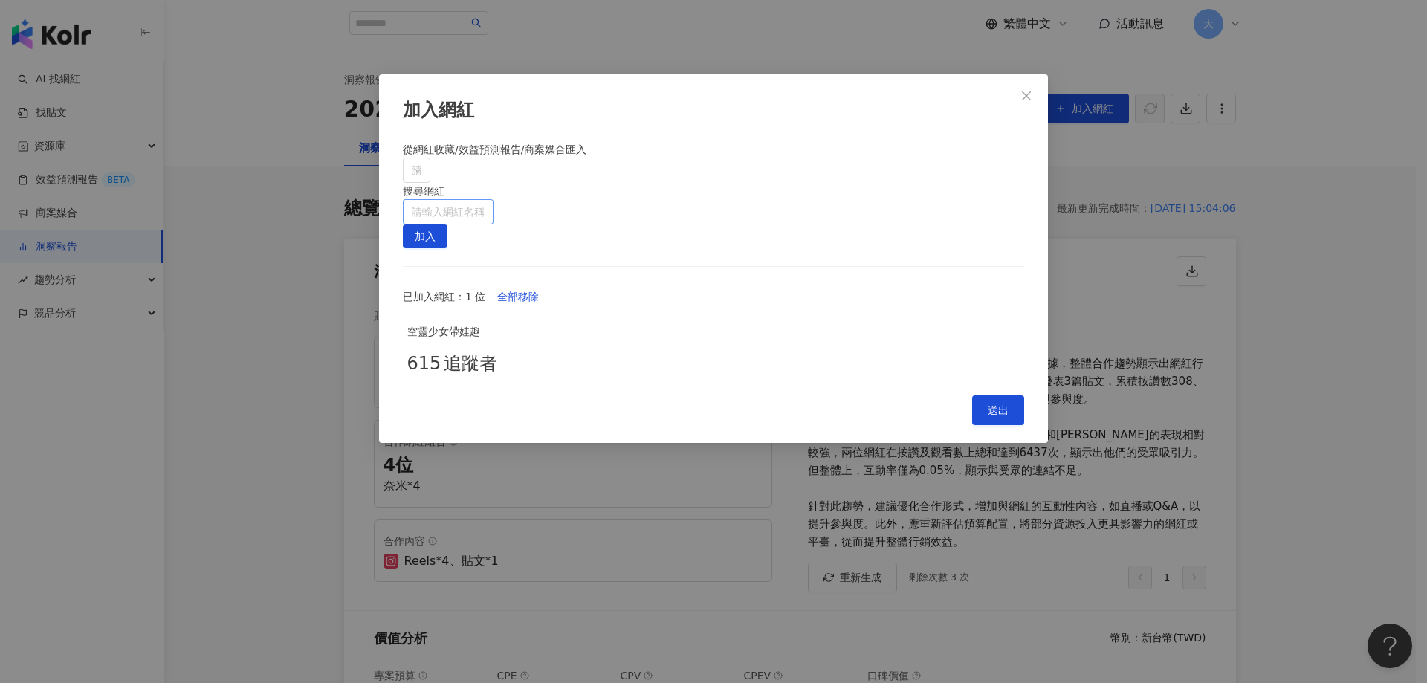
click at [485, 200] on input "search" at bounding box center [448, 212] width 73 height 24
paste input "**********"
type input "**********"
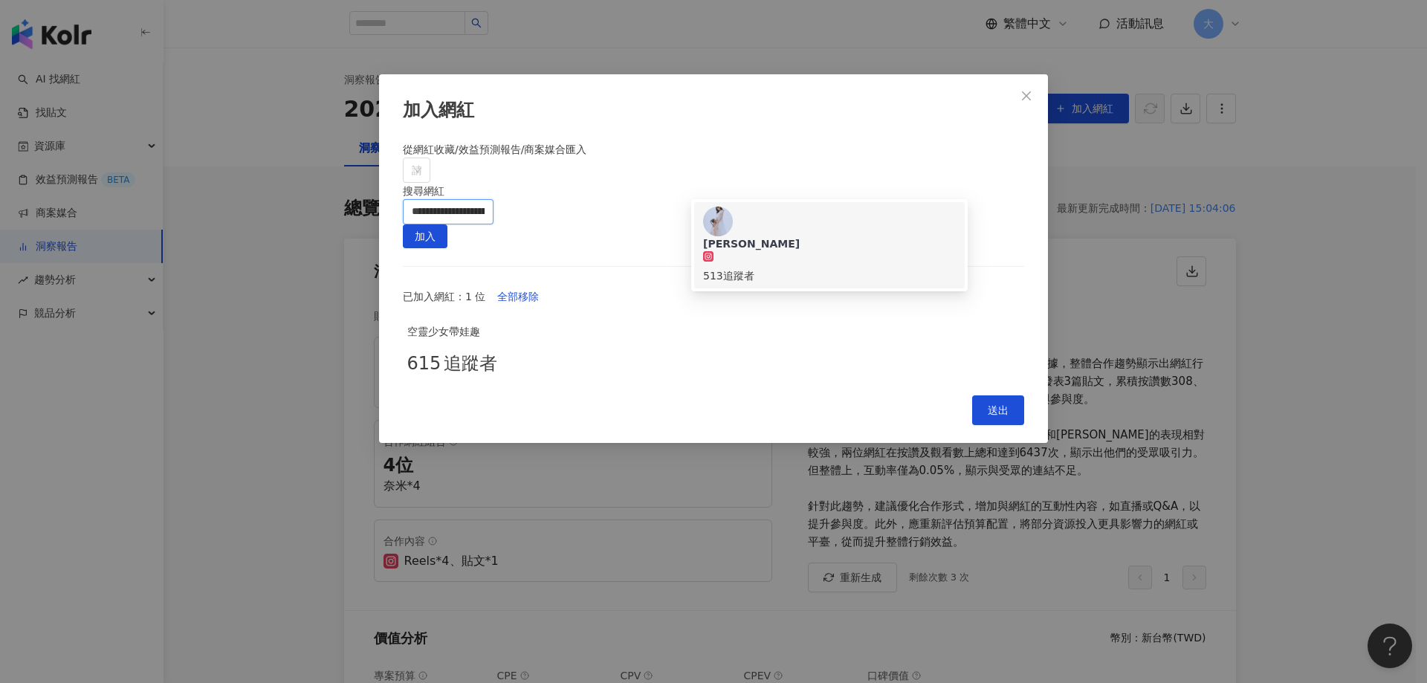
click at [884, 221] on div "[PERSON_NAME] 513 追蹤者" at bounding box center [829, 245] width 253 height 77
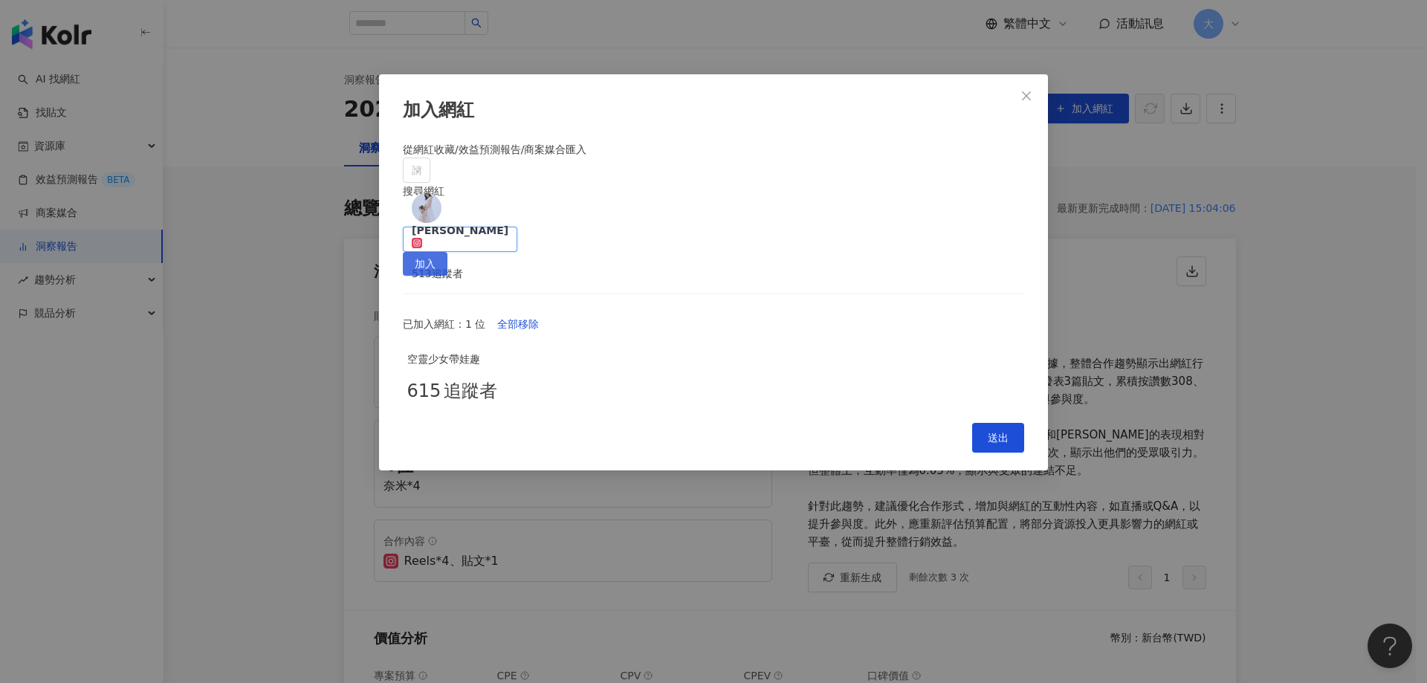
click at [435, 253] on span "加入" at bounding box center [425, 265] width 21 height 24
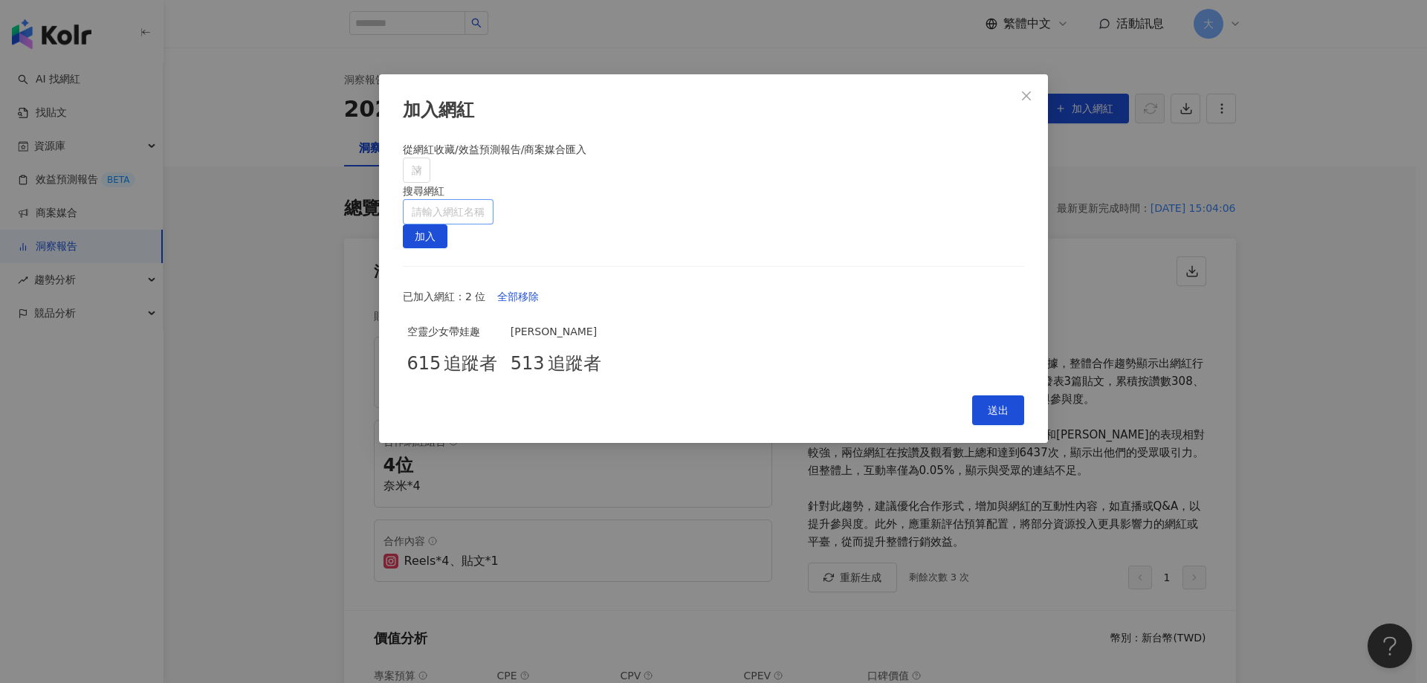
click at [485, 200] on input "search" at bounding box center [448, 212] width 73 height 24
paste input "**********"
type input "**********"
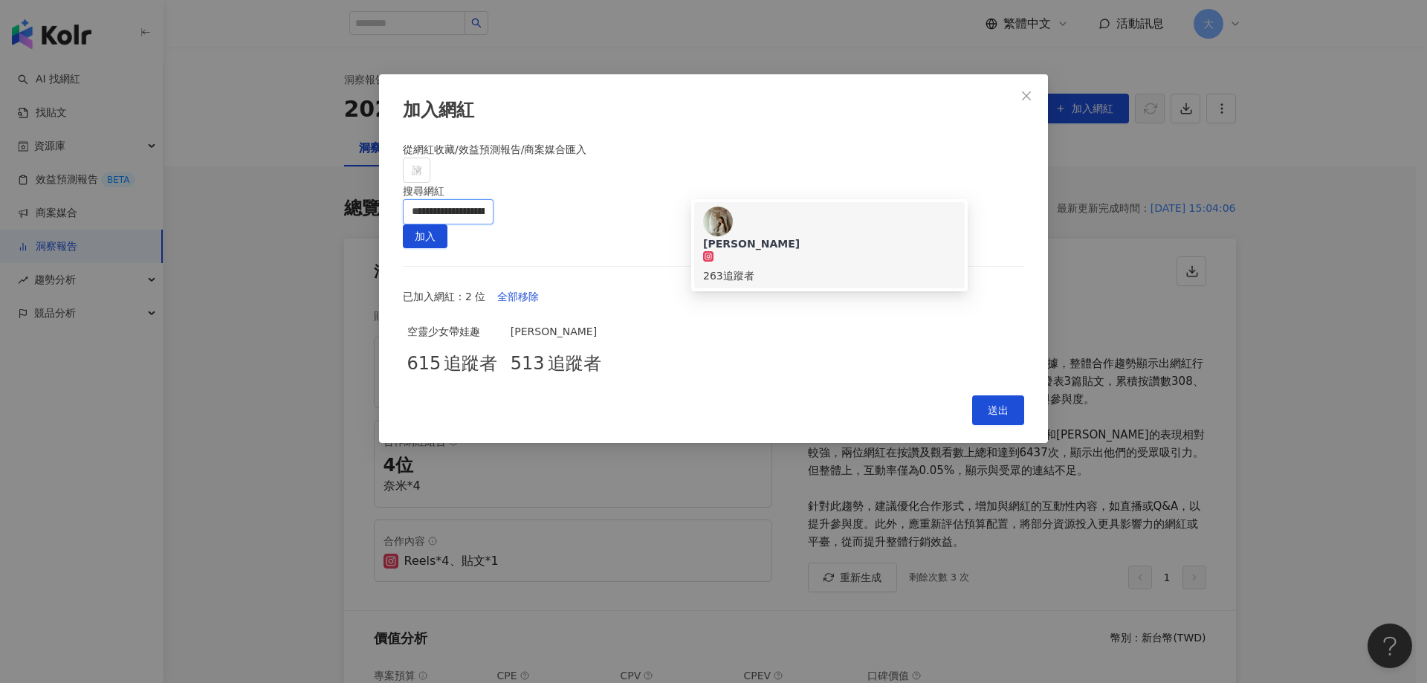
click at [822, 236] on div "[PERSON_NAME]" at bounding box center [829, 243] width 253 height 15
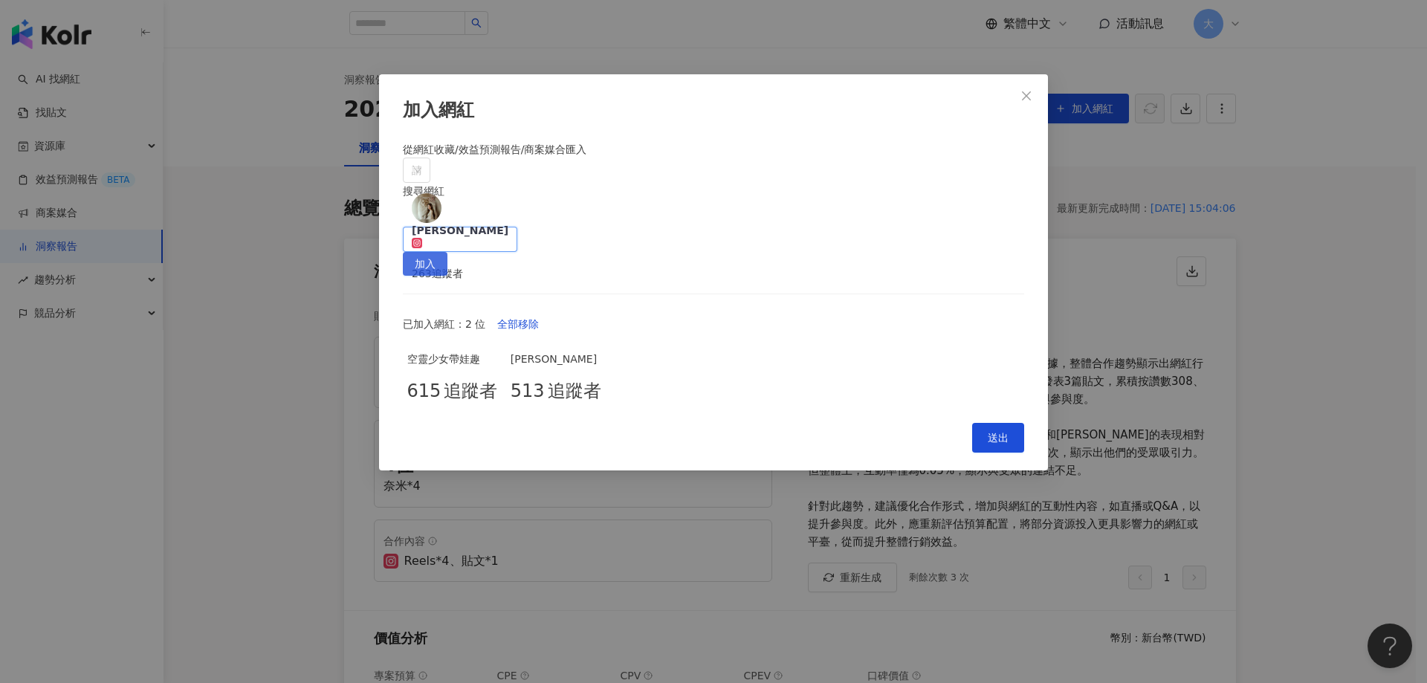
click at [435, 253] on span "加入" at bounding box center [425, 265] width 21 height 24
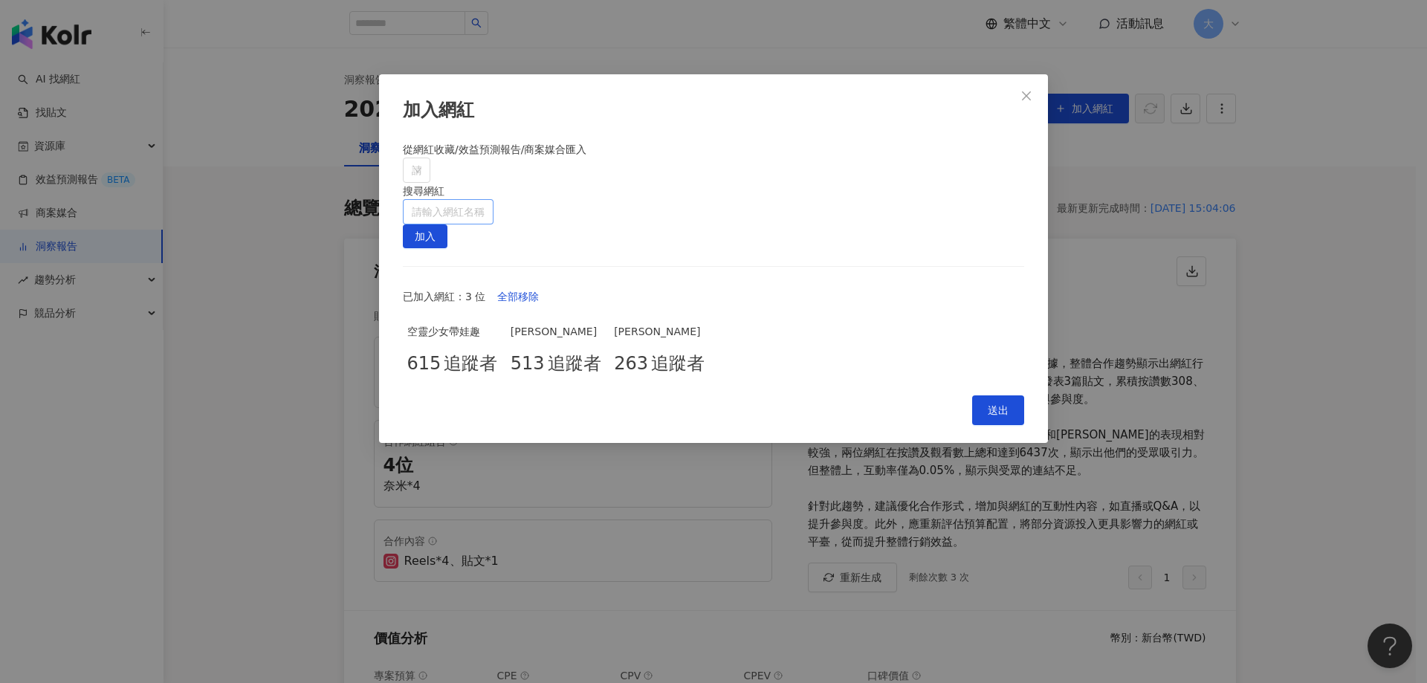
click at [485, 200] on input "search" at bounding box center [448, 212] width 73 height 24
paste input "**********"
type input "**********"
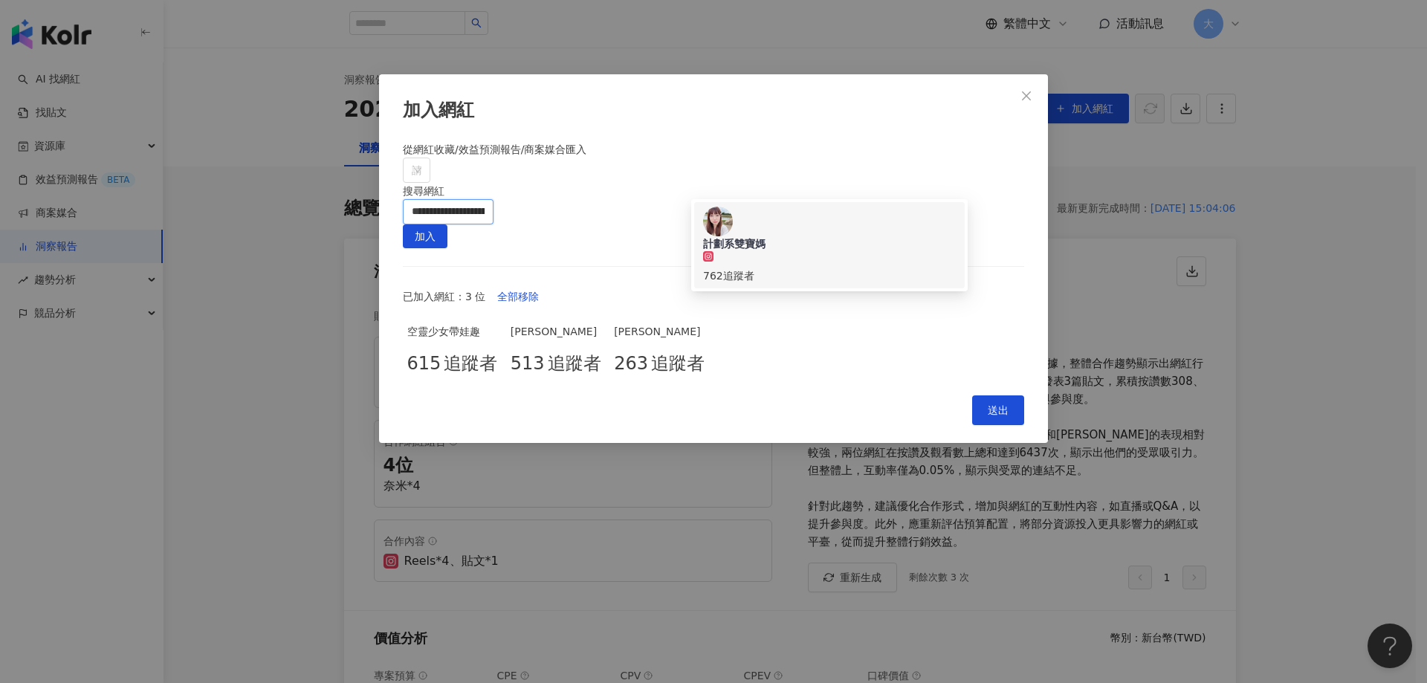
click at [806, 236] on div "計劃系雙寶媽" at bounding box center [829, 243] width 253 height 15
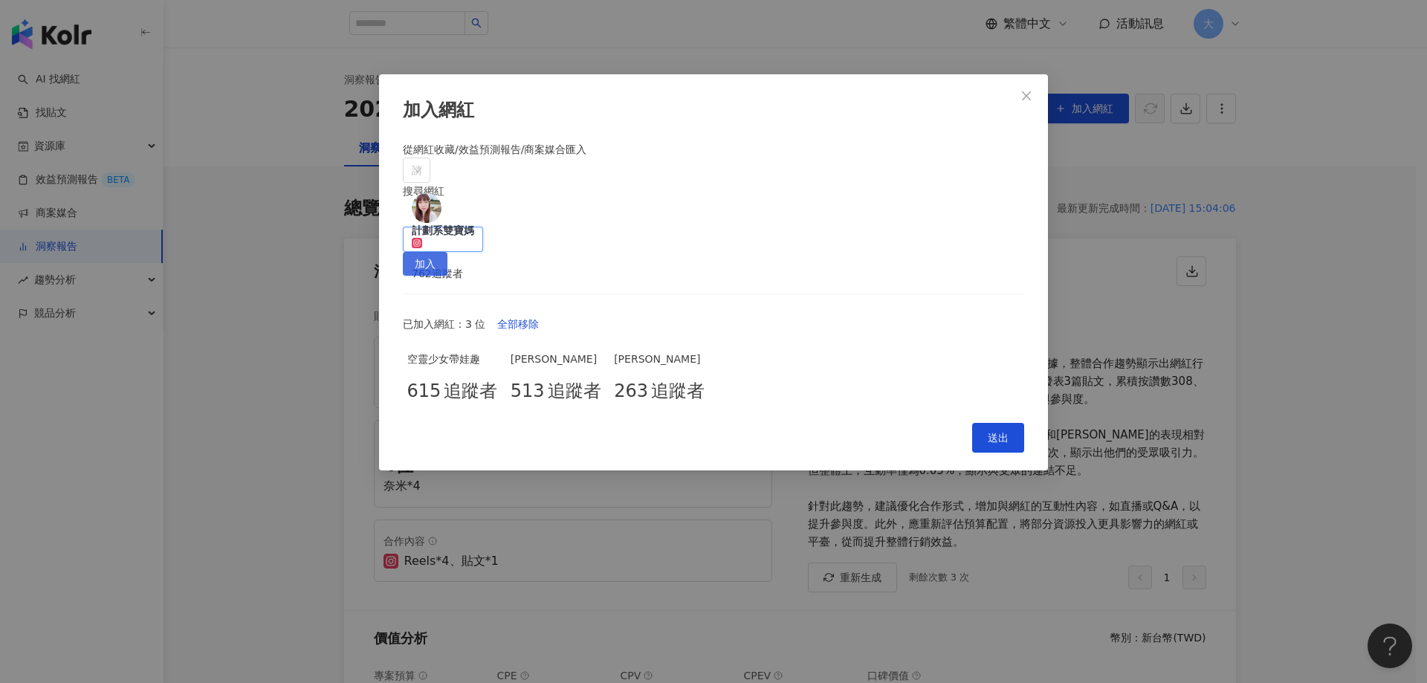
click at [447, 252] on button "加入" at bounding box center [425, 264] width 45 height 24
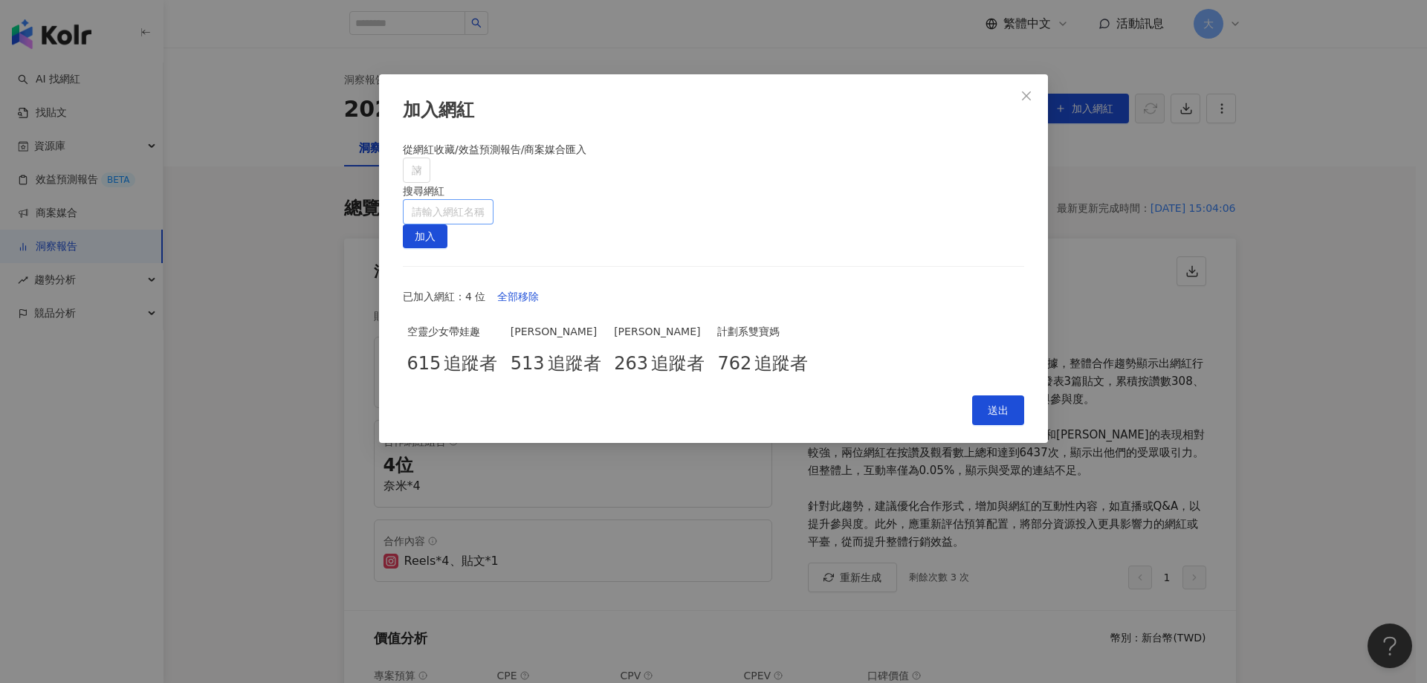
click at [485, 200] on input "search" at bounding box center [448, 212] width 73 height 24
paste input "**********"
type input "**********"
click at [889, 219] on div "chien714 200 追蹤者" at bounding box center [829, 245] width 253 height 77
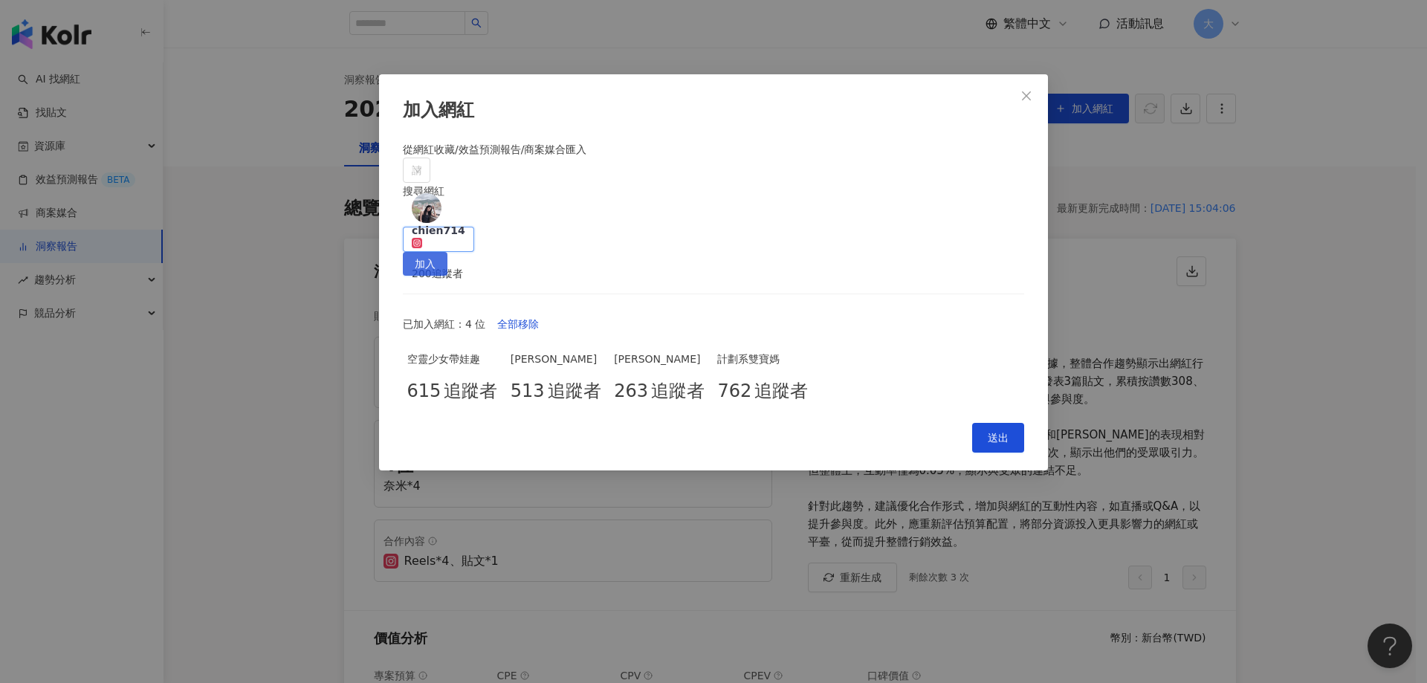
click at [435, 253] on span "加入" at bounding box center [425, 265] width 21 height 24
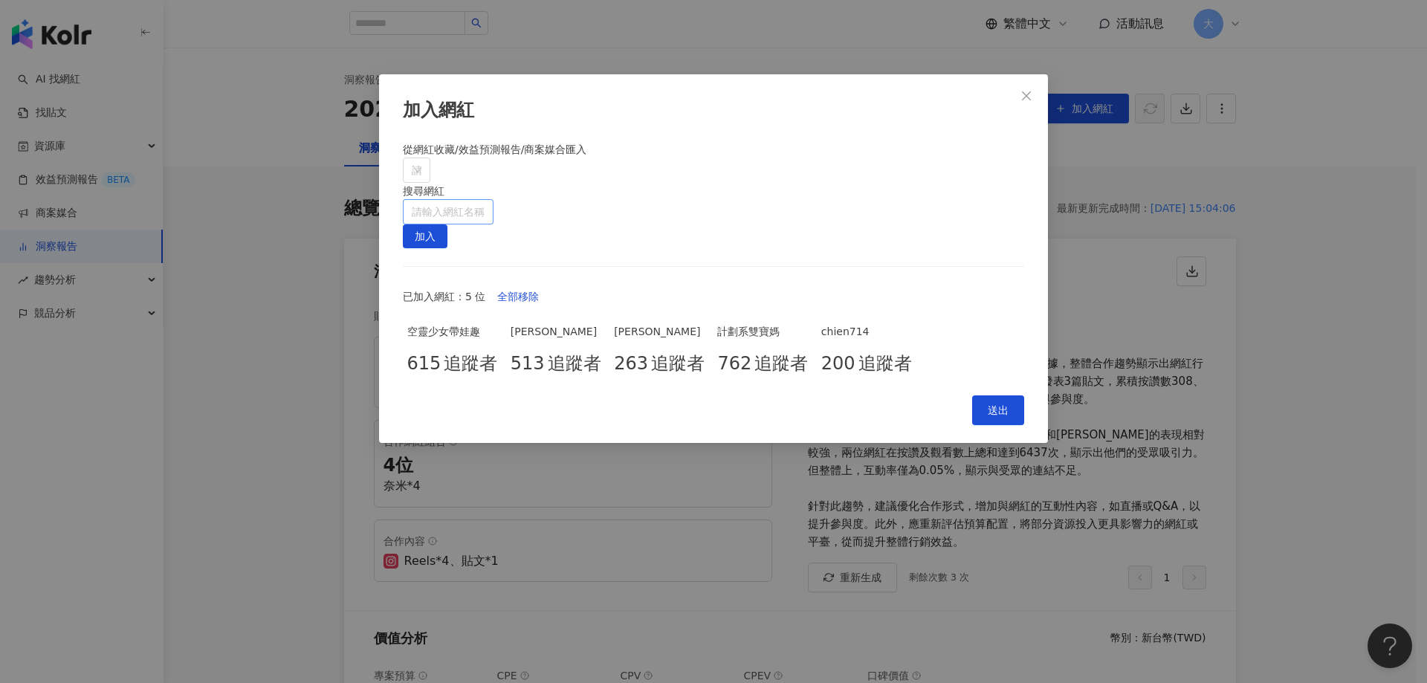
click at [485, 200] on input "search" at bounding box center [448, 212] width 73 height 24
paste input "**********"
type input "**********"
click at [783, 236] on div "日日敷臉的丞相" at bounding box center [829, 243] width 253 height 15
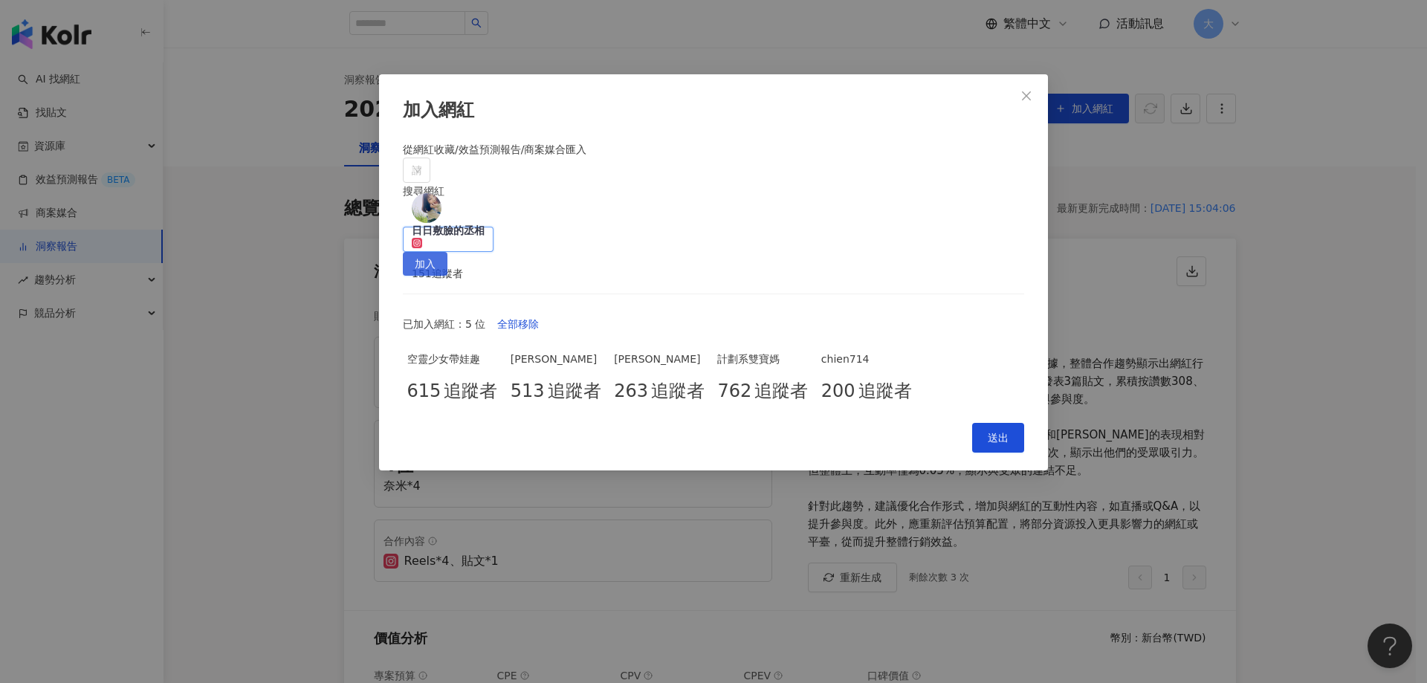
click at [435, 253] on span "加入" at bounding box center [425, 265] width 21 height 24
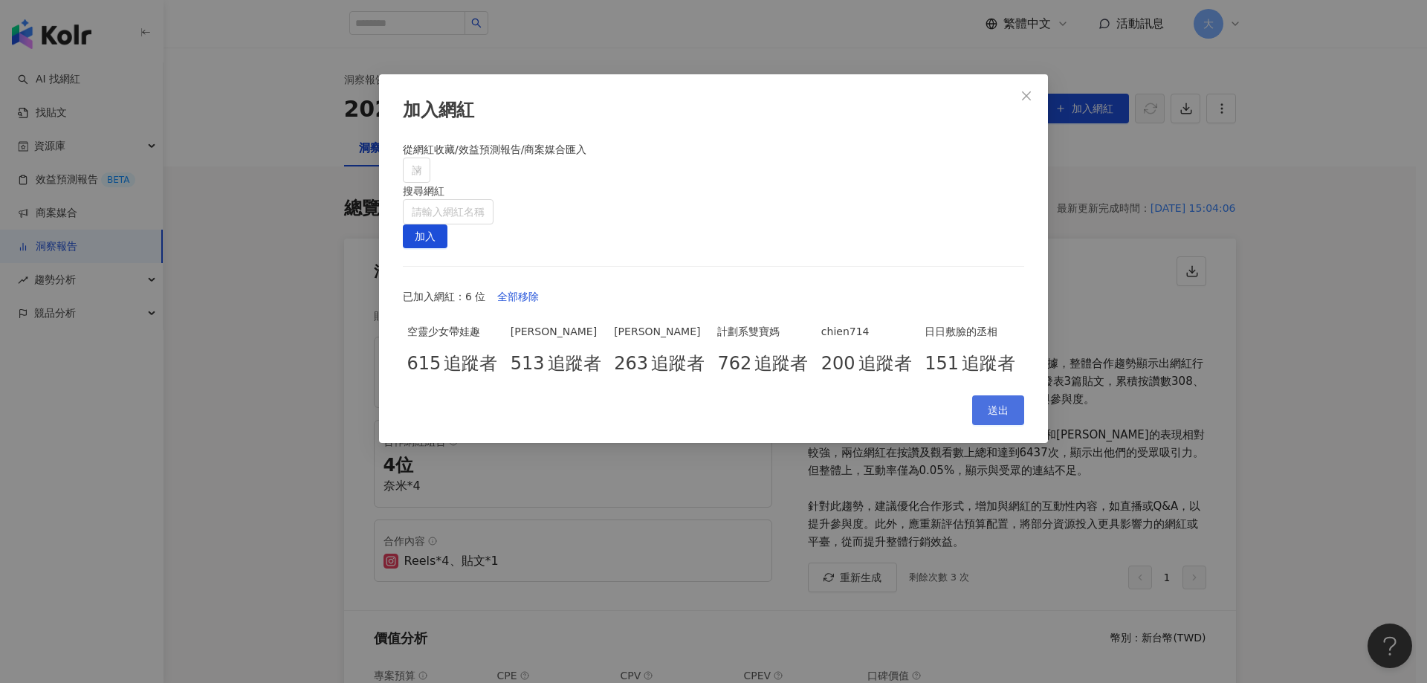
click at [1005, 416] on span "送出" at bounding box center [998, 410] width 21 height 12
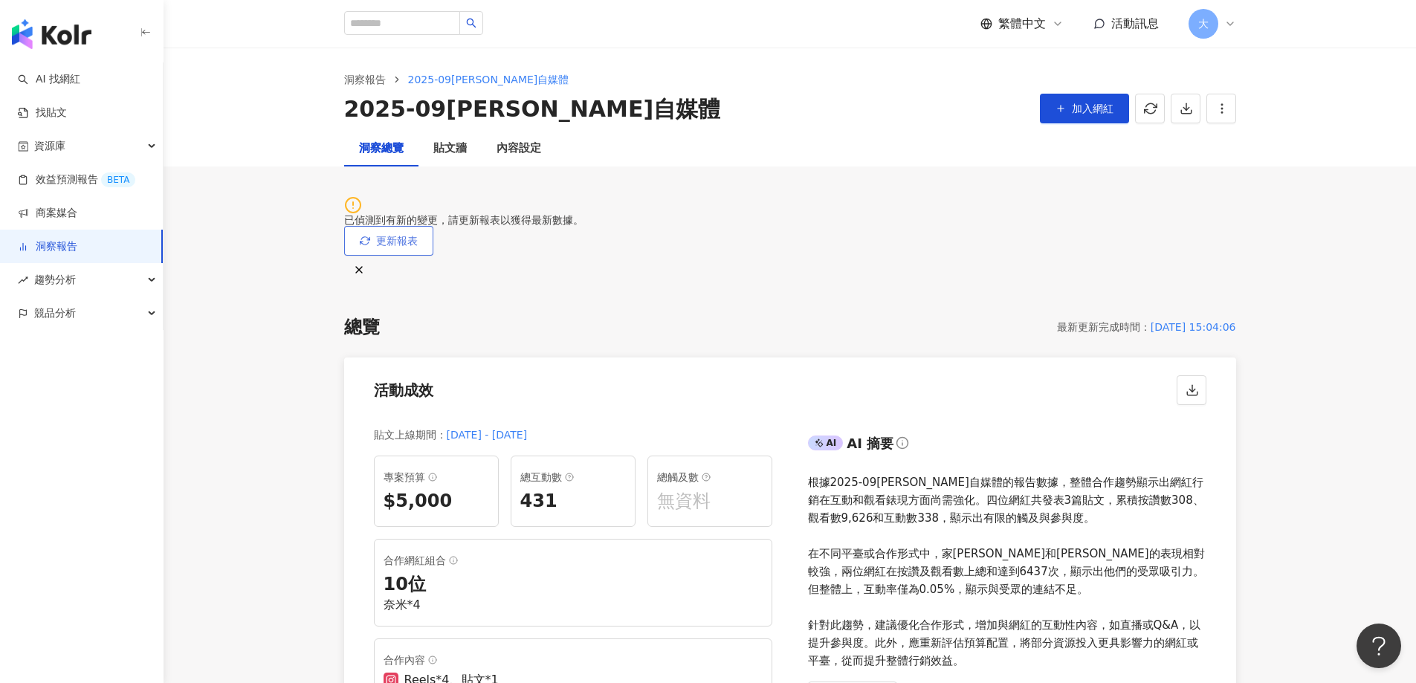
click at [418, 235] on span "更新報表" at bounding box center [397, 241] width 42 height 12
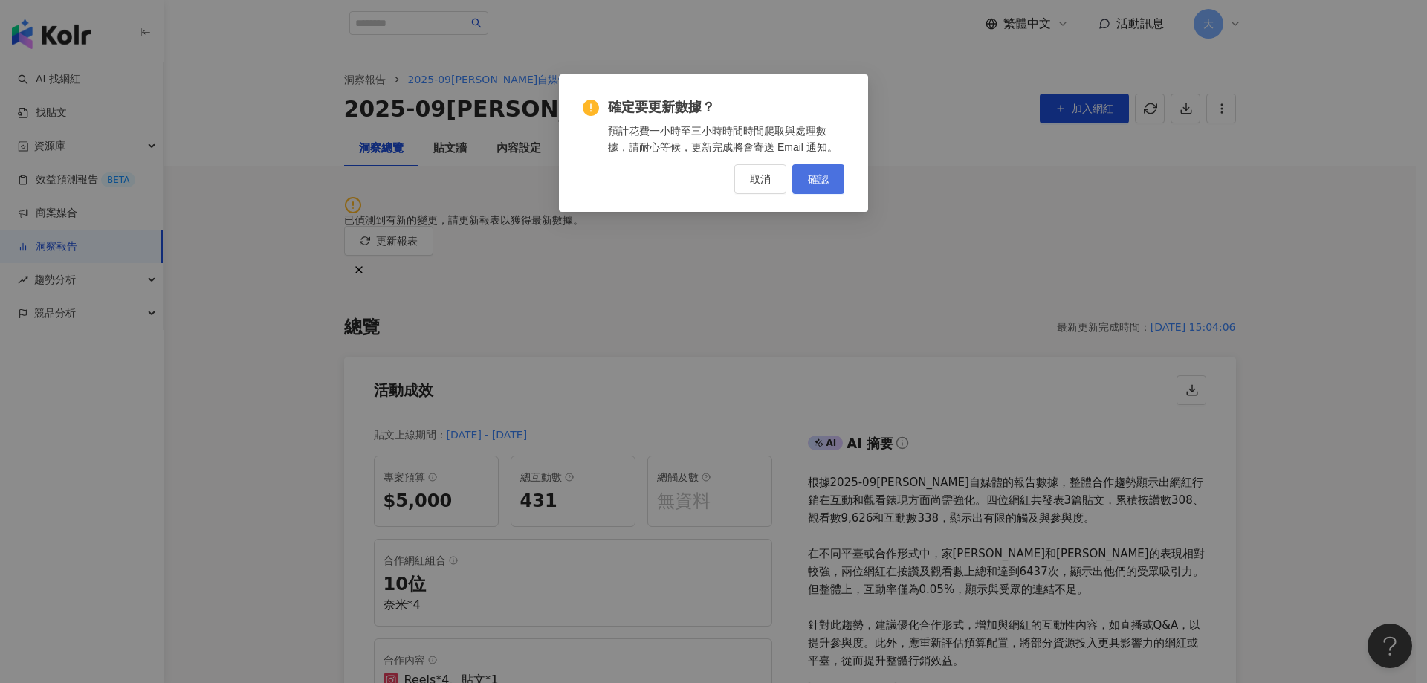
click at [813, 177] on span "確認" at bounding box center [818, 179] width 21 height 12
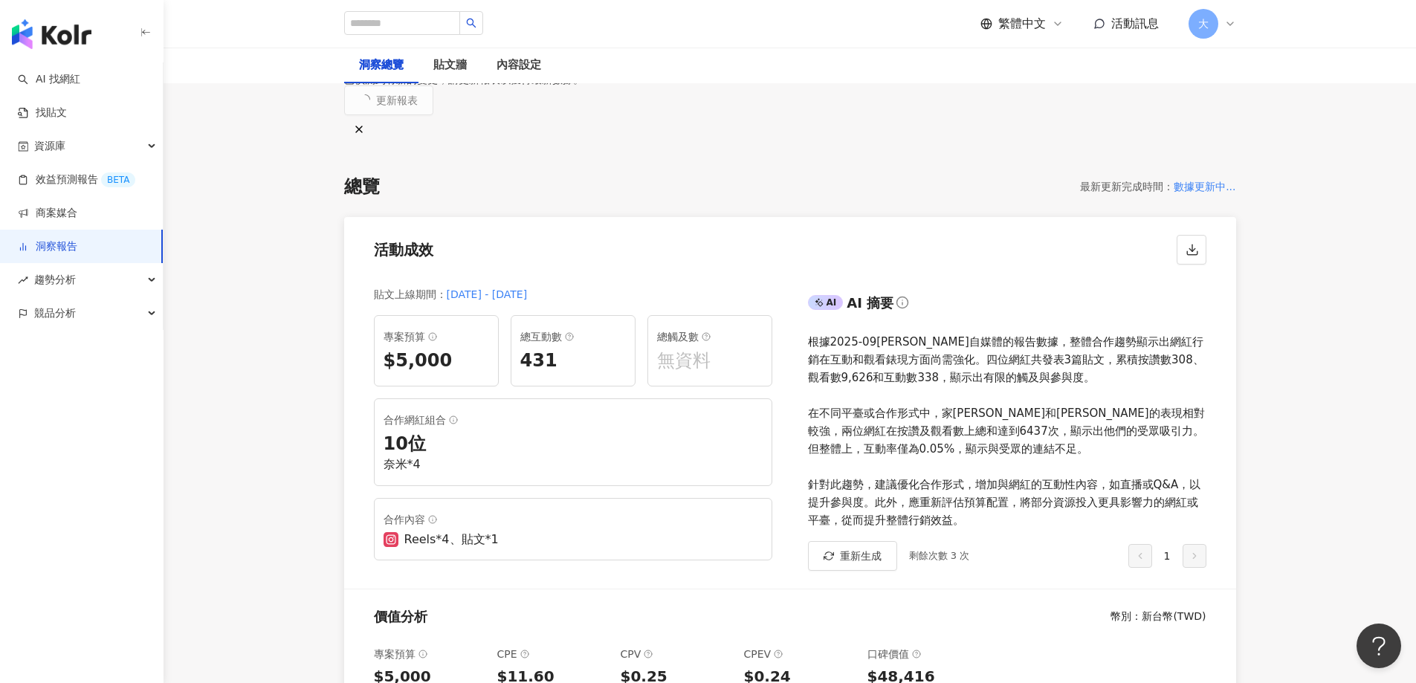
scroll to position [149, 0]
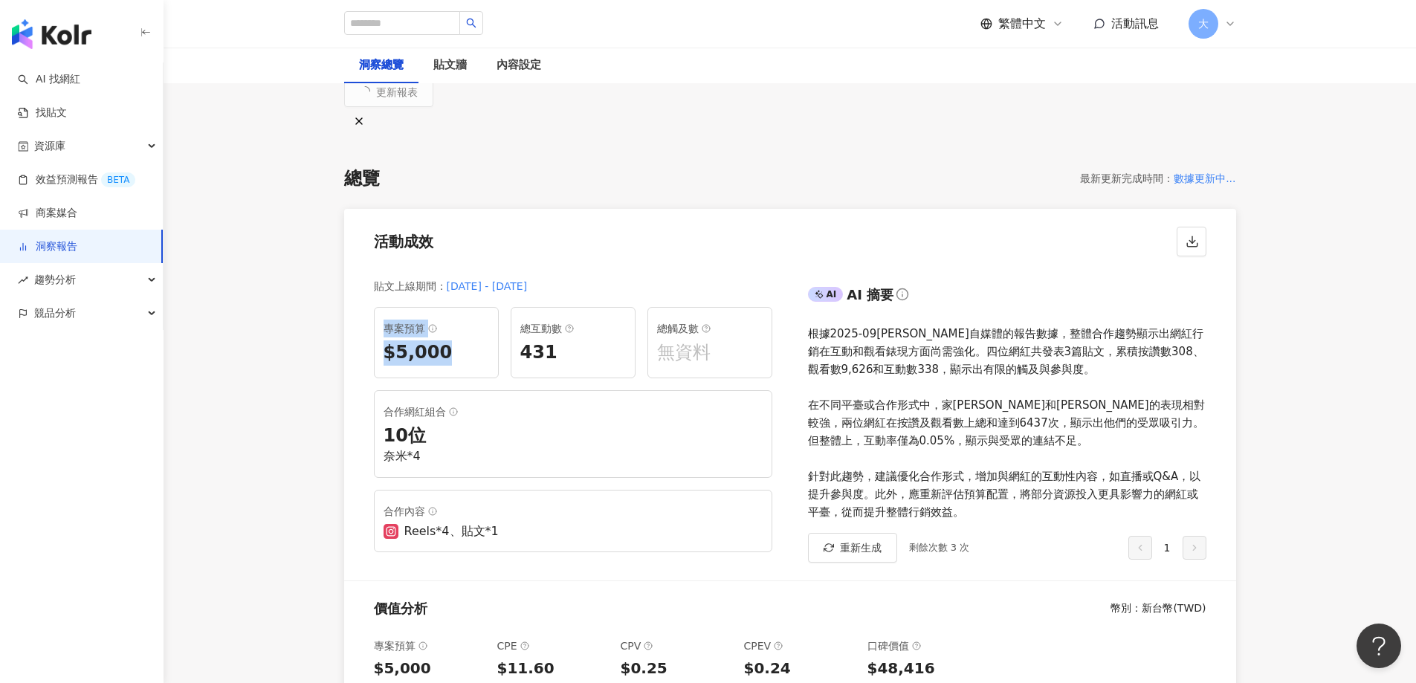
drag, startPoint x: 383, startPoint y: 282, endPoint x: 496, endPoint y: 337, distance: 125.6
click at [496, 337] on div "專案預算 $5,000" at bounding box center [436, 342] width 125 height 71
click at [466, 340] on div "$5,000" at bounding box center [436, 352] width 106 height 25
drag, startPoint x: 474, startPoint y: 279, endPoint x: 472, endPoint y: 335, distance: 56.5
click at [472, 335] on div "專案預算 $5,000" at bounding box center [436, 342] width 125 height 71
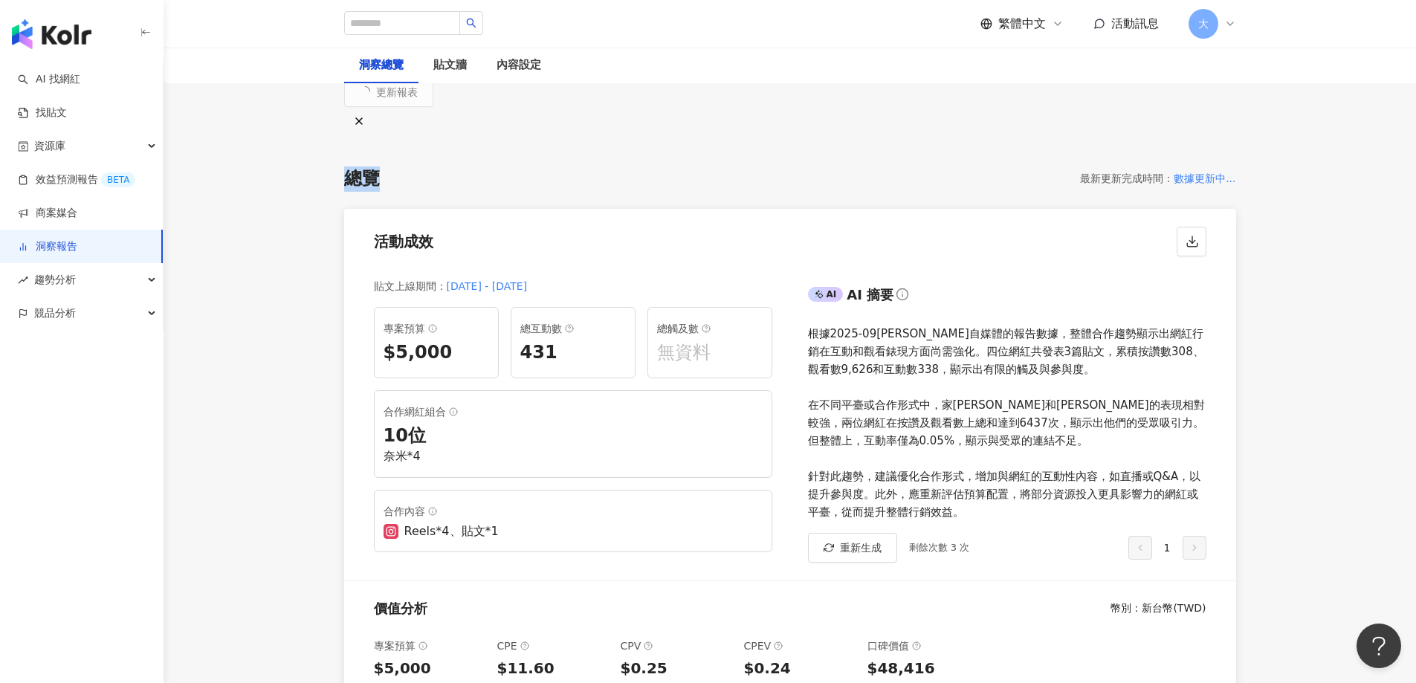
drag, startPoint x: 346, startPoint y: 144, endPoint x: 375, endPoint y: 143, distance: 29.0
click at [375, 166] on div "總覽" at bounding box center [362, 178] width 36 height 25
copy div "總覽"
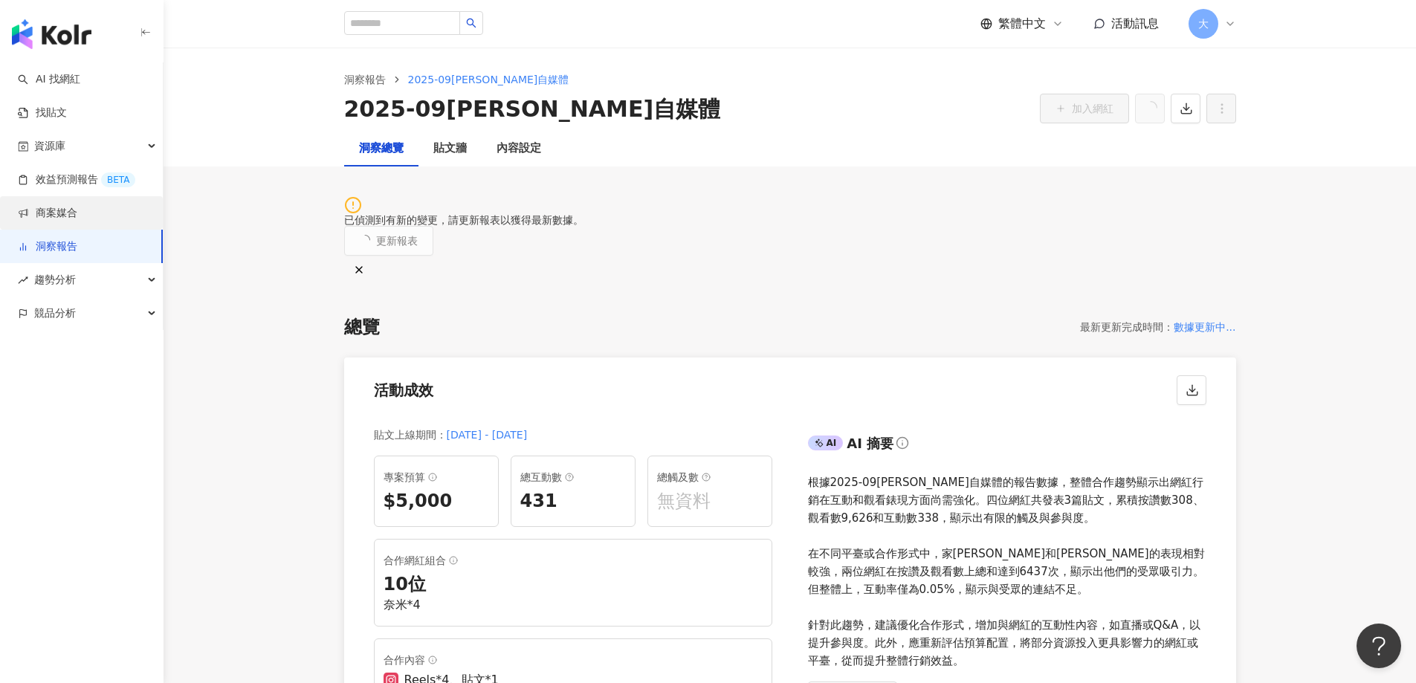
click at [71, 216] on link "商案媒合" at bounding box center [47, 213] width 59 height 15
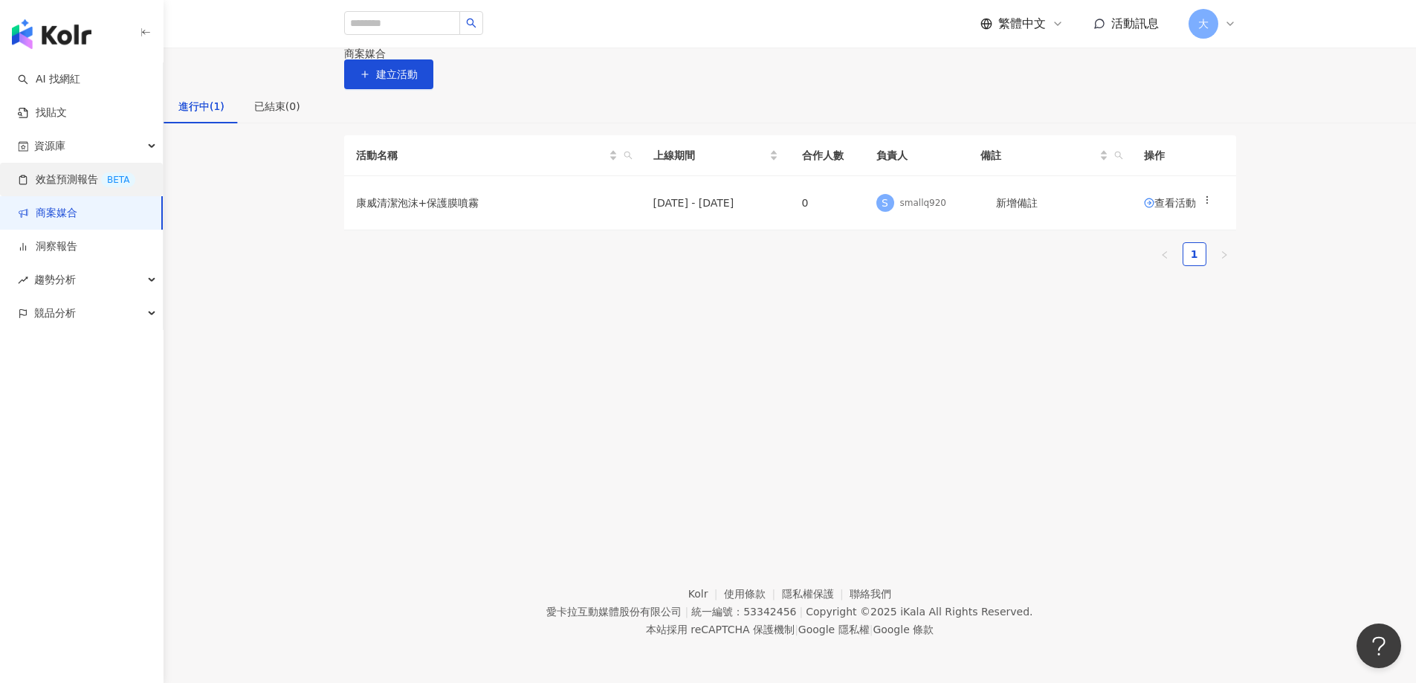
click at [86, 184] on link "效益預測報告 BETA" at bounding box center [76, 179] width 117 height 15
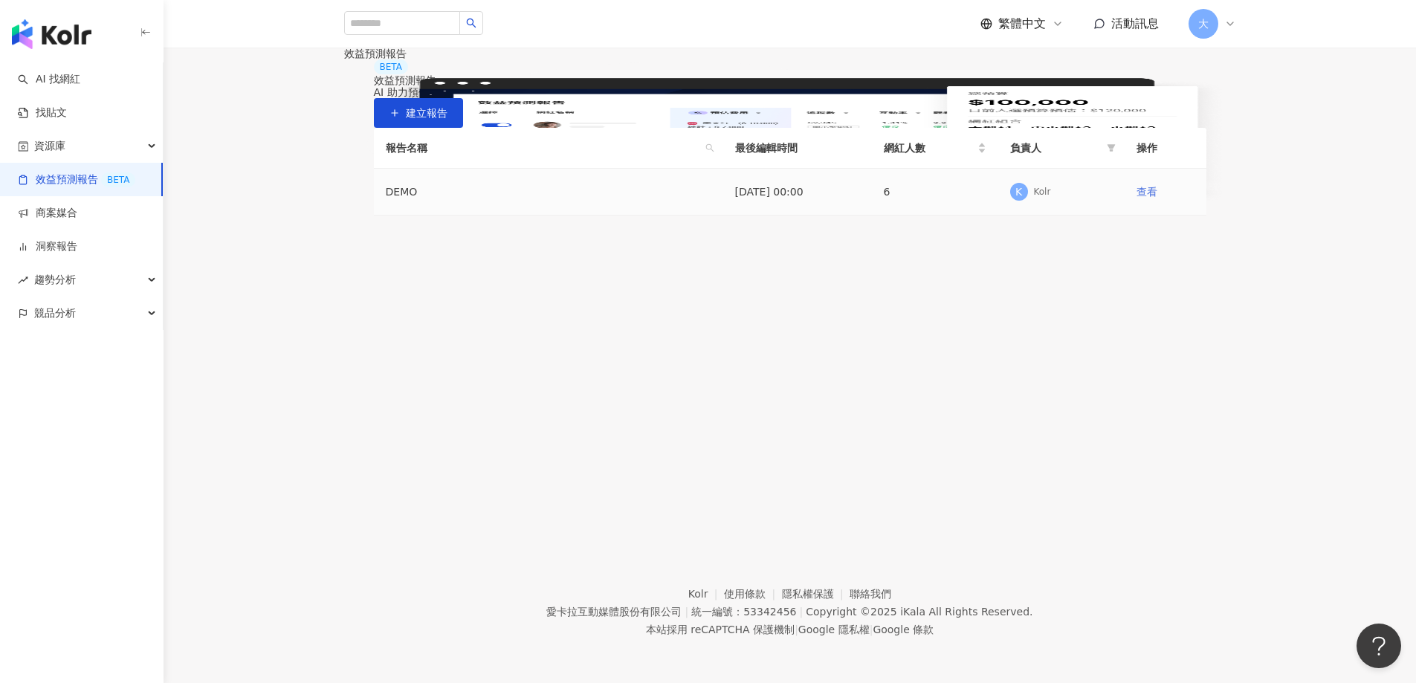
click at [1152, 198] on link "查看" at bounding box center [1146, 192] width 21 height 12
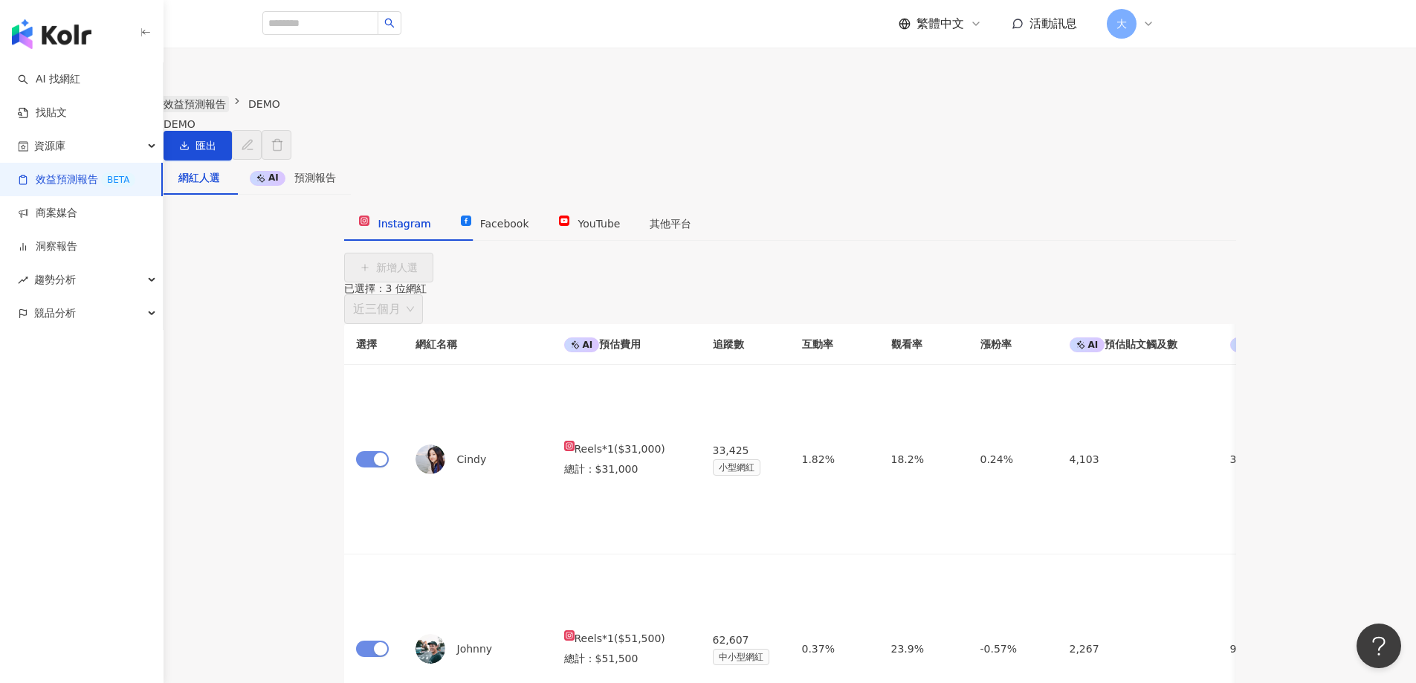
click at [229, 112] on link "效益預測報告" at bounding box center [195, 104] width 68 height 16
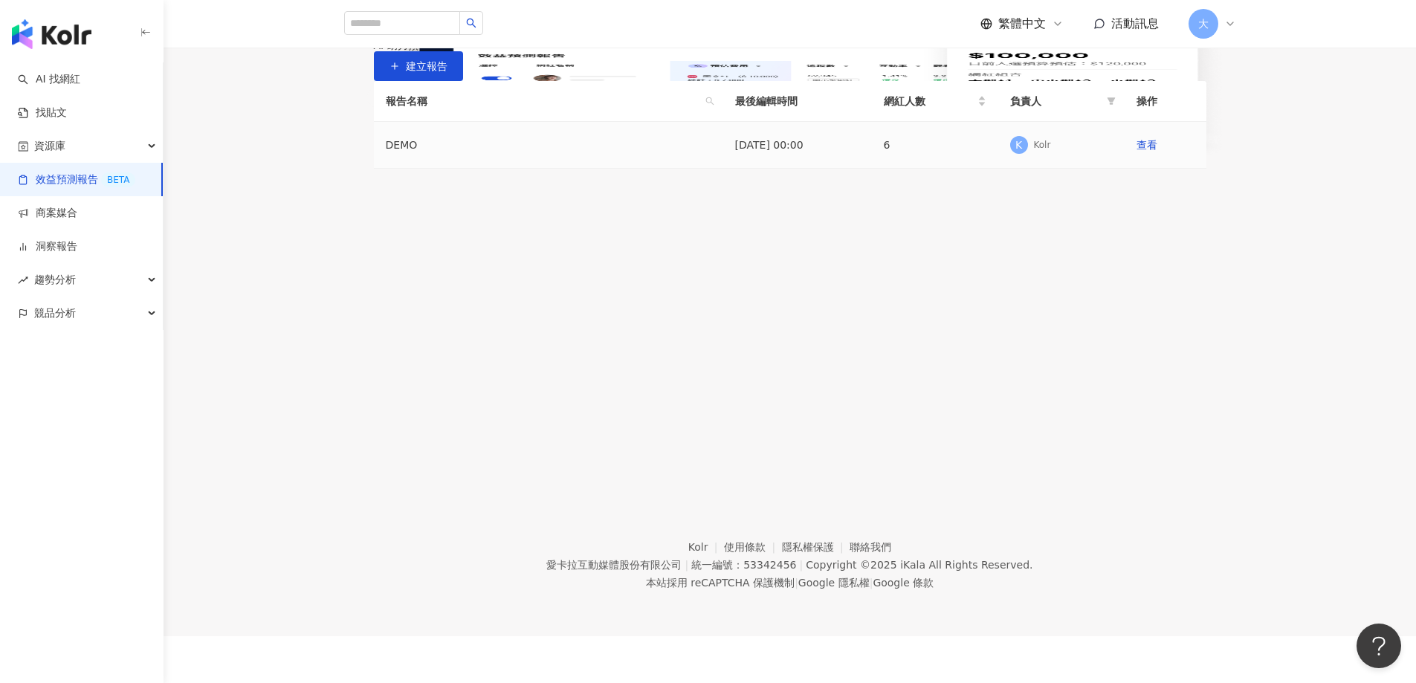
scroll to position [74, 0]
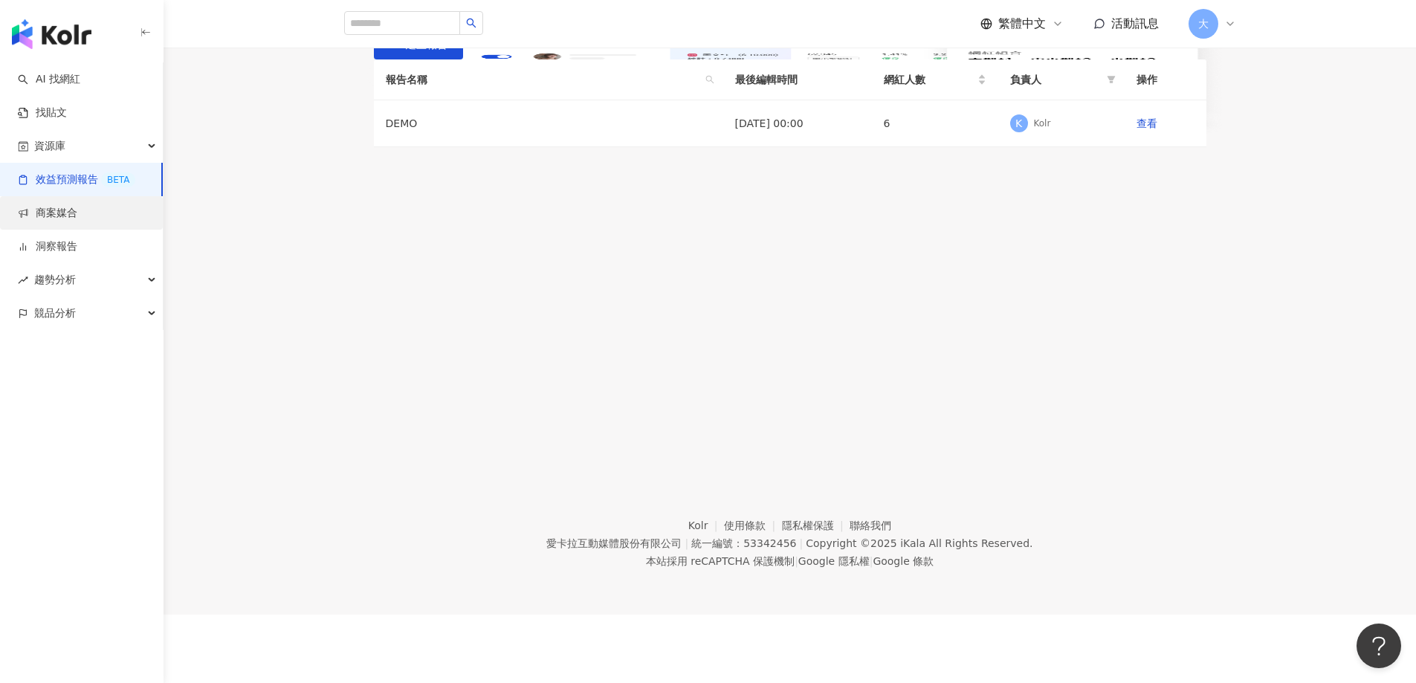
click at [67, 216] on link "商案媒合" at bounding box center [47, 213] width 59 height 15
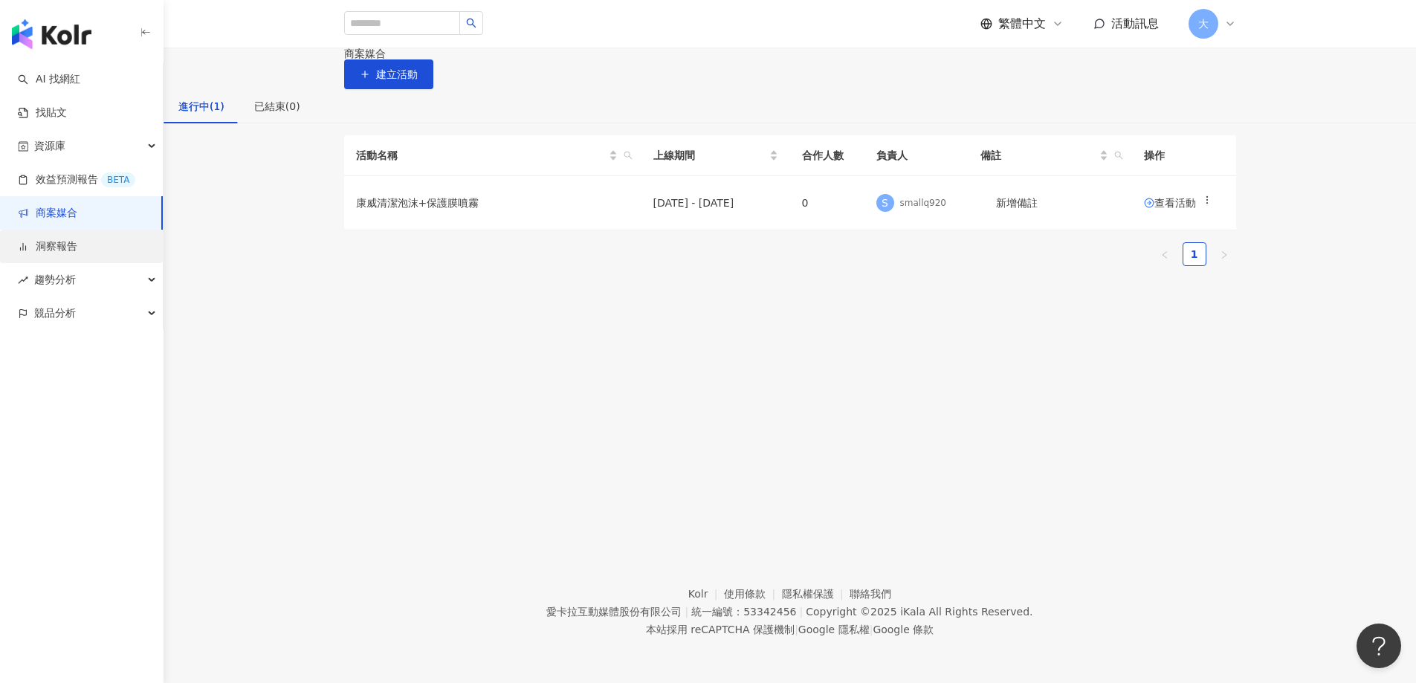
click at [70, 242] on link "洞察報告" at bounding box center [47, 246] width 59 height 15
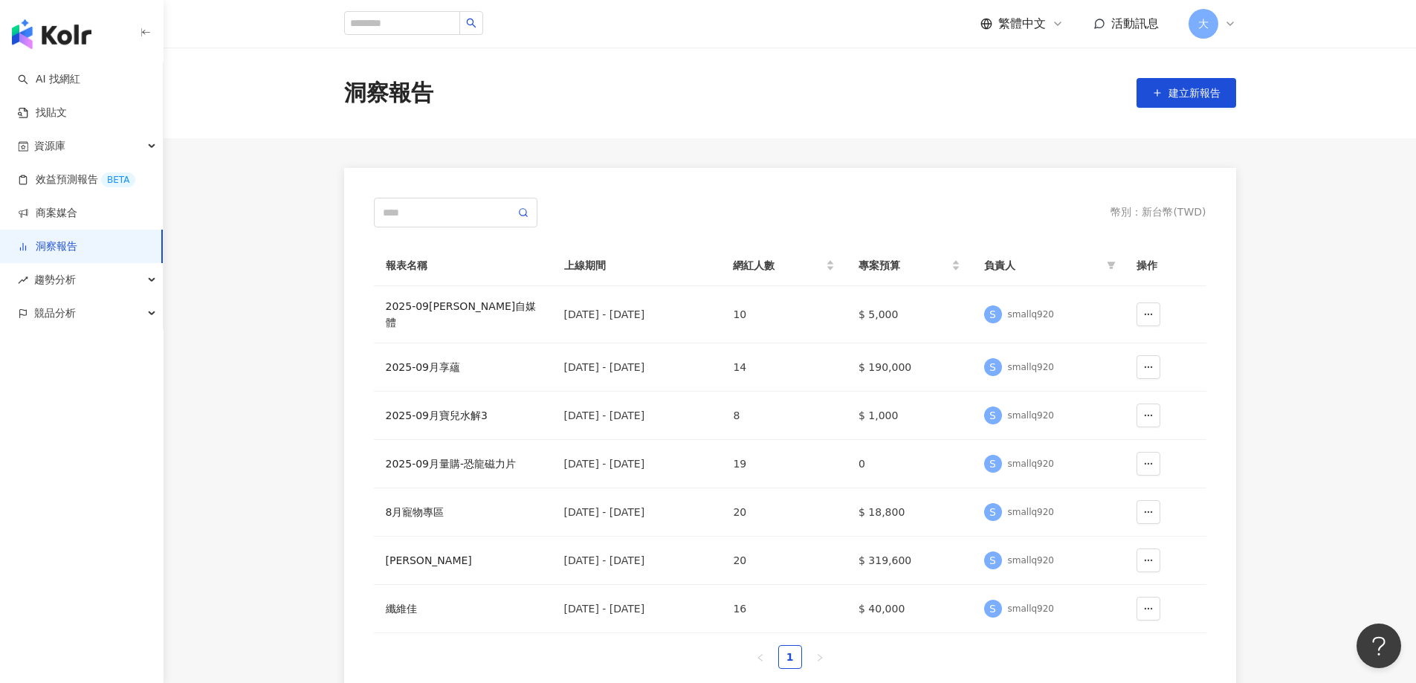
click at [247, 468] on main "洞察報告 建立新報告 幣別 ： 新台幣 ( TWD ) 報表名稱 上線期間 網紅人數 專案預算 負責人 操作 2025-09[PERSON_NAME]自媒體 …" at bounding box center [789, 379] width 1252 height 663
click at [870, 75] on div "洞察報告 建立新報告" at bounding box center [789, 93] width 1252 height 91
click at [626, 105] on div "洞察報告 建立新報告" at bounding box center [789, 92] width 951 height 31
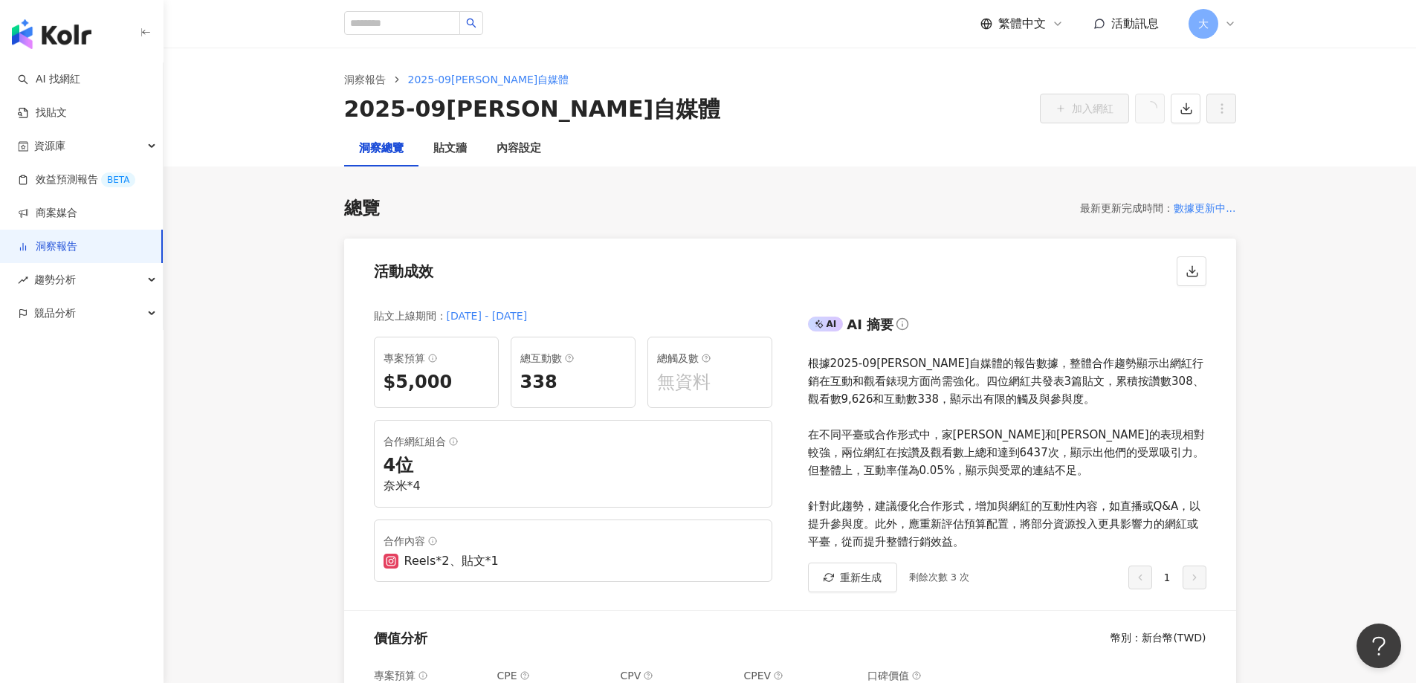
drag, startPoint x: 293, startPoint y: 404, endPoint x: 286, endPoint y: 82, distance: 321.9
